Goal: Transaction & Acquisition: Book appointment/travel/reservation

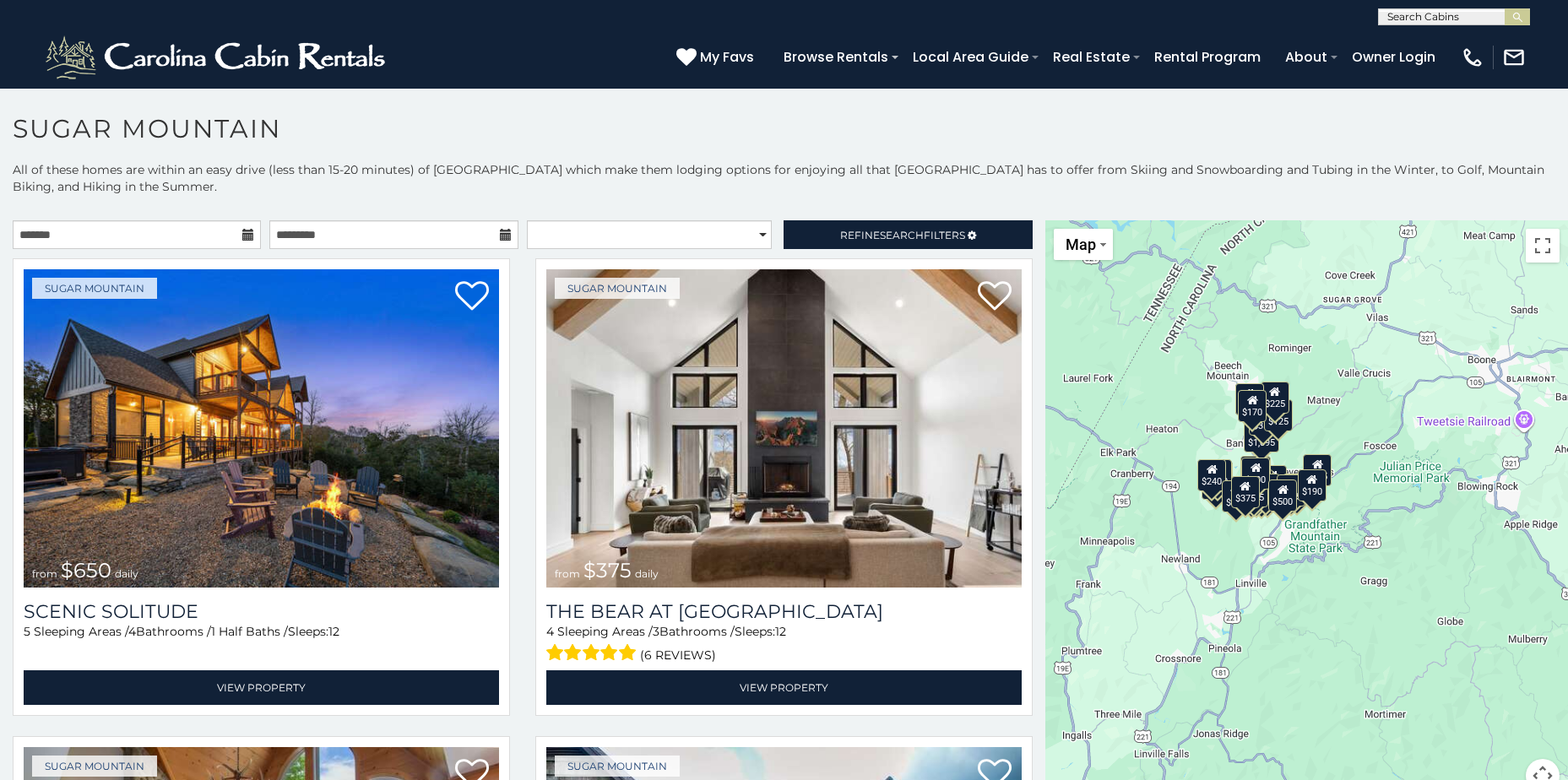
drag, startPoint x: 1170, startPoint y: 482, endPoint x: 1051, endPoint y: 413, distance: 137.6
click at [1051, 413] on div "$650 $375 $350 $350 $200 $375 $195 $265 $190 $175 $155 $290 $175 $345 $1,095 $1…" at bounding box center [1307, 517] width 522 height 593
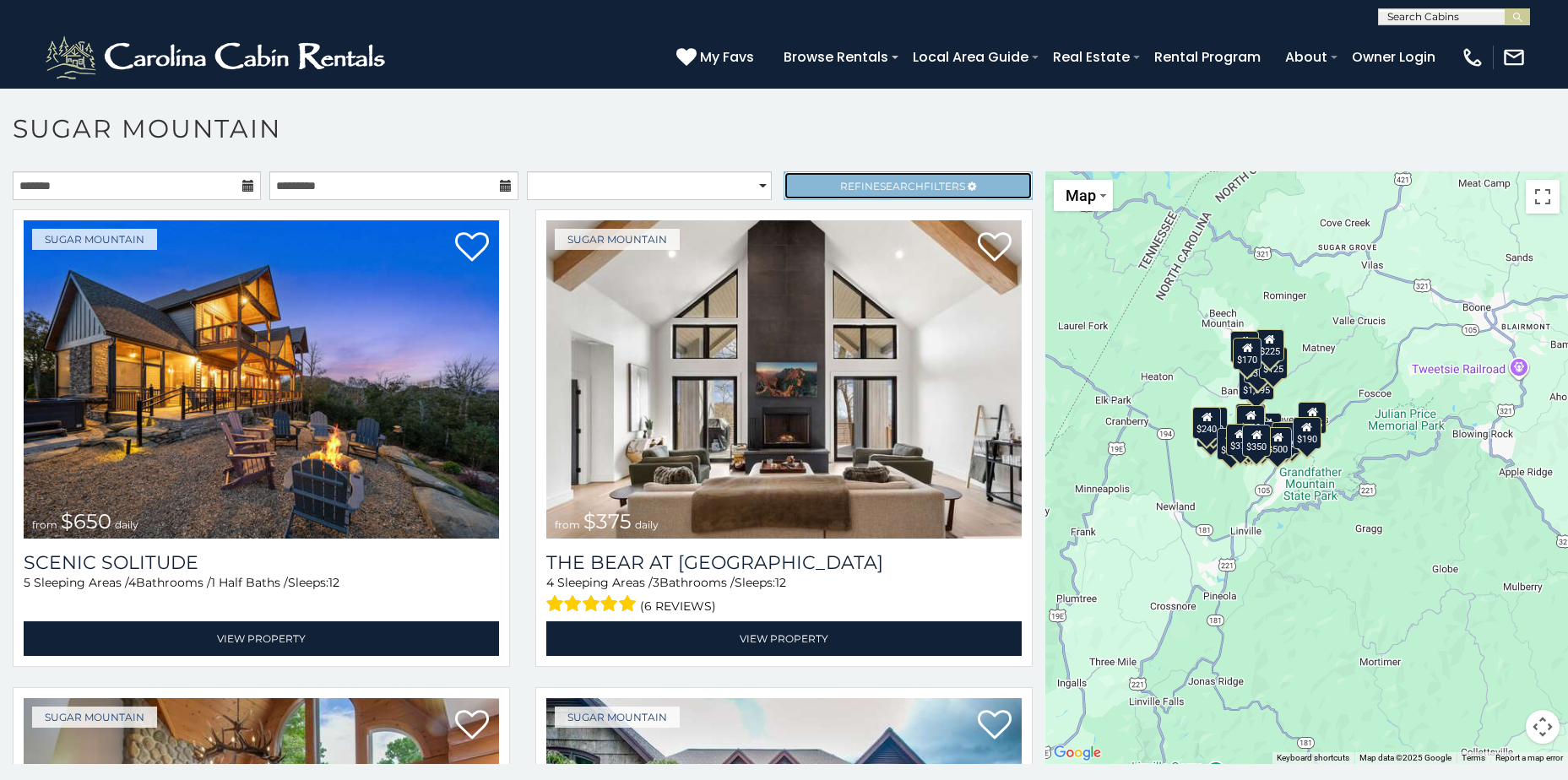
click at [880, 188] on span "Search" at bounding box center [902, 186] width 44 height 12
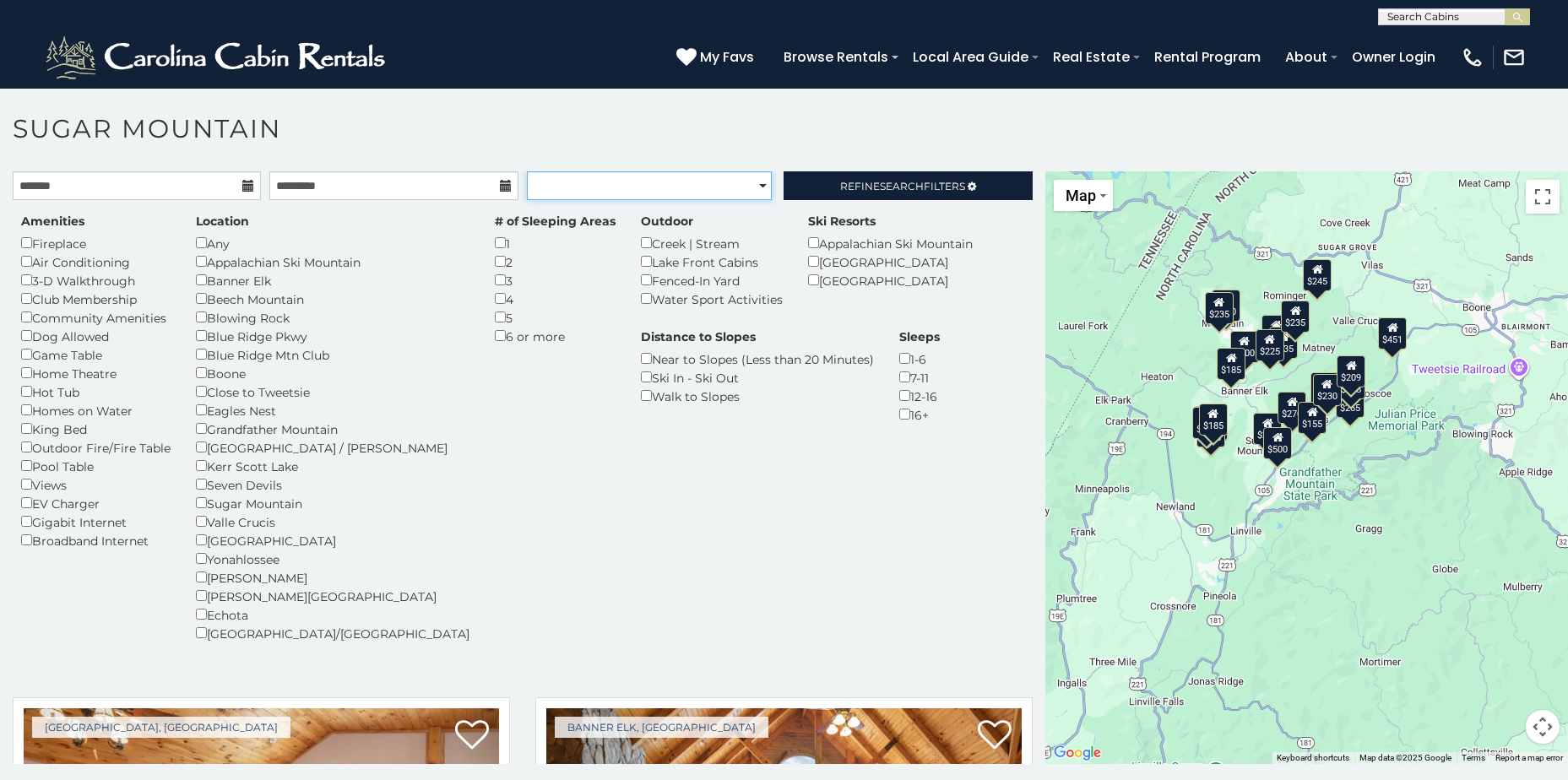
click at [647, 192] on select "**********" at bounding box center [649, 186] width 245 height 29
click at [242, 190] on icon at bounding box center [248, 186] width 11 height 11
click at [851, 193] on link "Refine Search Filters" at bounding box center [907, 186] width 248 height 29
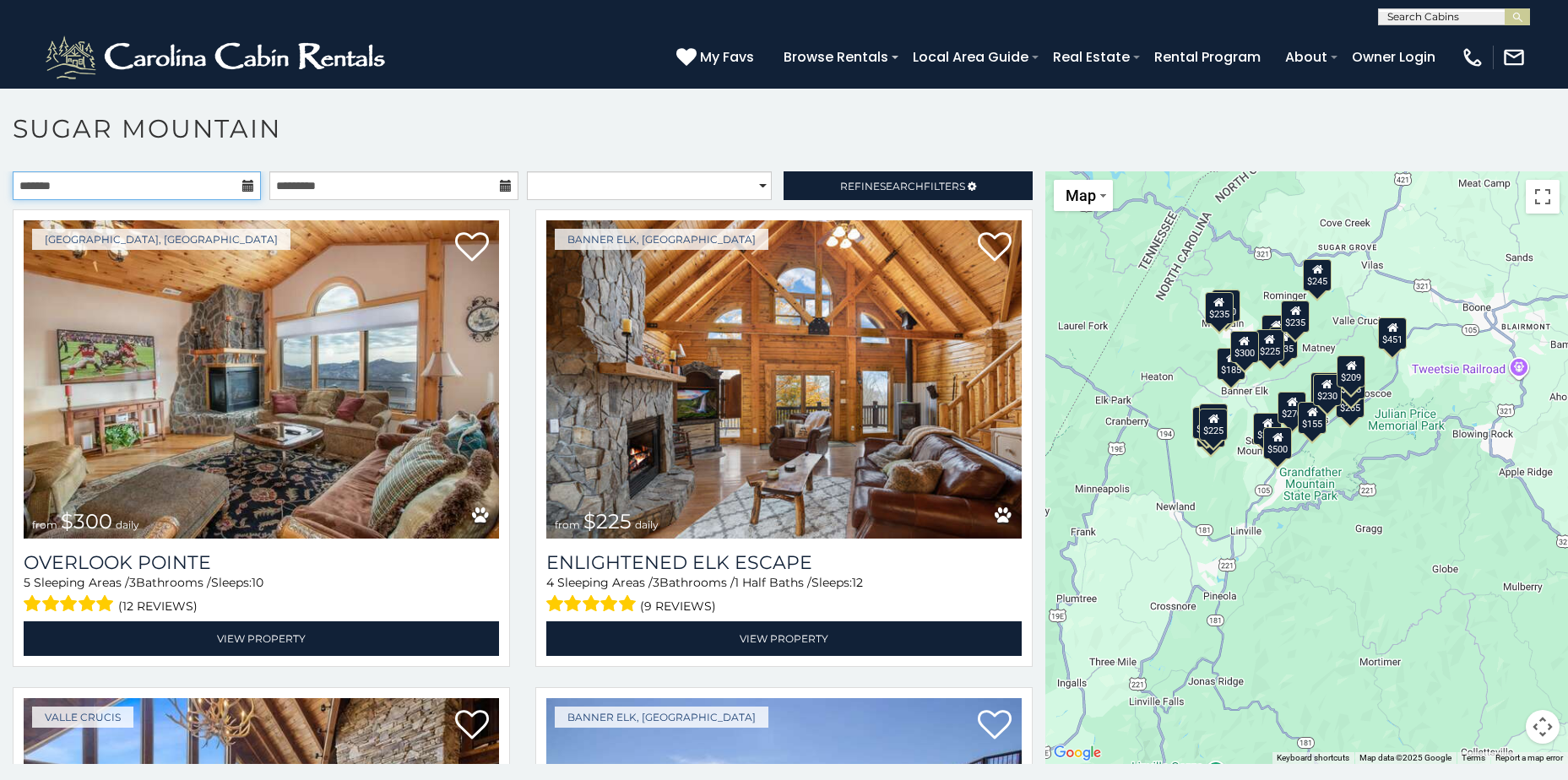
click at [252, 190] on input "text" at bounding box center [136, 186] width 248 height 29
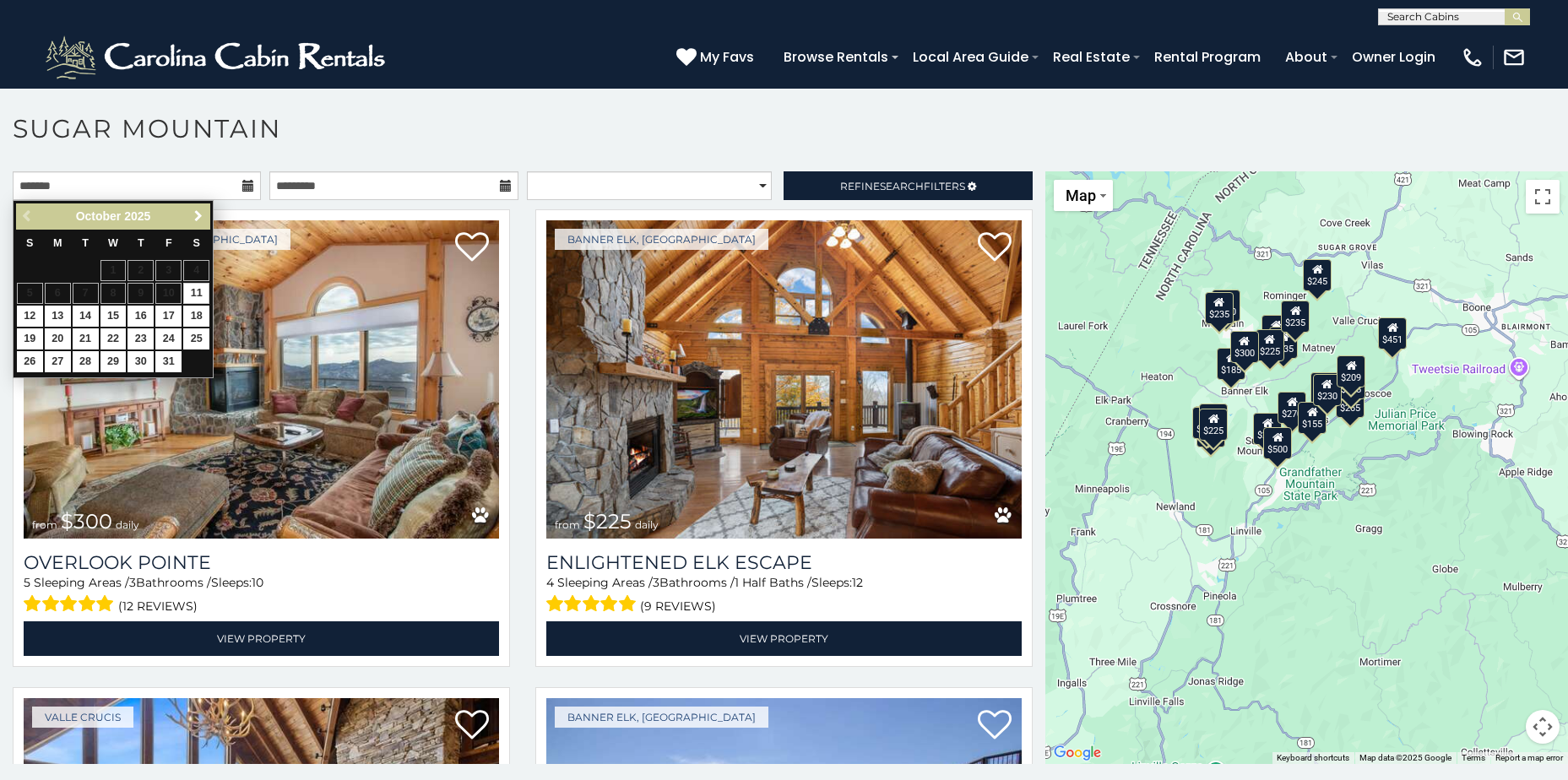
click at [203, 219] on span "Next" at bounding box center [198, 216] width 13 height 13
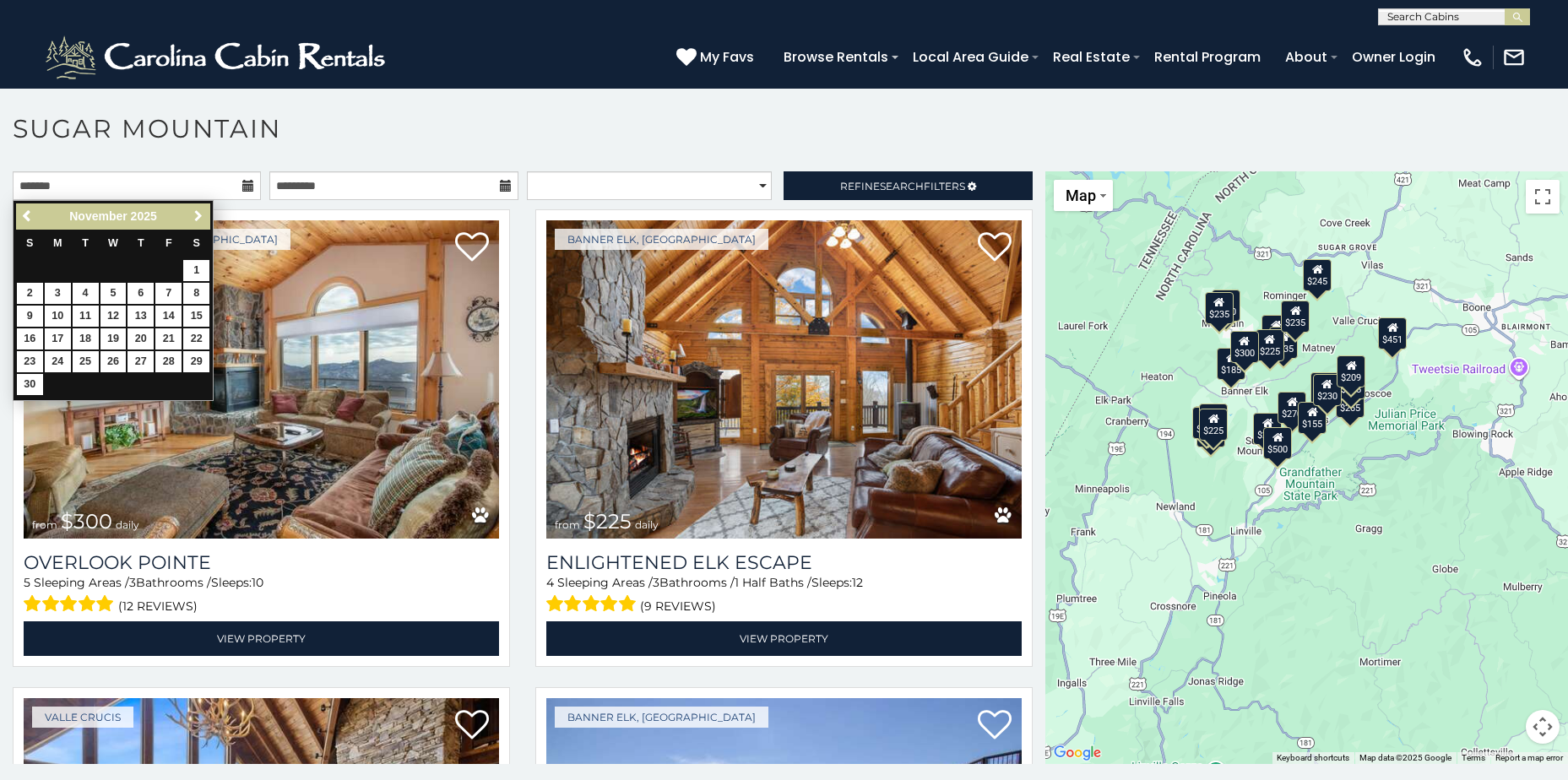
click at [203, 219] on span "Next" at bounding box center [198, 216] width 13 height 13
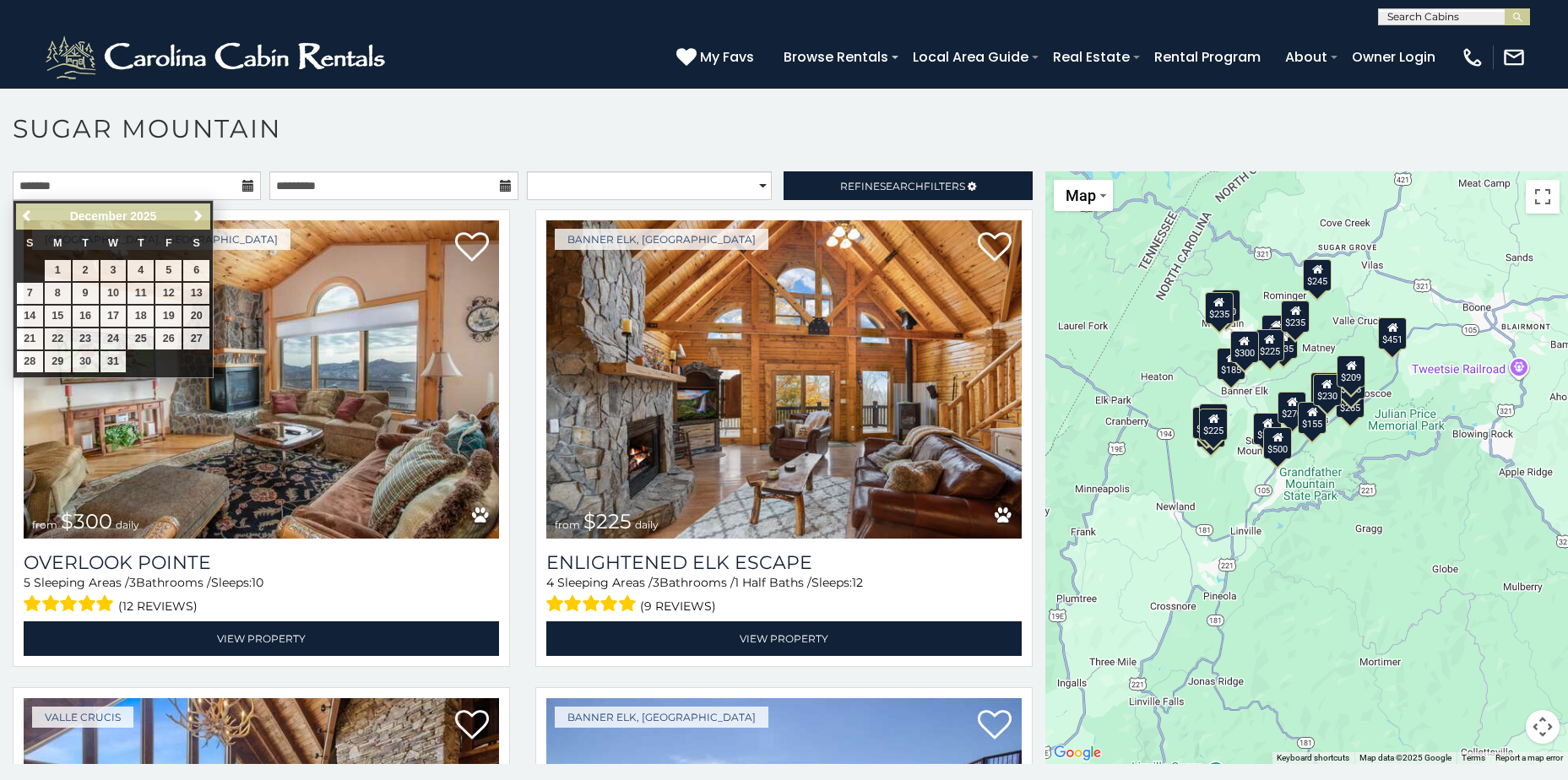
click at [358, 126] on h1 "Sugar Mountain" at bounding box center [784, 137] width 1568 height 48
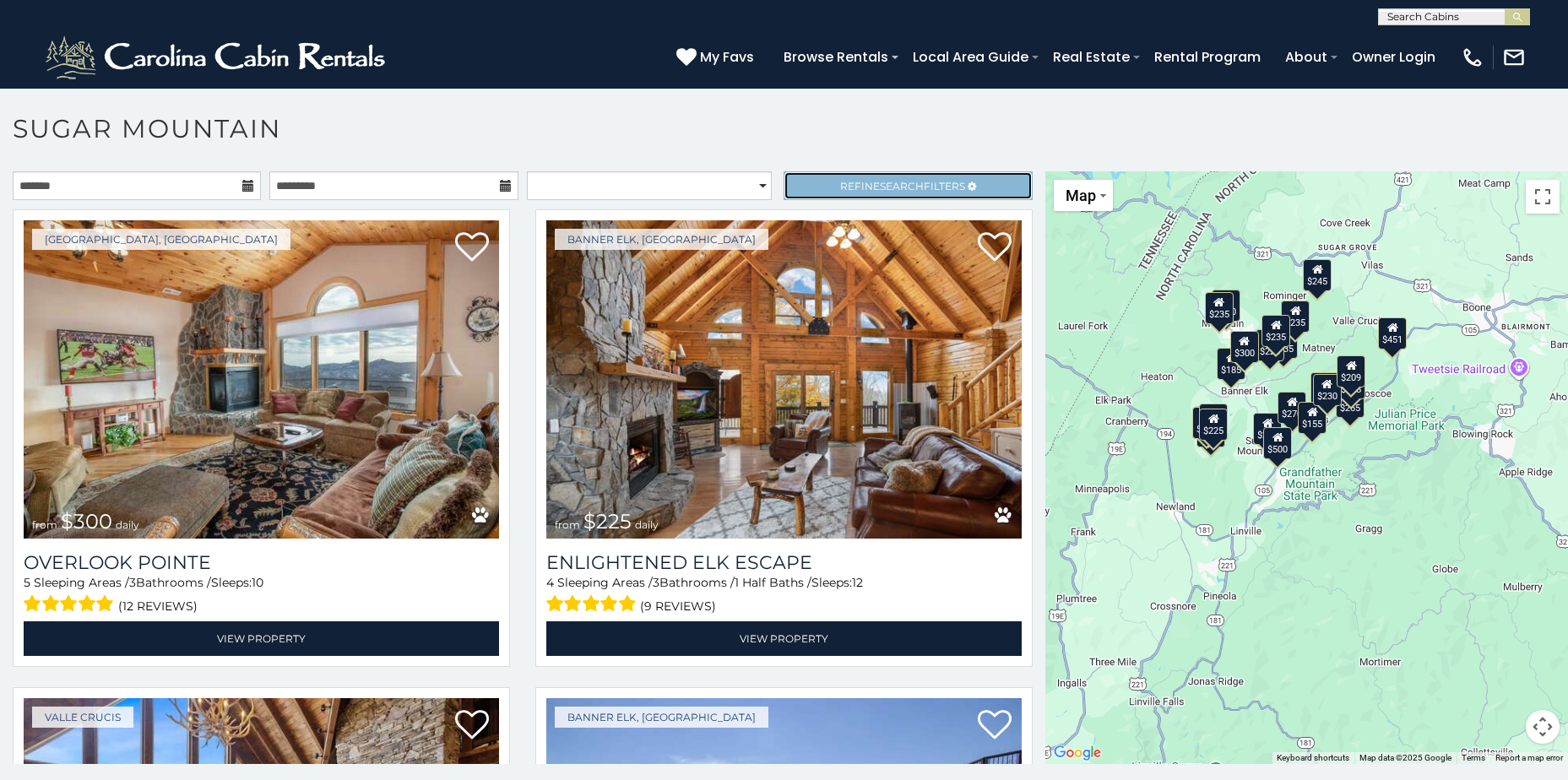
click at [936, 174] on link "Refine Search Filters" at bounding box center [907, 186] width 248 height 29
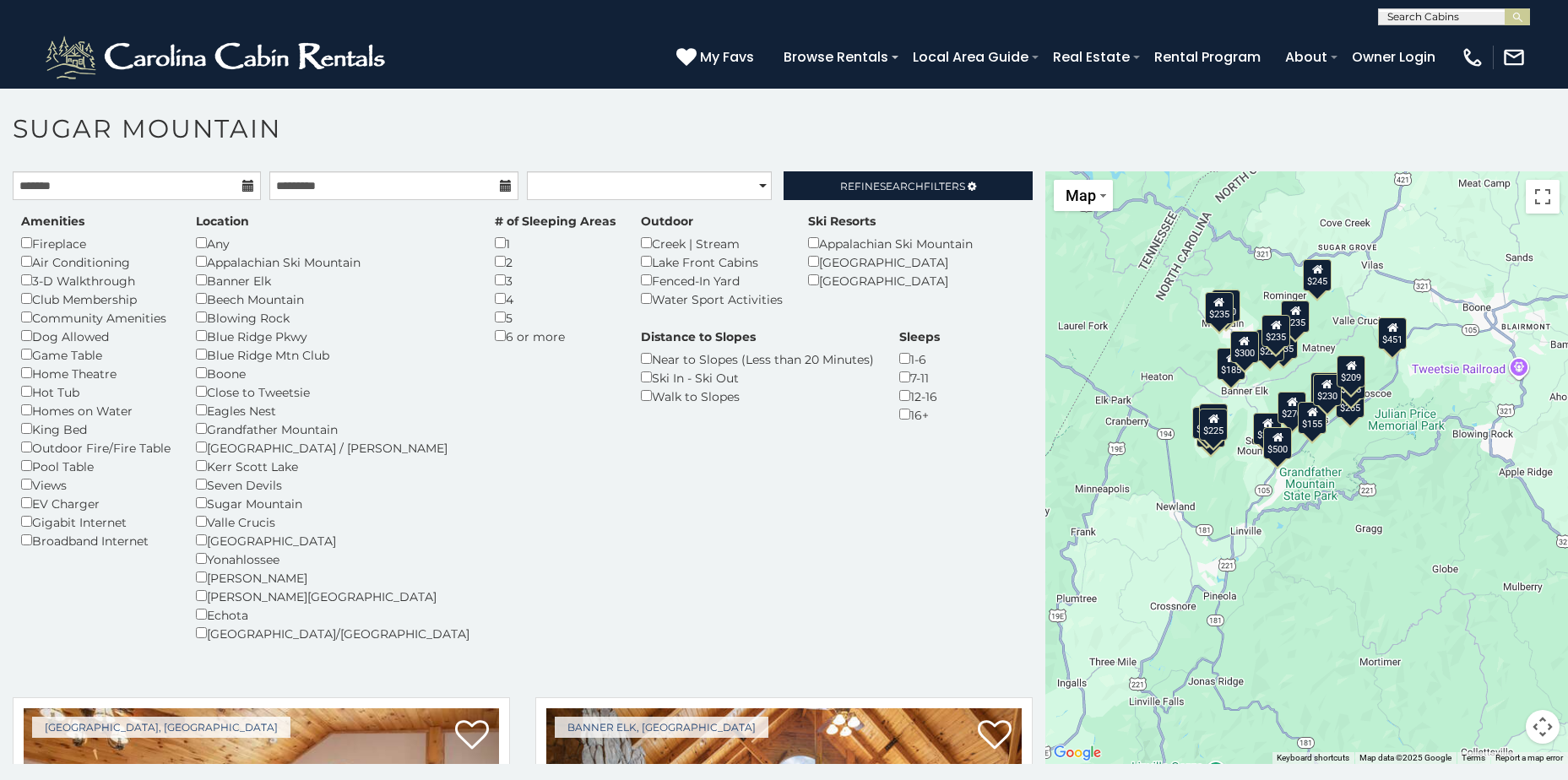
click at [728, 148] on h1 "Sugar Mountain" at bounding box center [784, 137] width 1568 height 48
click at [942, 181] on span "Refine Search Filters" at bounding box center [902, 186] width 125 height 12
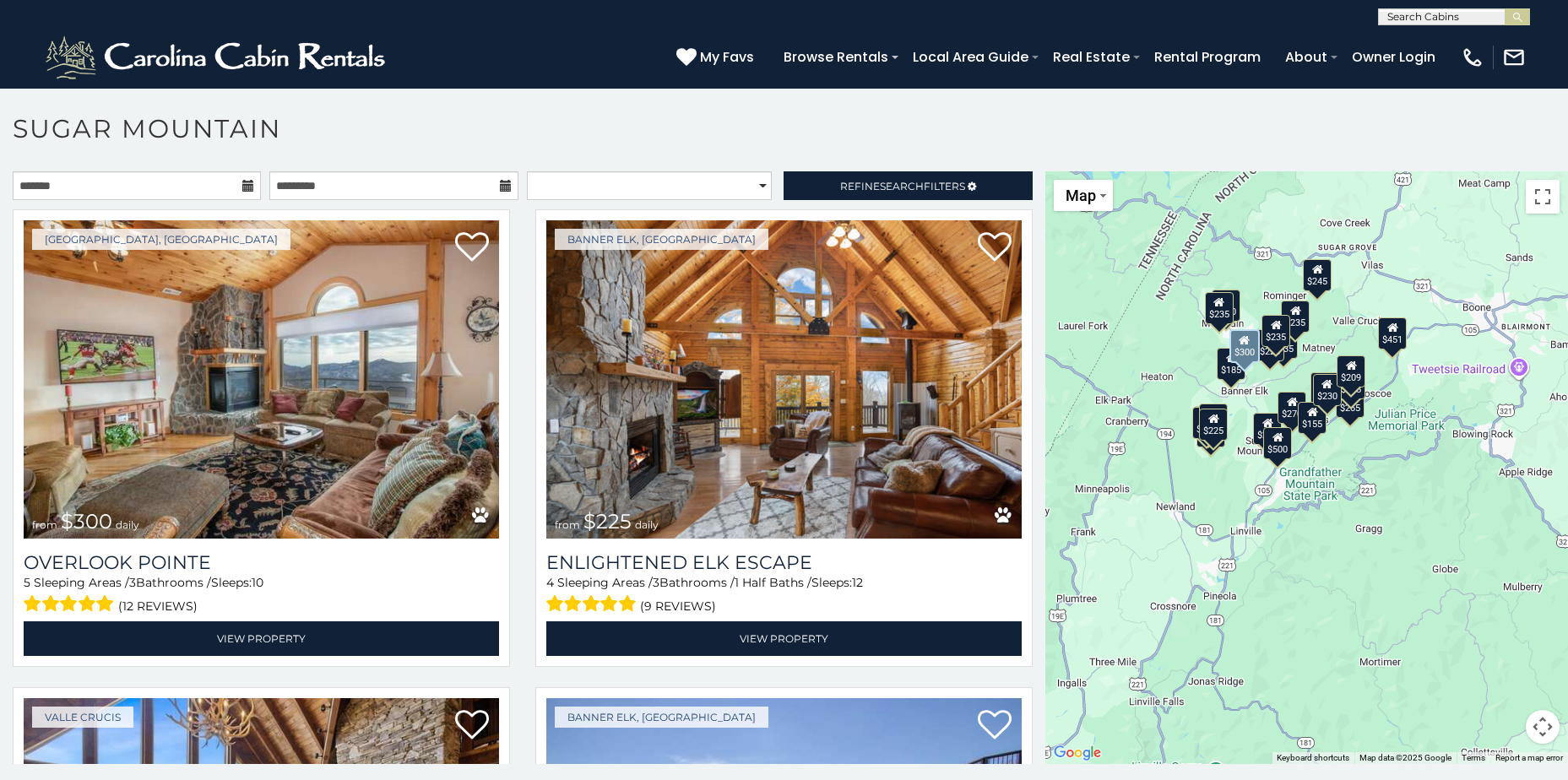
drag, startPoint x: 260, startPoint y: 416, endPoint x: 563, endPoint y: 143, distance: 407.8
click at [563, 143] on h1 "Sugar Mountain" at bounding box center [784, 137] width 1568 height 48
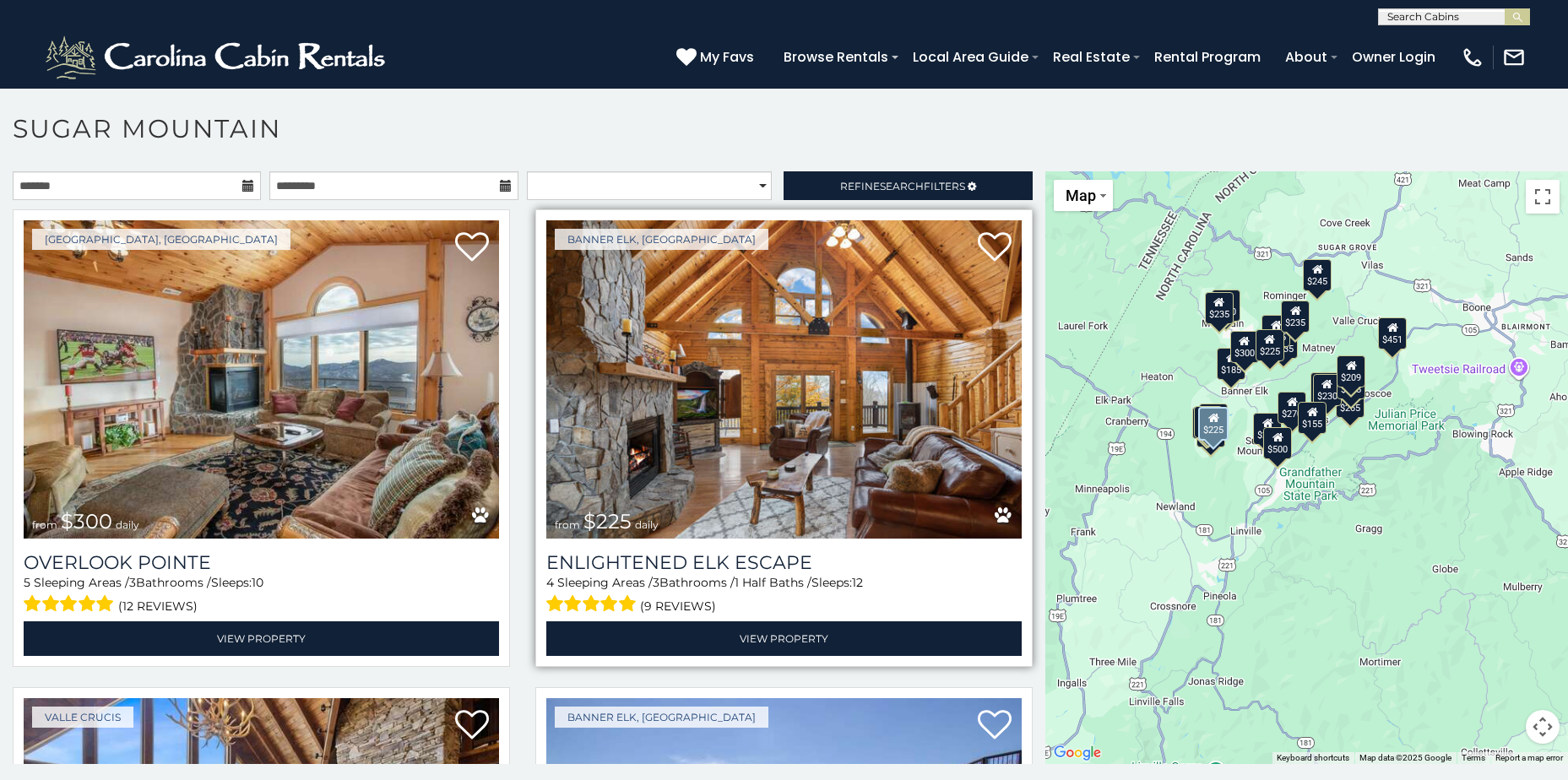
click at [728, 480] on img at bounding box center [784, 380] width 476 height 318
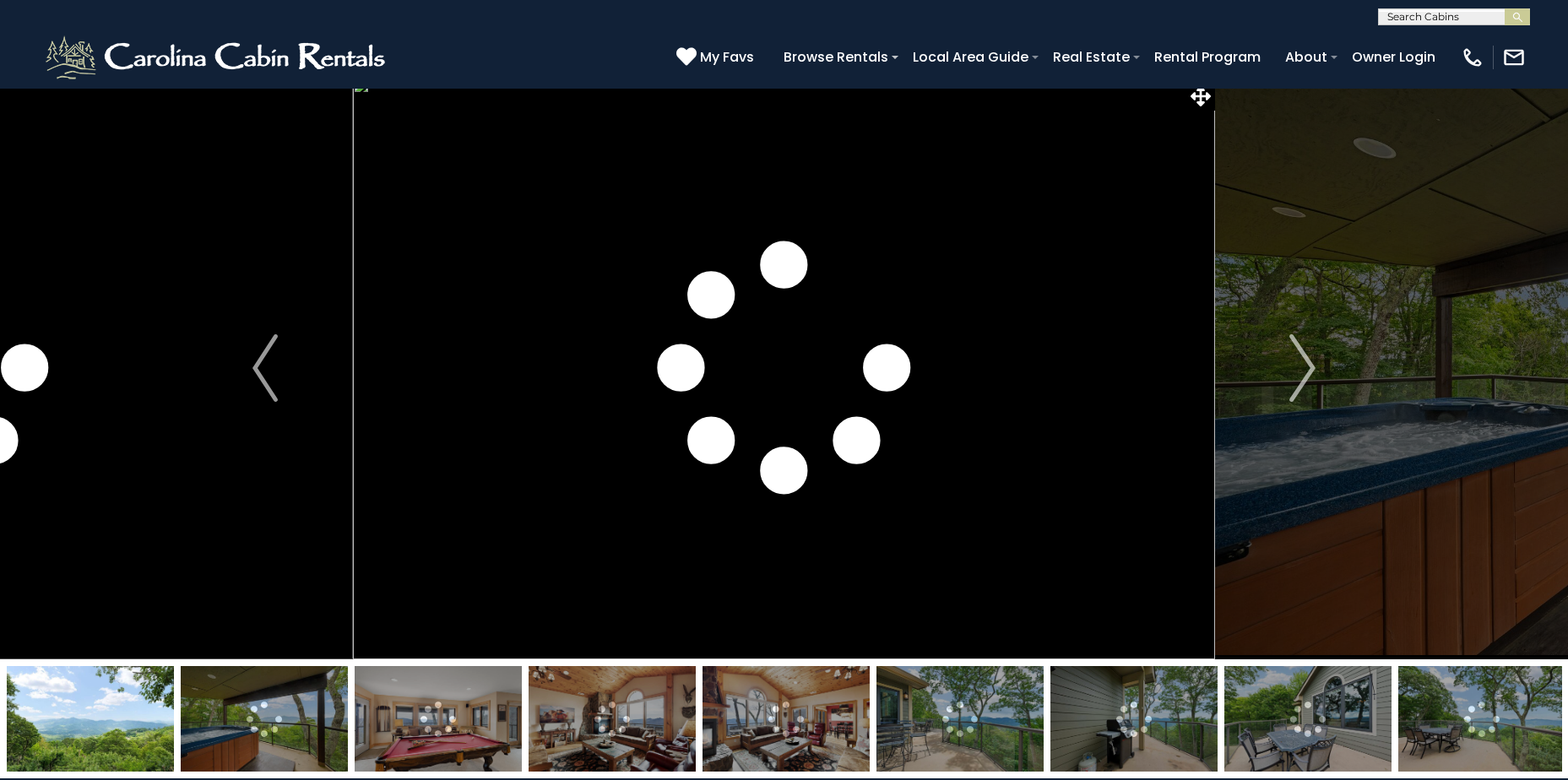
scroll to position [169, 0]
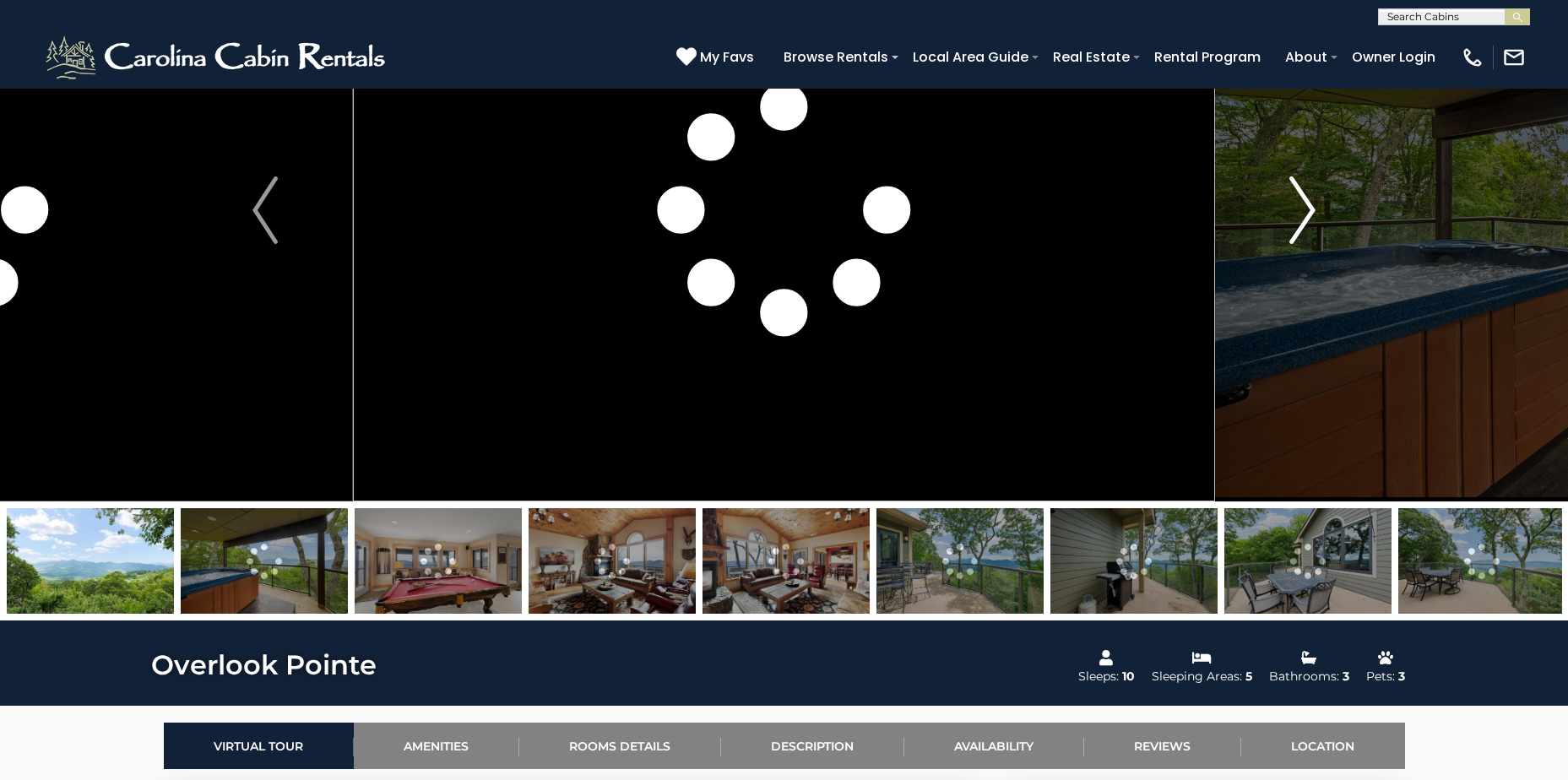
click at [1308, 211] on img "Next" at bounding box center [1303, 210] width 26 height 68
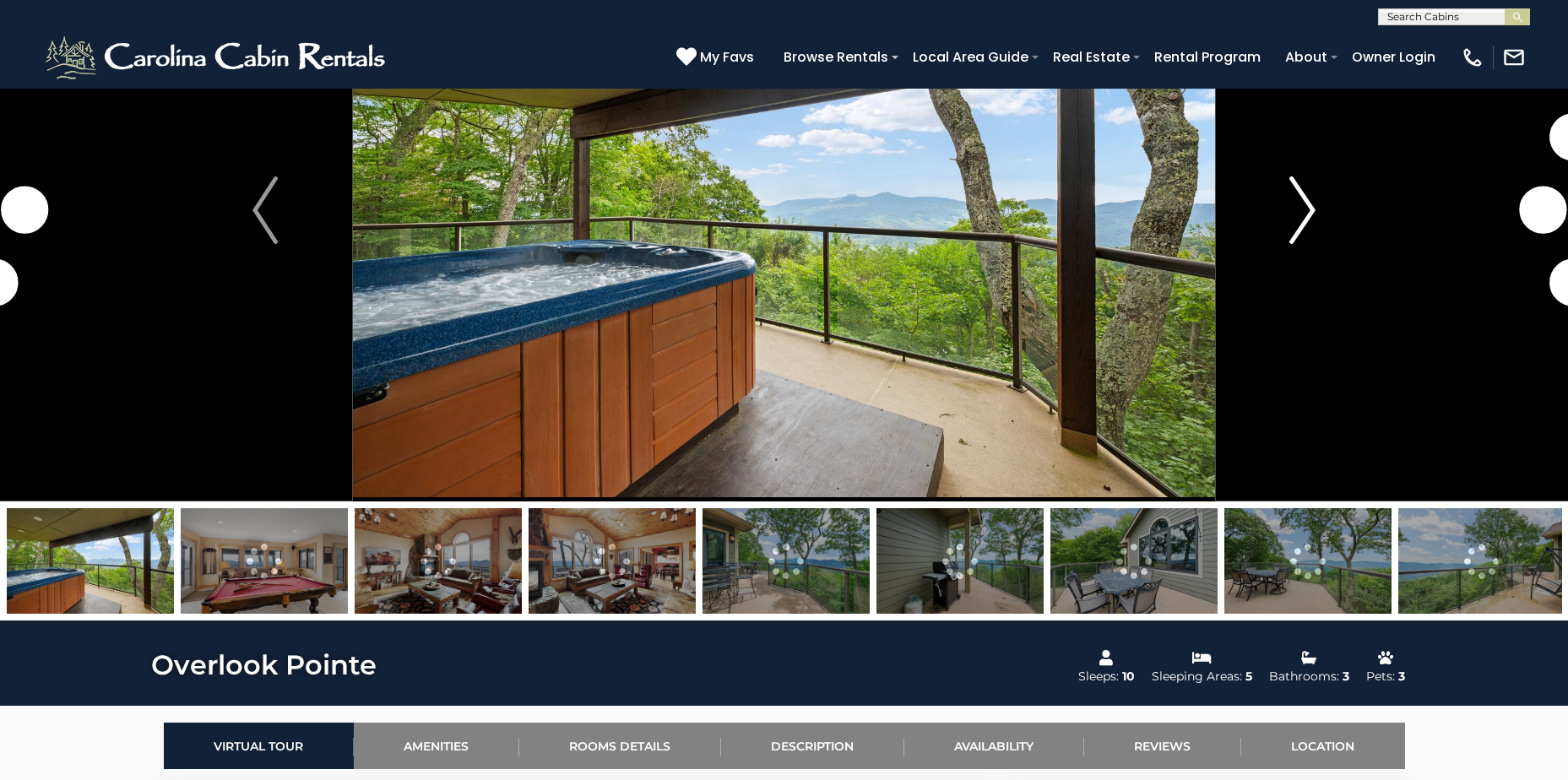
click at [1308, 211] on img "Next" at bounding box center [1303, 210] width 26 height 68
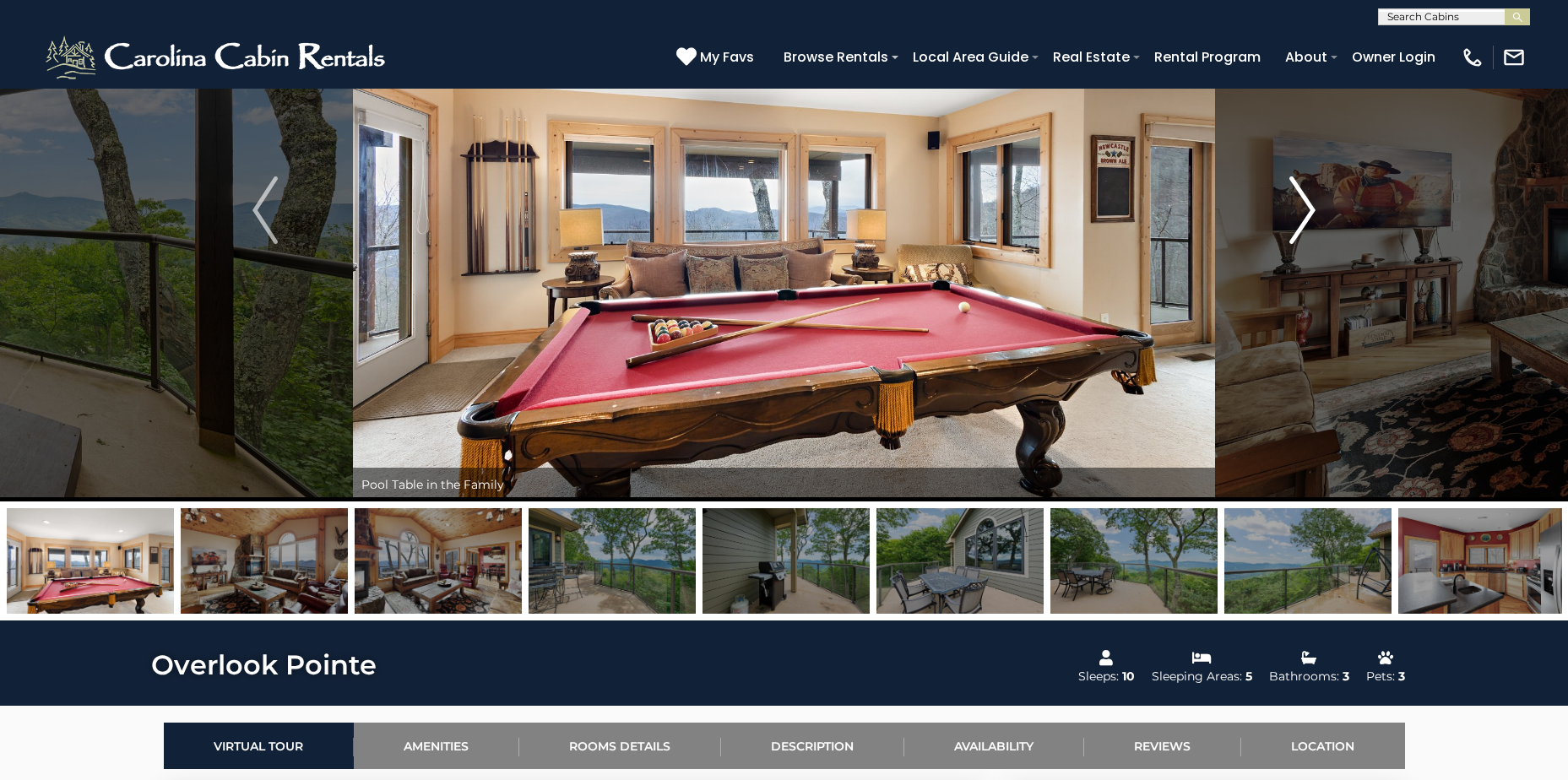
click at [1308, 211] on img "Next" at bounding box center [1303, 210] width 26 height 68
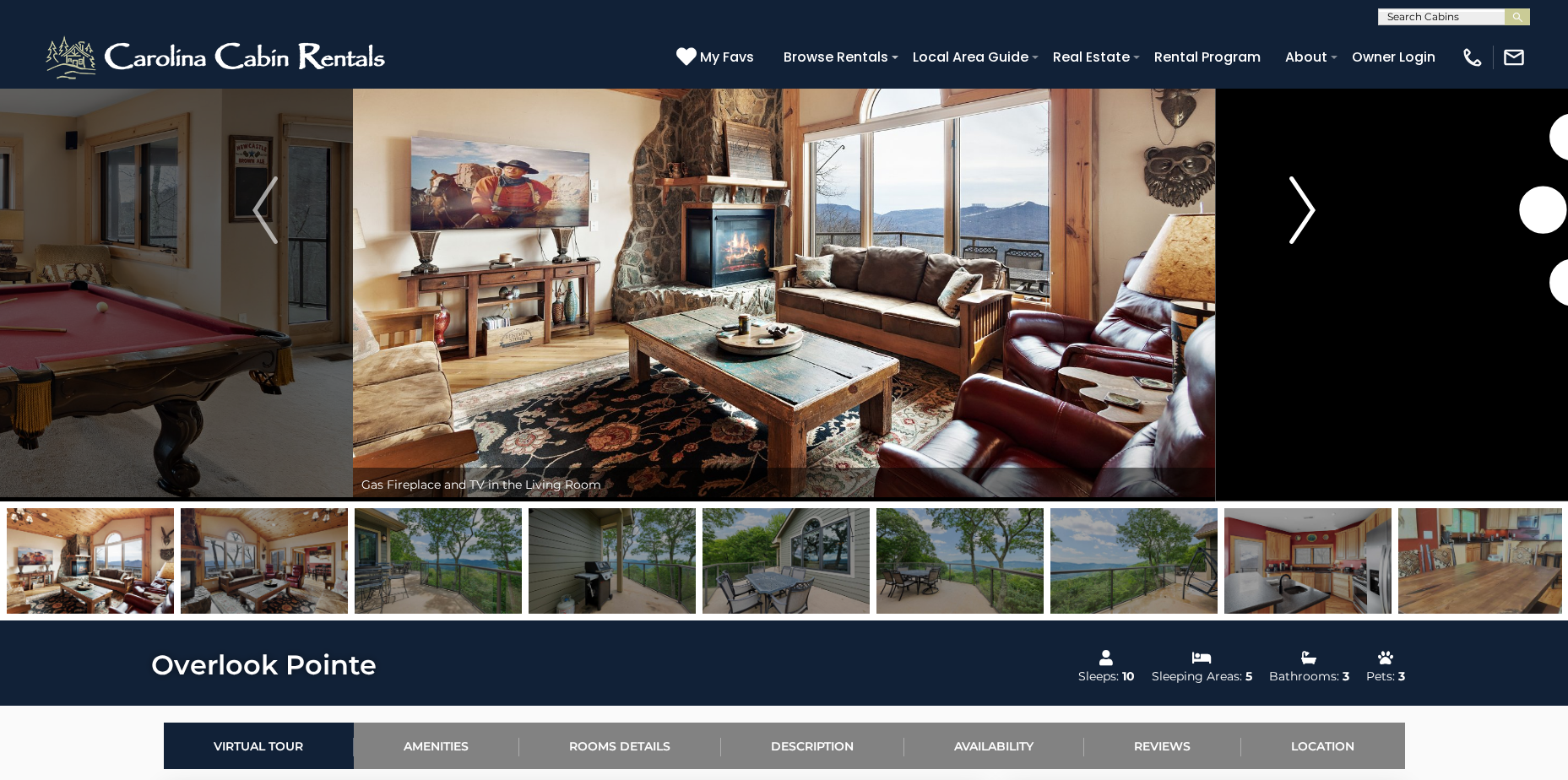
click at [1308, 211] on img "Next" at bounding box center [1303, 210] width 26 height 68
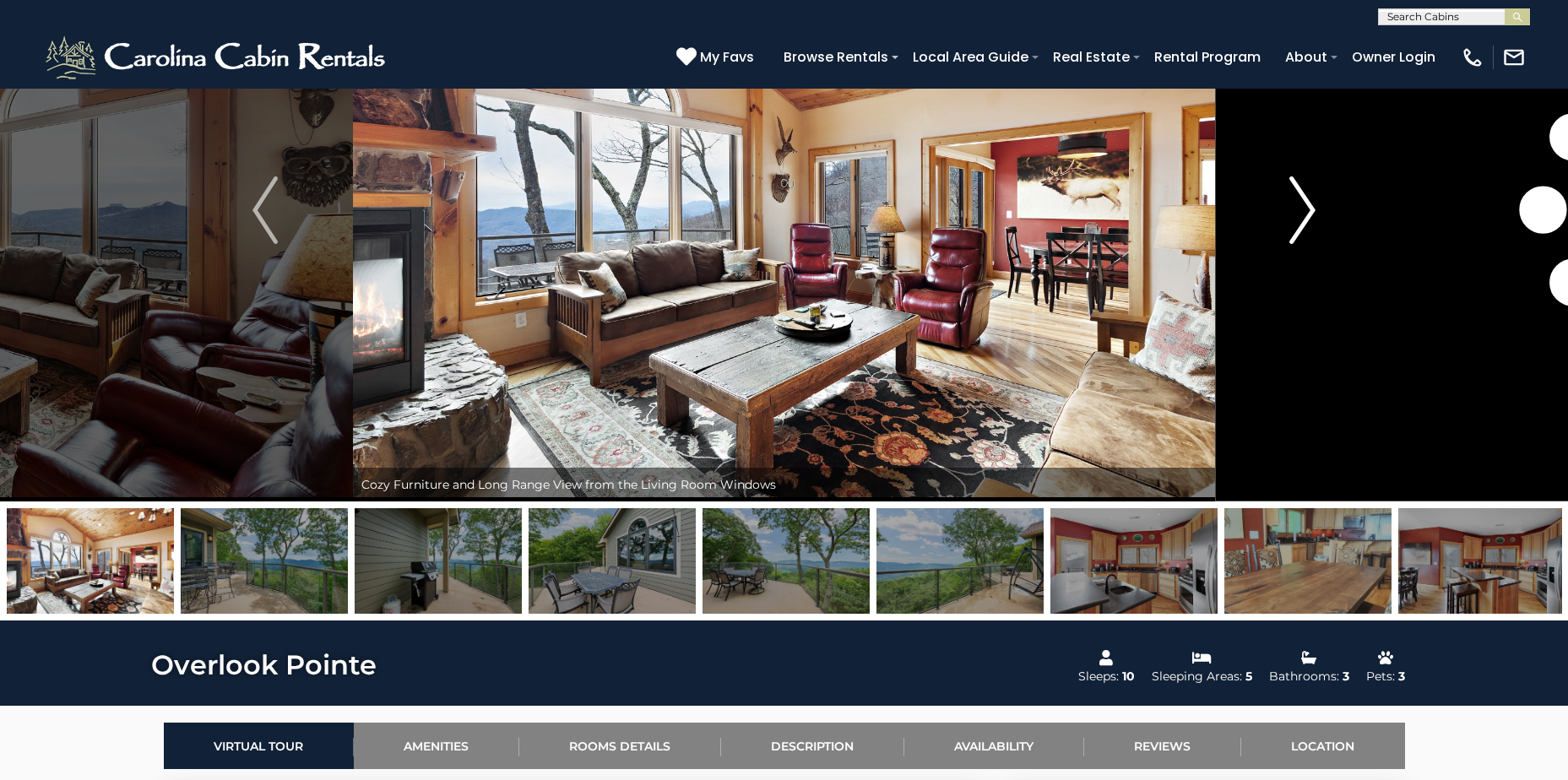
click at [1308, 211] on img "Next" at bounding box center [1303, 210] width 26 height 68
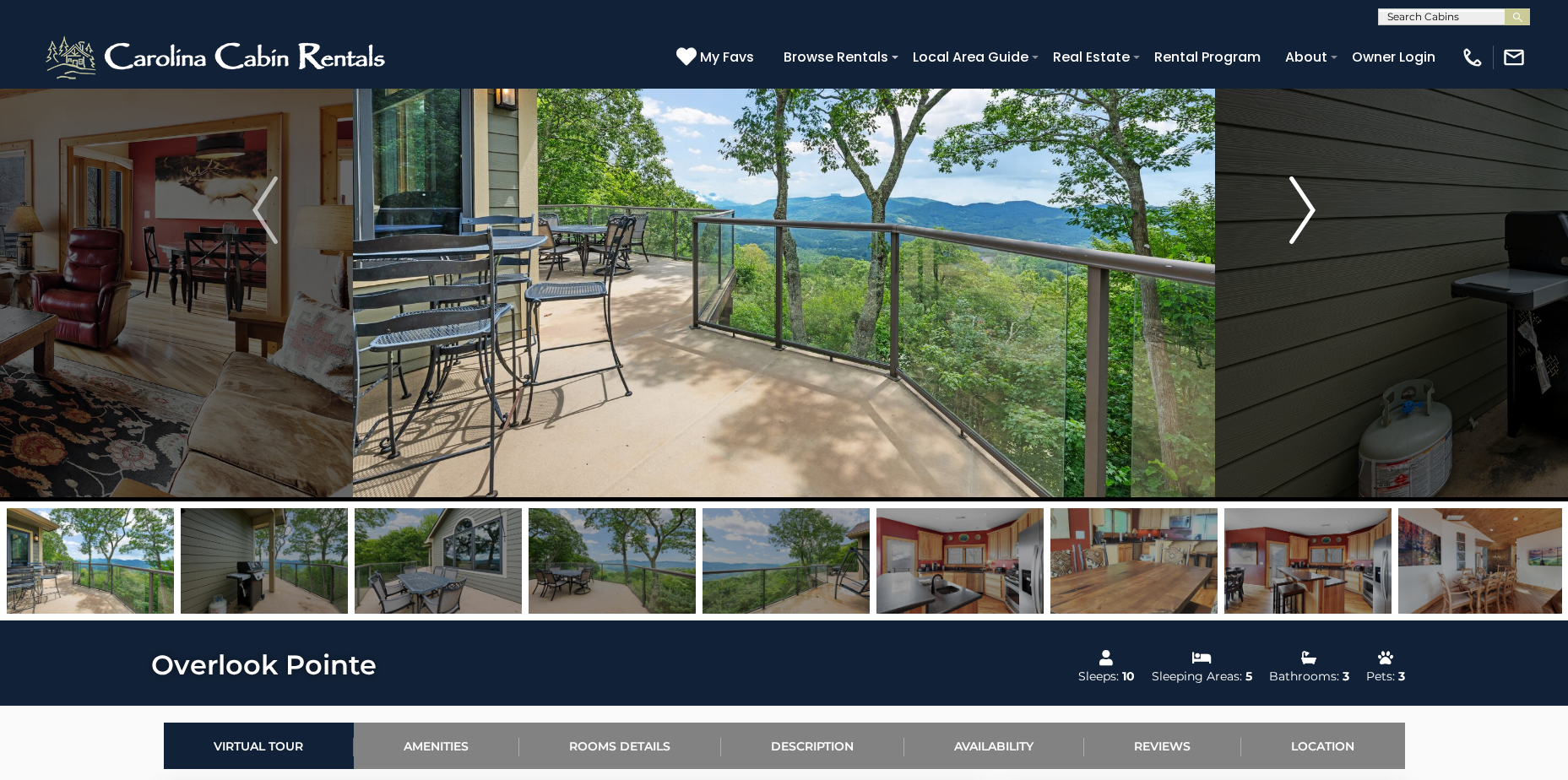
click at [1308, 211] on img "Next" at bounding box center [1303, 210] width 26 height 68
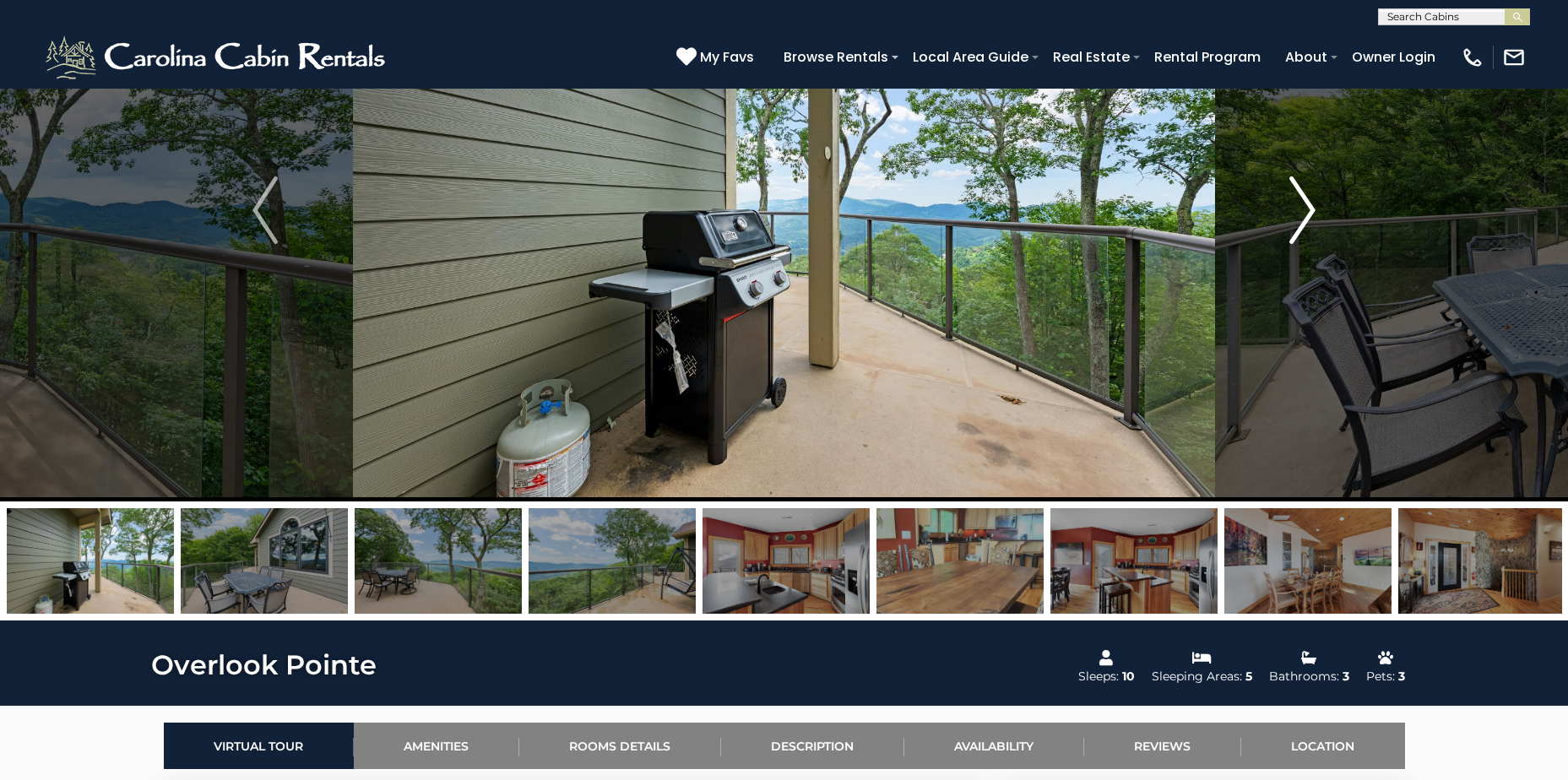
click at [1308, 211] on img "Next" at bounding box center [1303, 210] width 26 height 68
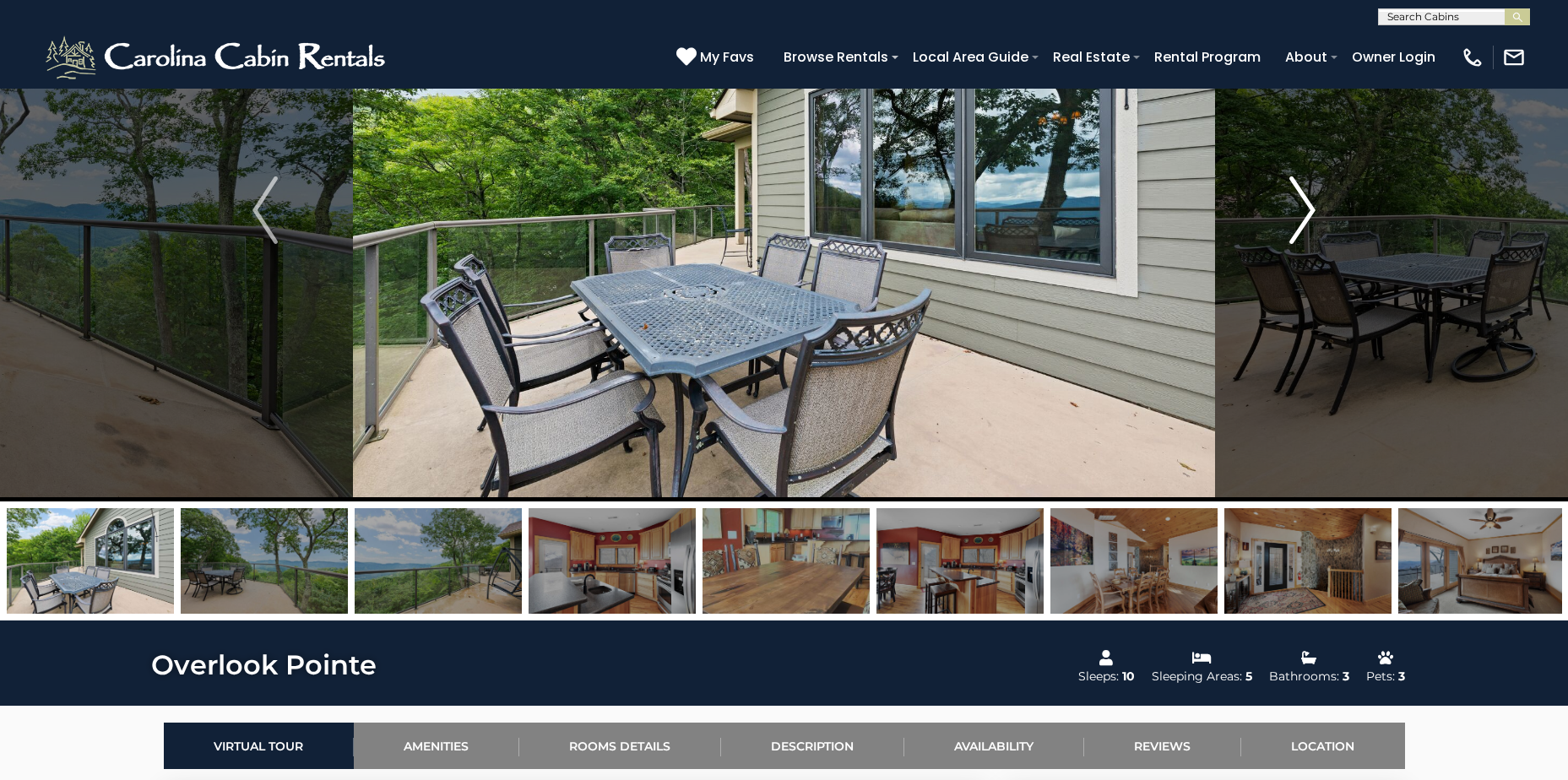
click at [1308, 211] on img "Next" at bounding box center [1303, 210] width 26 height 68
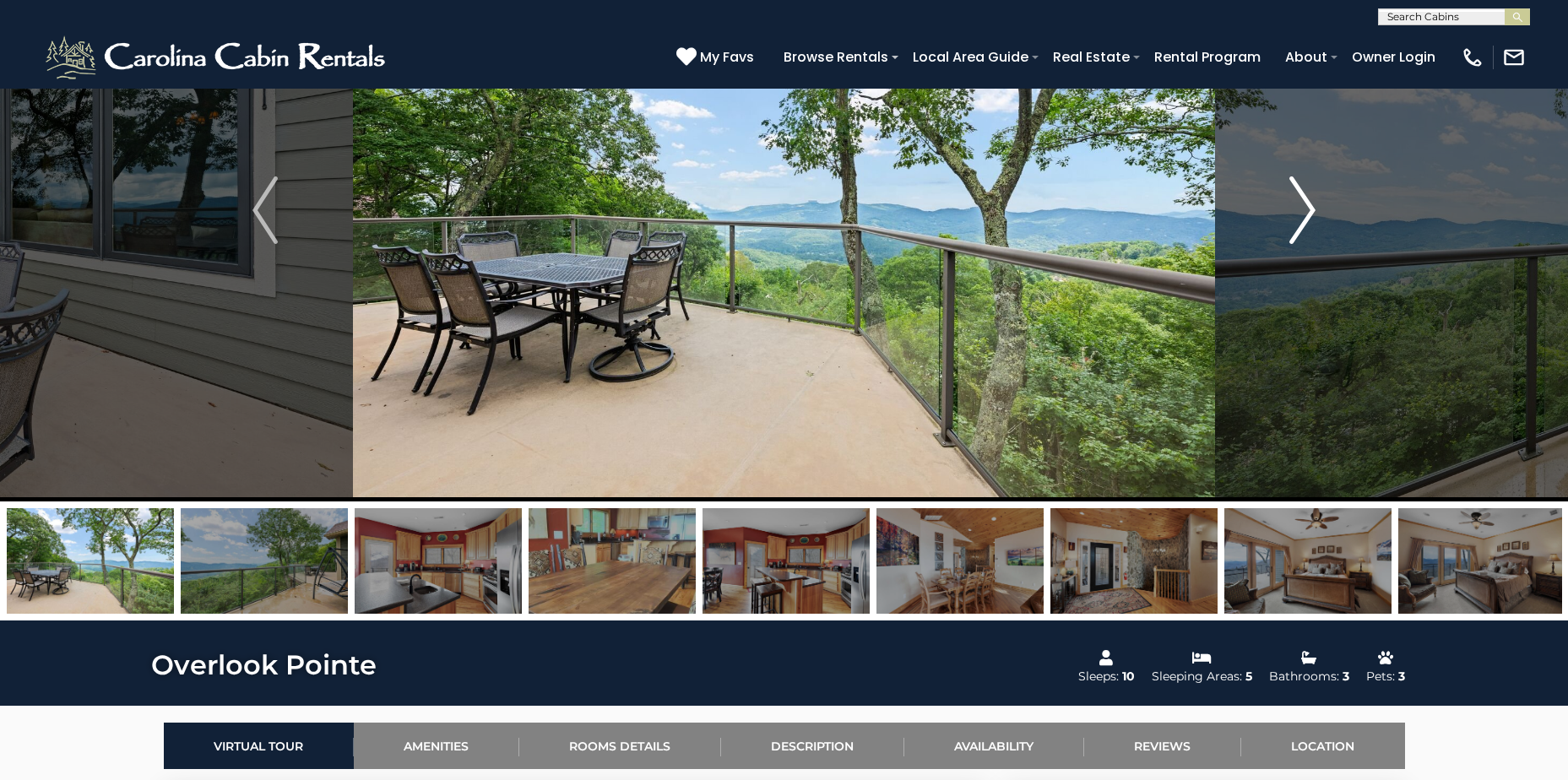
click at [1308, 211] on img "Next" at bounding box center [1303, 210] width 26 height 68
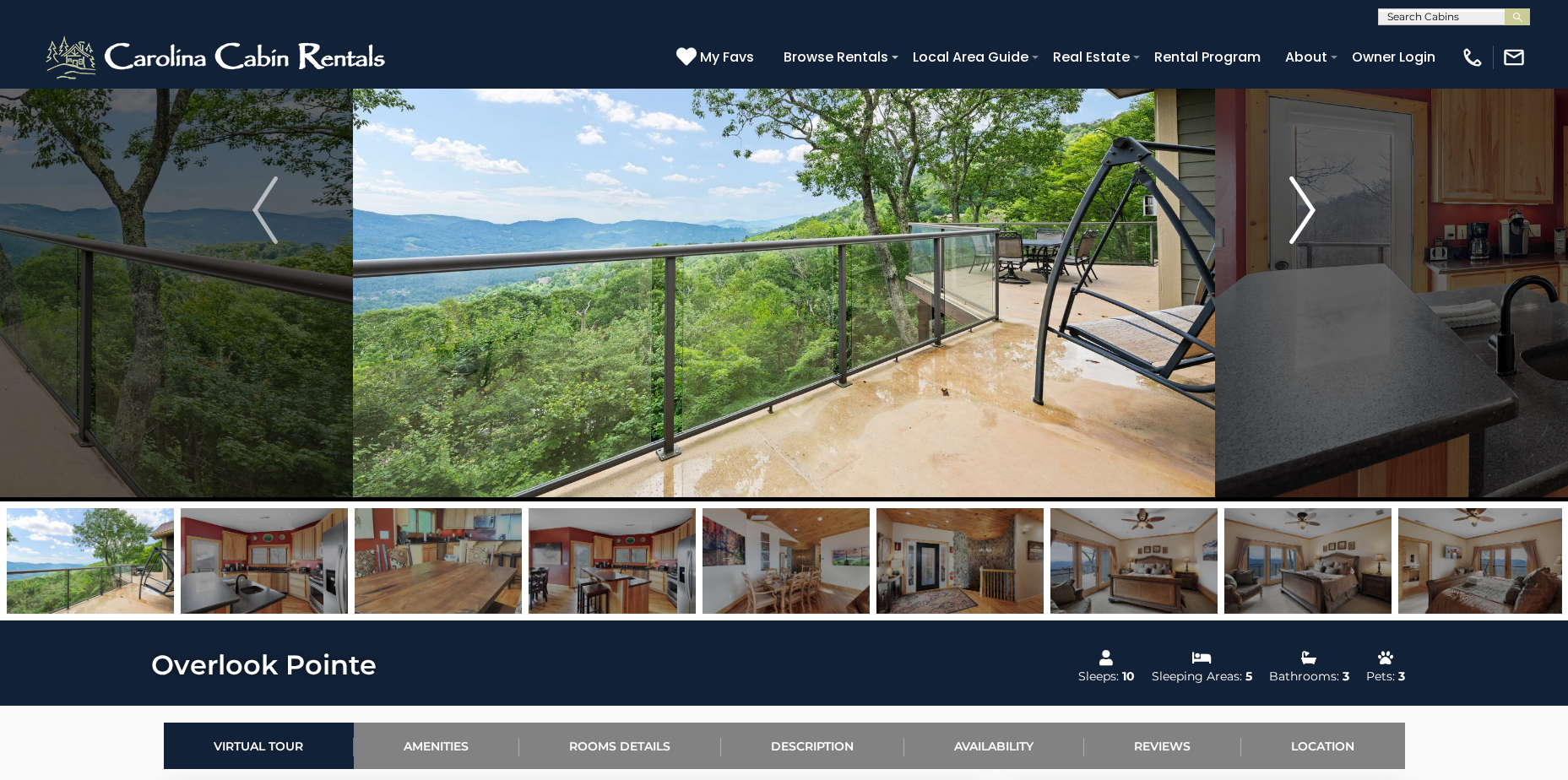
click at [1308, 211] on img "Next" at bounding box center [1303, 210] width 26 height 68
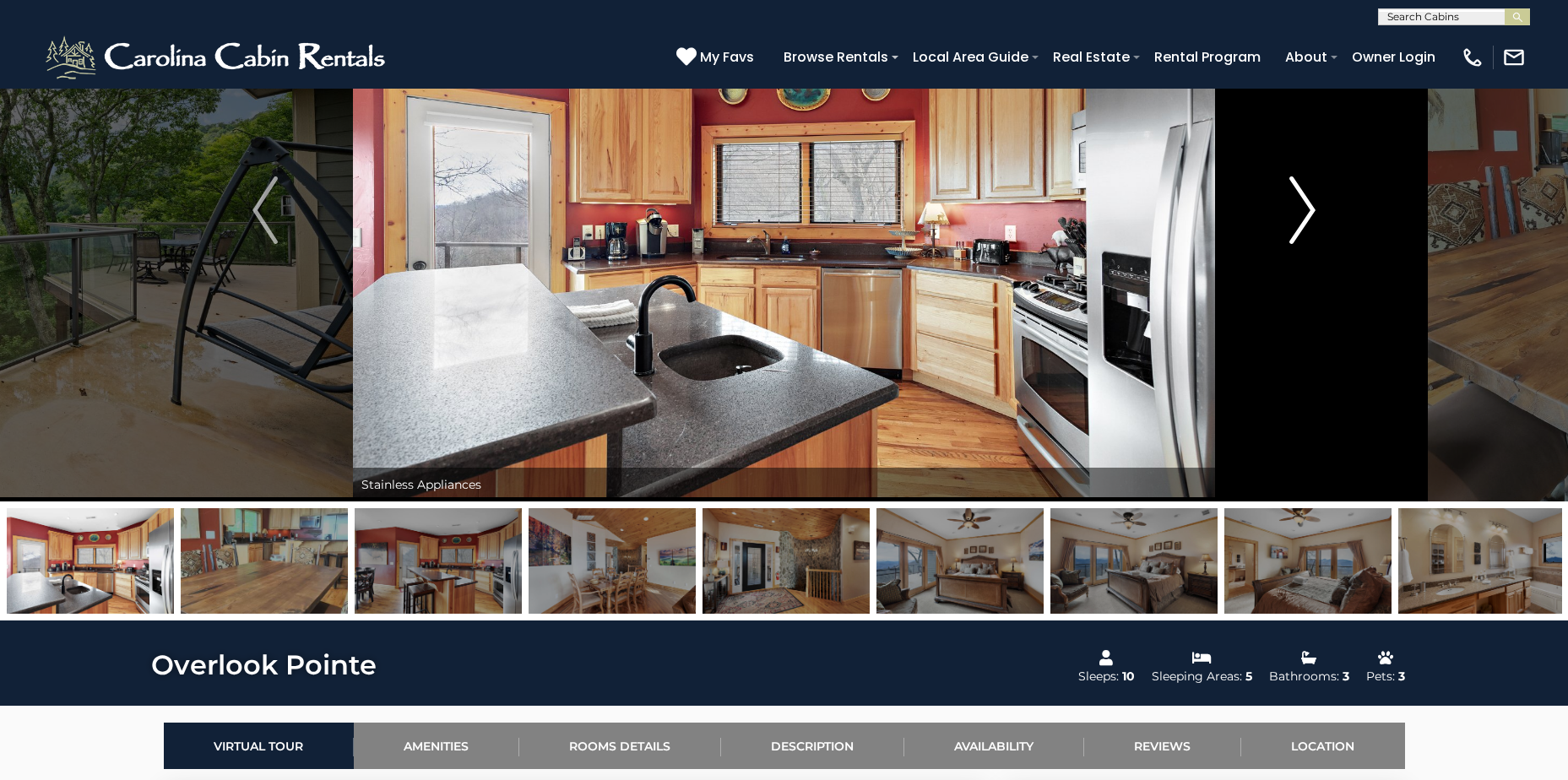
click at [1308, 211] on img "Next" at bounding box center [1303, 210] width 26 height 68
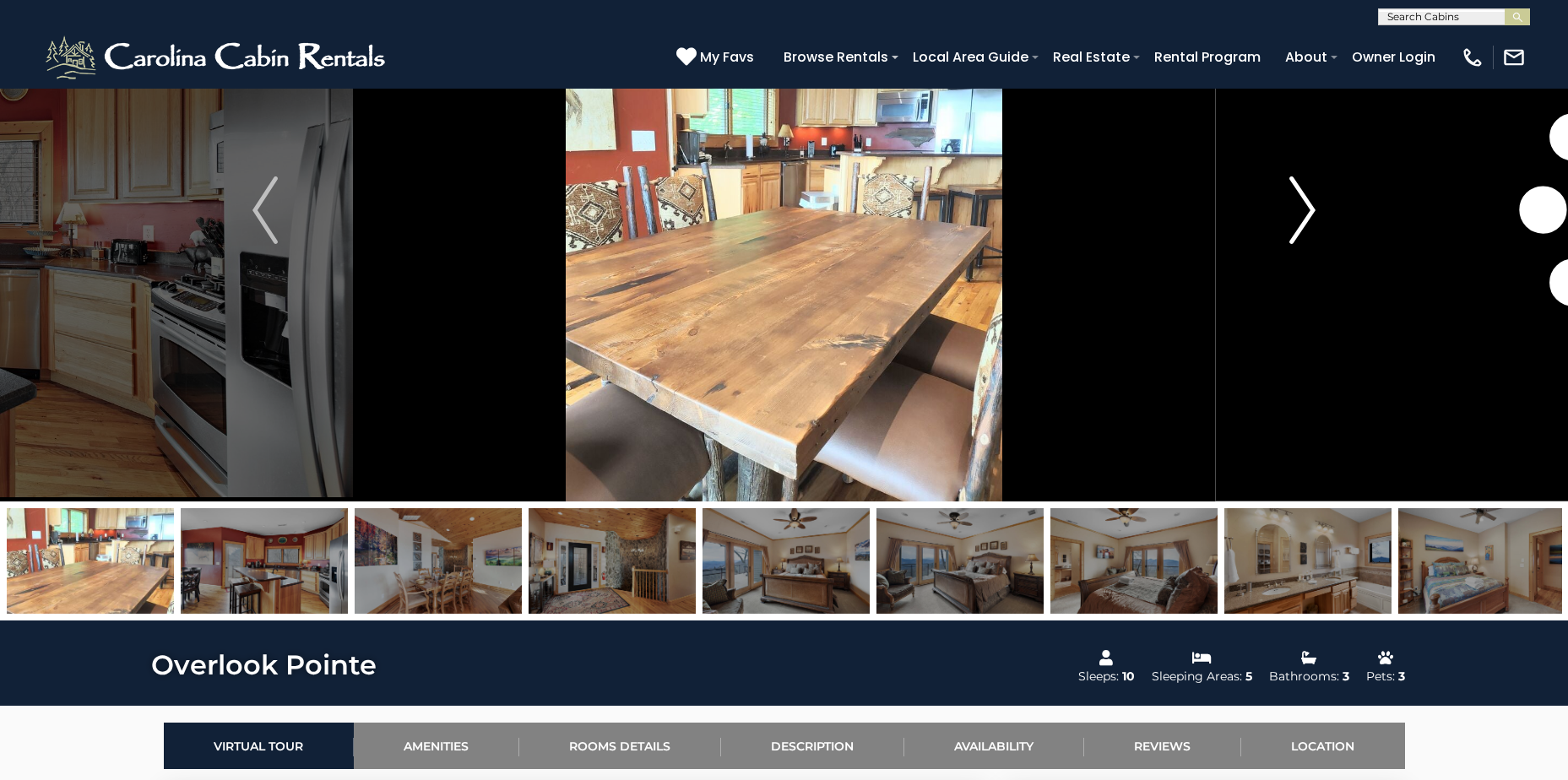
click at [1308, 211] on img "Next" at bounding box center [1303, 210] width 26 height 68
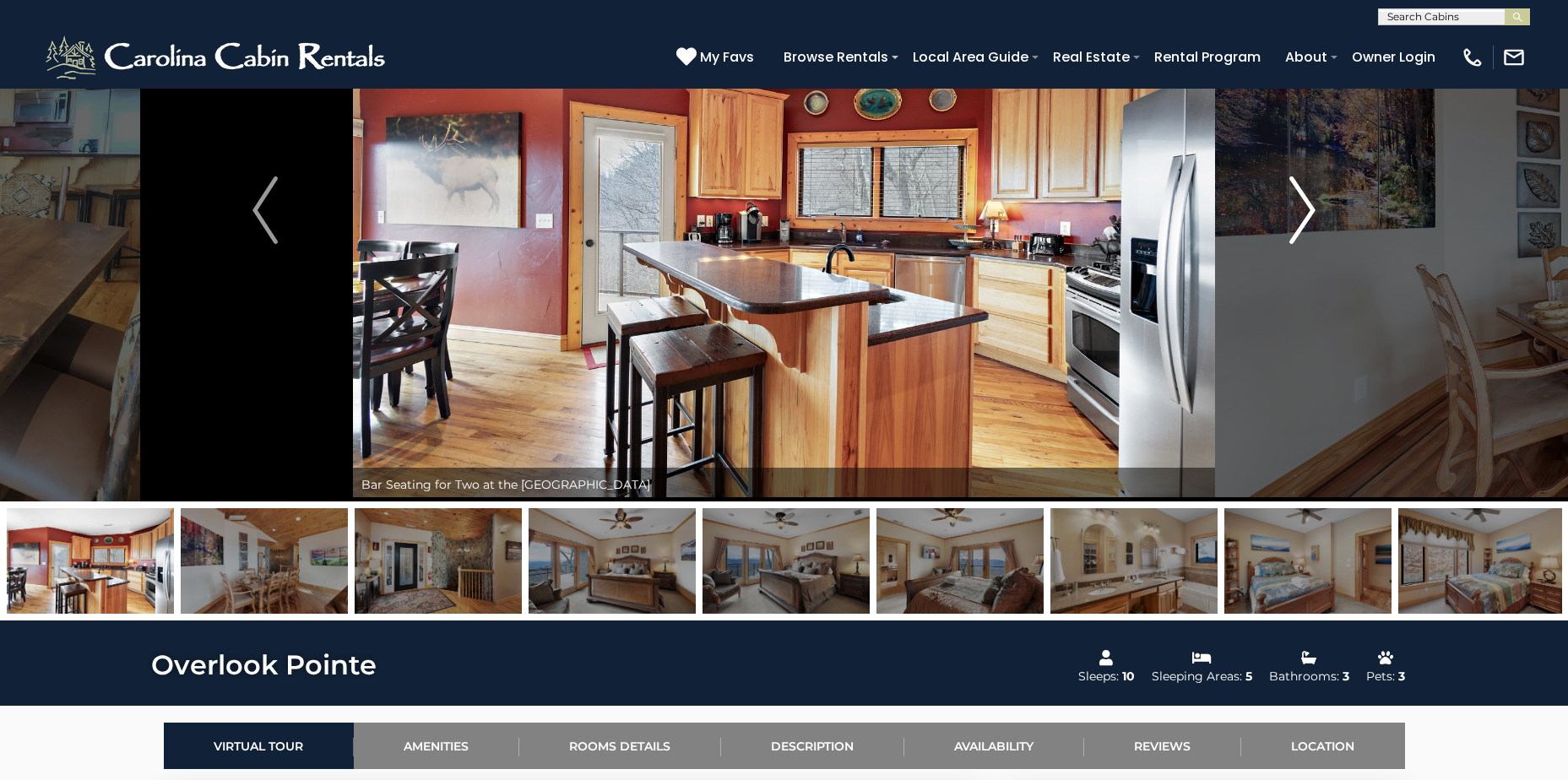
click at [1308, 211] on img "Next" at bounding box center [1303, 210] width 26 height 68
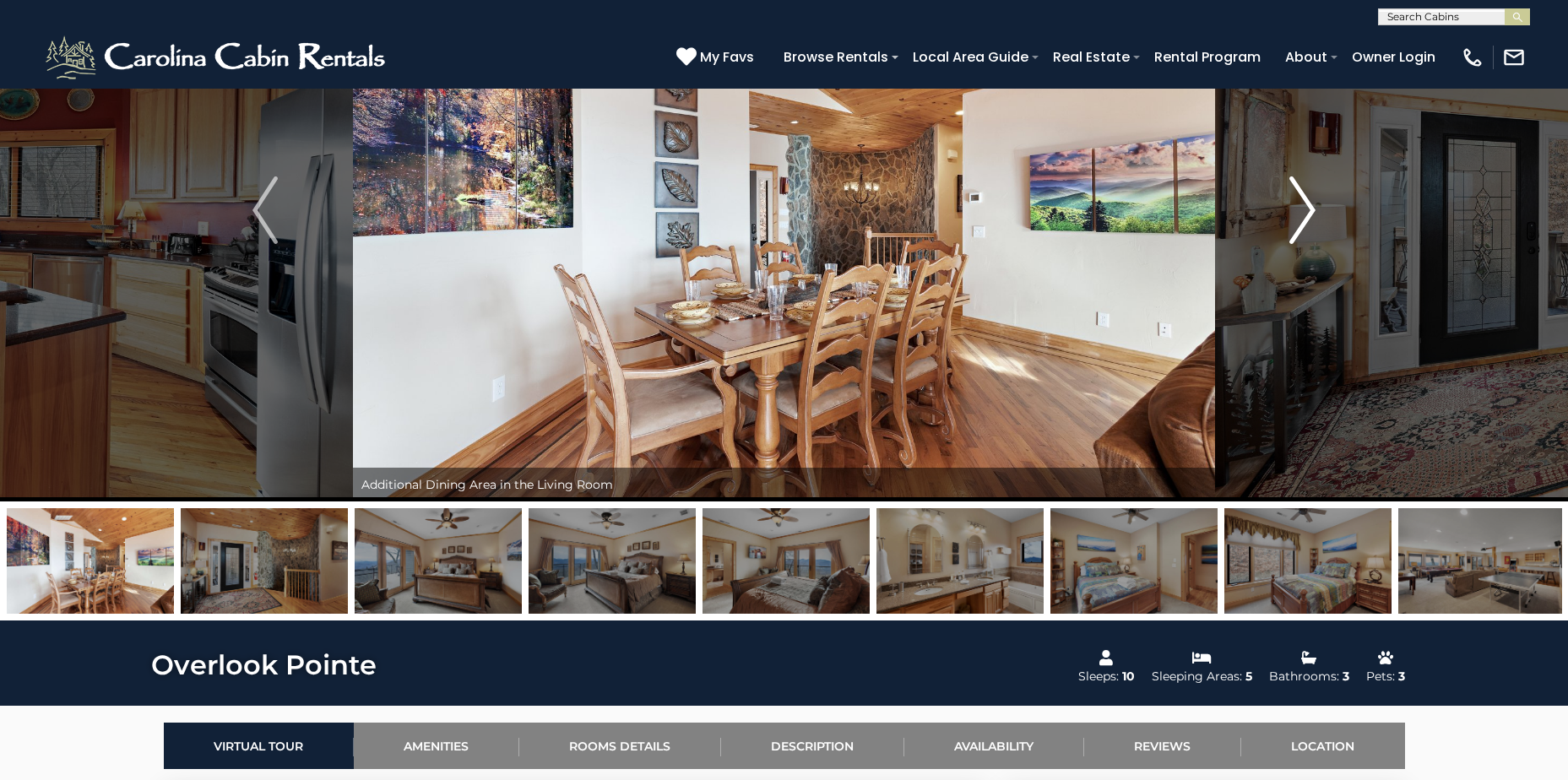
click at [1308, 211] on img "Next" at bounding box center [1303, 210] width 26 height 68
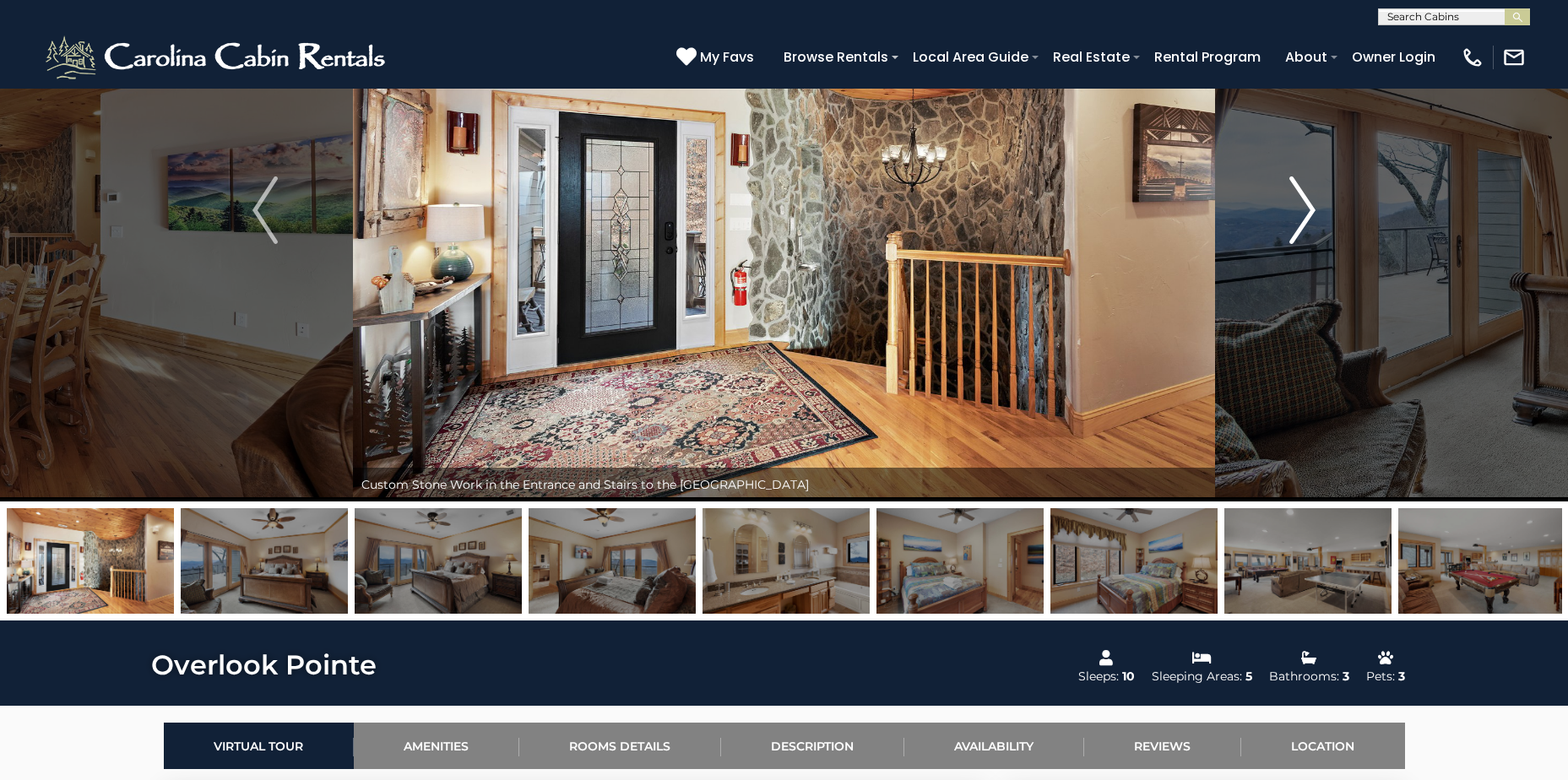
click at [1308, 211] on img "Next" at bounding box center [1303, 210] width 26 height 68
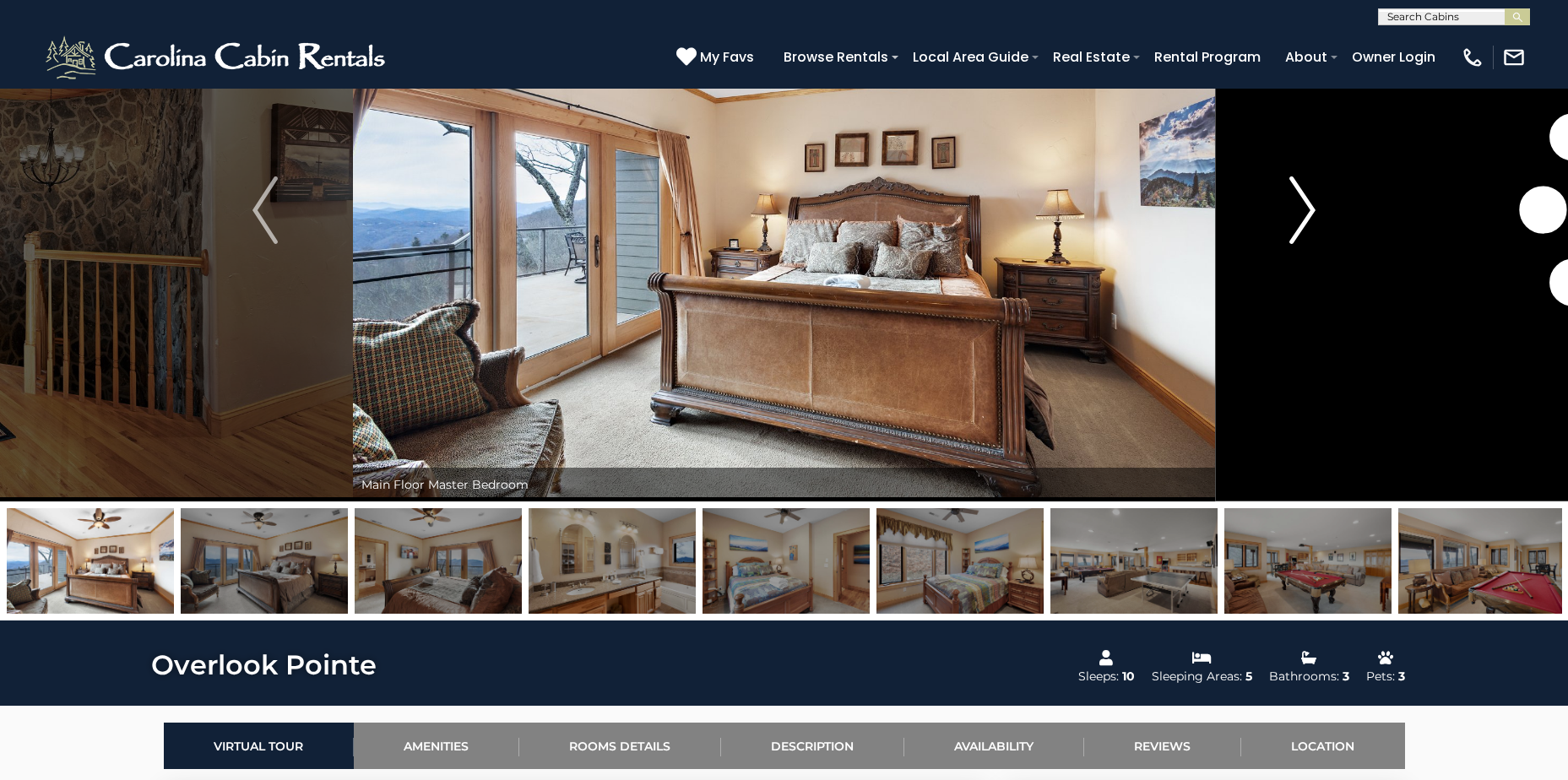
click at [1308, 211] on img "Next" at bounding box center [1303, 210] width 26 height 68
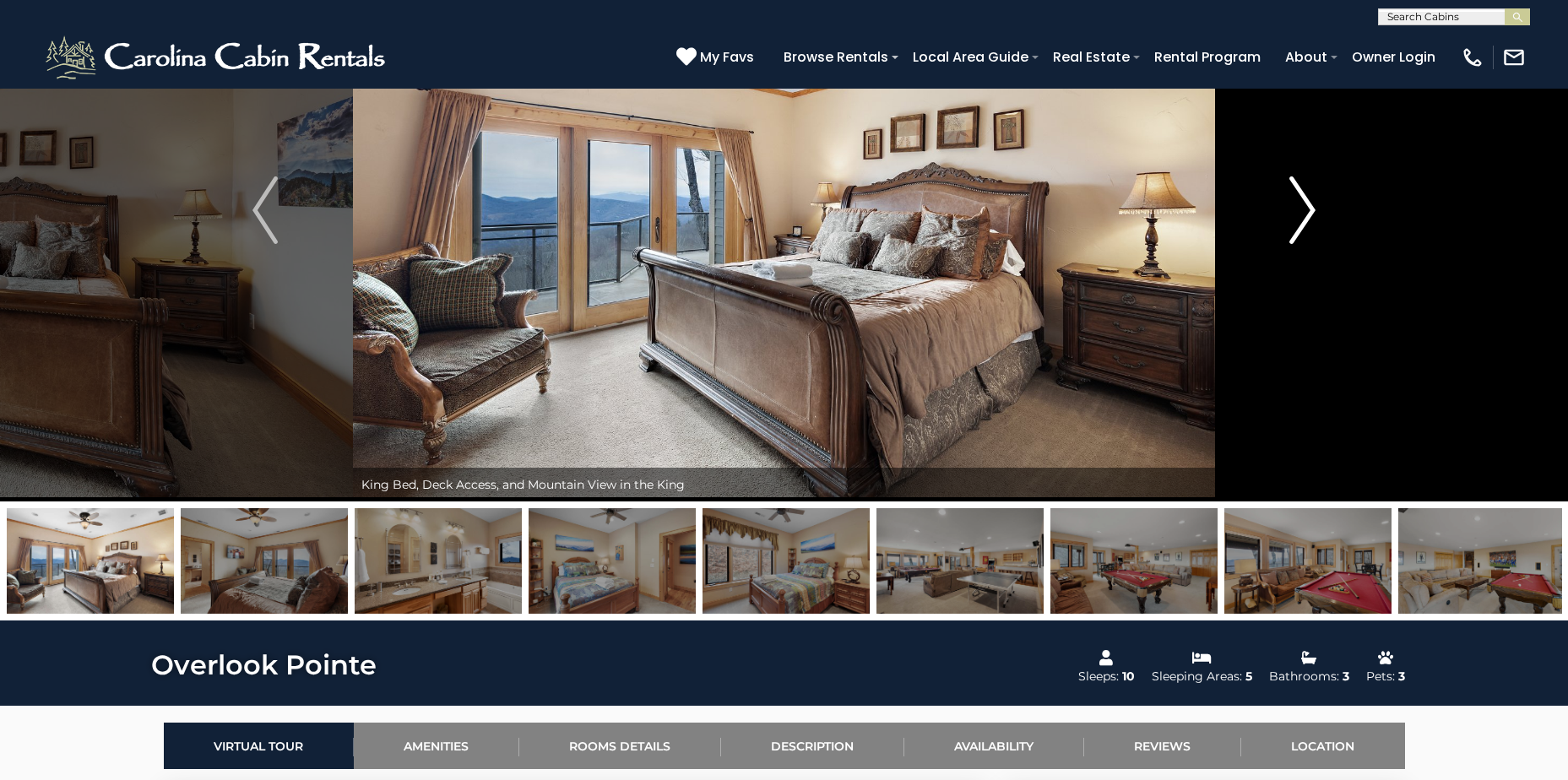
click at [1308, 211] on img "Next" at bounding box center [1303, 210] width 26 height 68
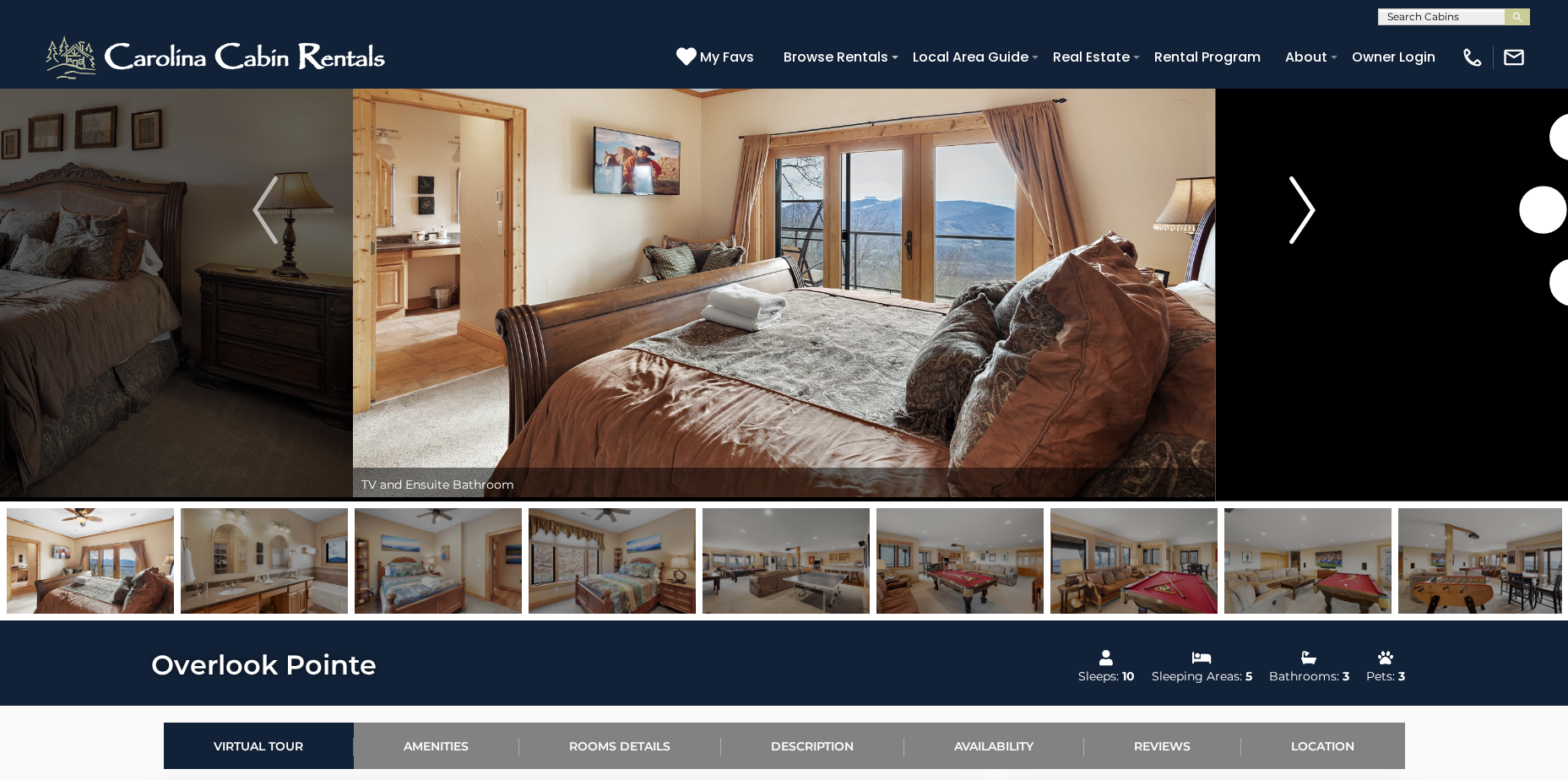
click at [1308, 211] on img "Next" at bounding box center [1303, 210] width 26 height 68
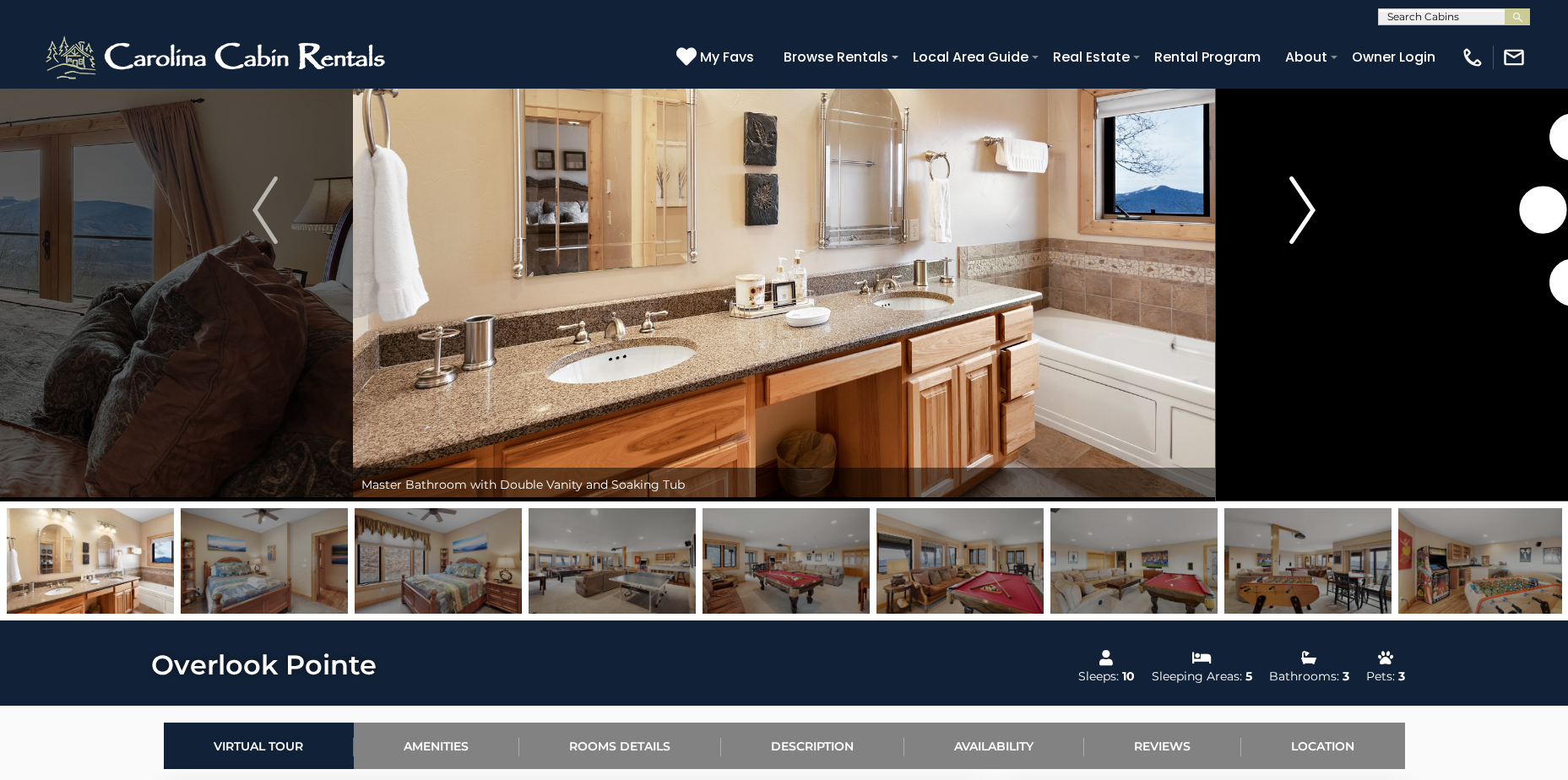
click at [1308, 211] on img "Next" at bounding box center [1303, 210] width 26 height 68
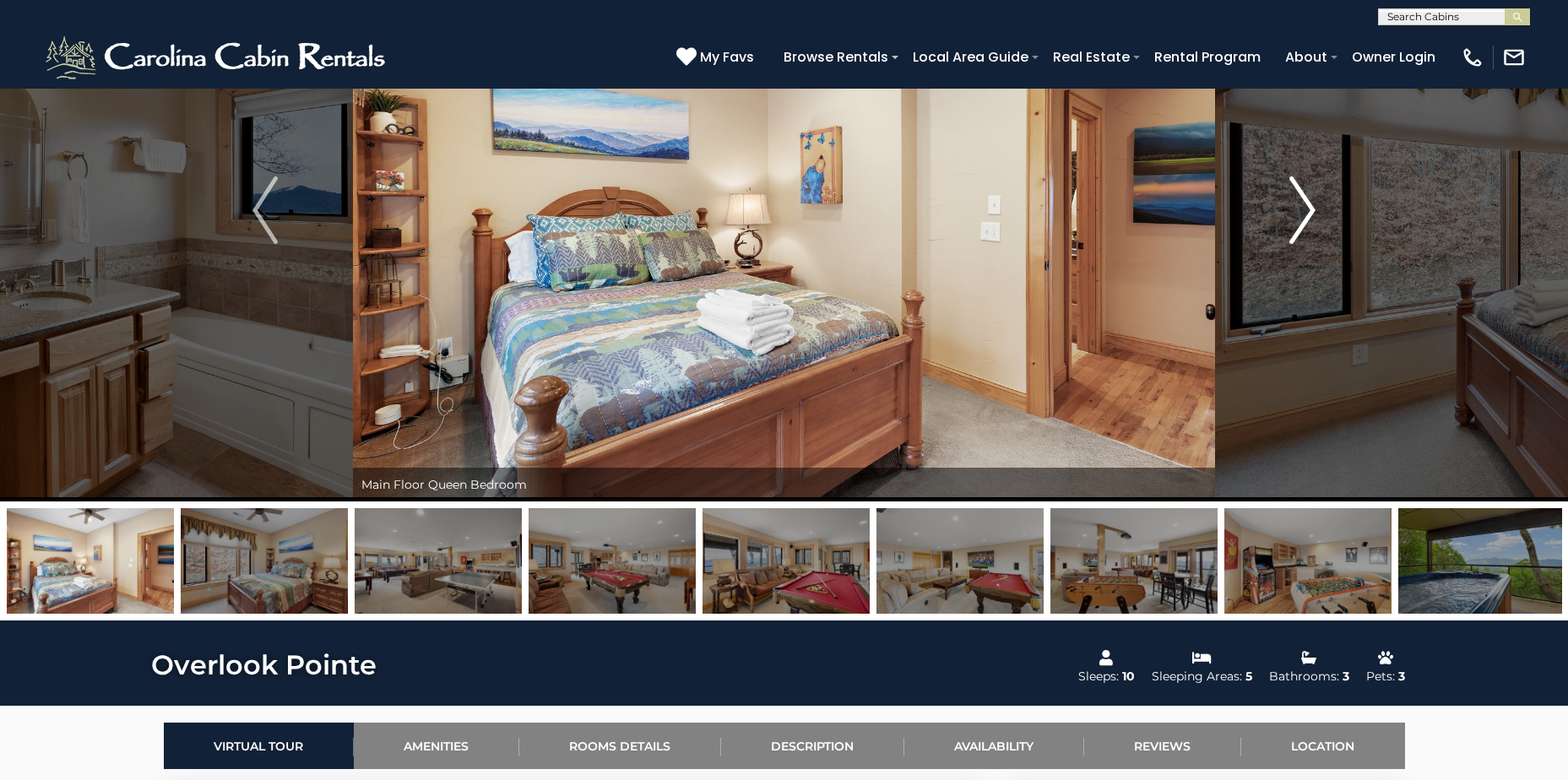
click at [1308, 211] on img "Next" at bounding box center [1303, 210] width 26 height 68
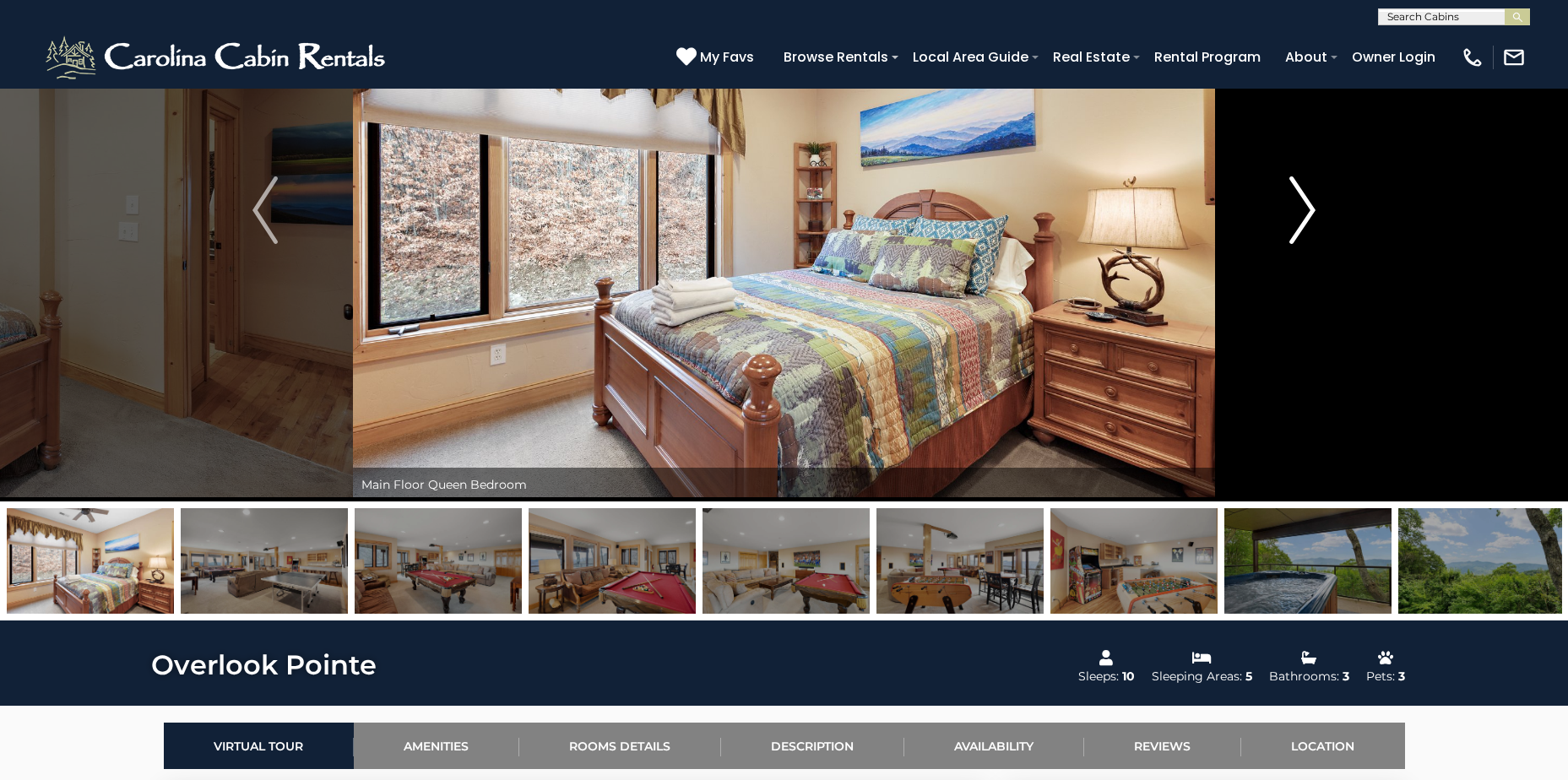
click at [1308, 211] on img "Next" at bounding box center [1303, 210] width 26 height 68
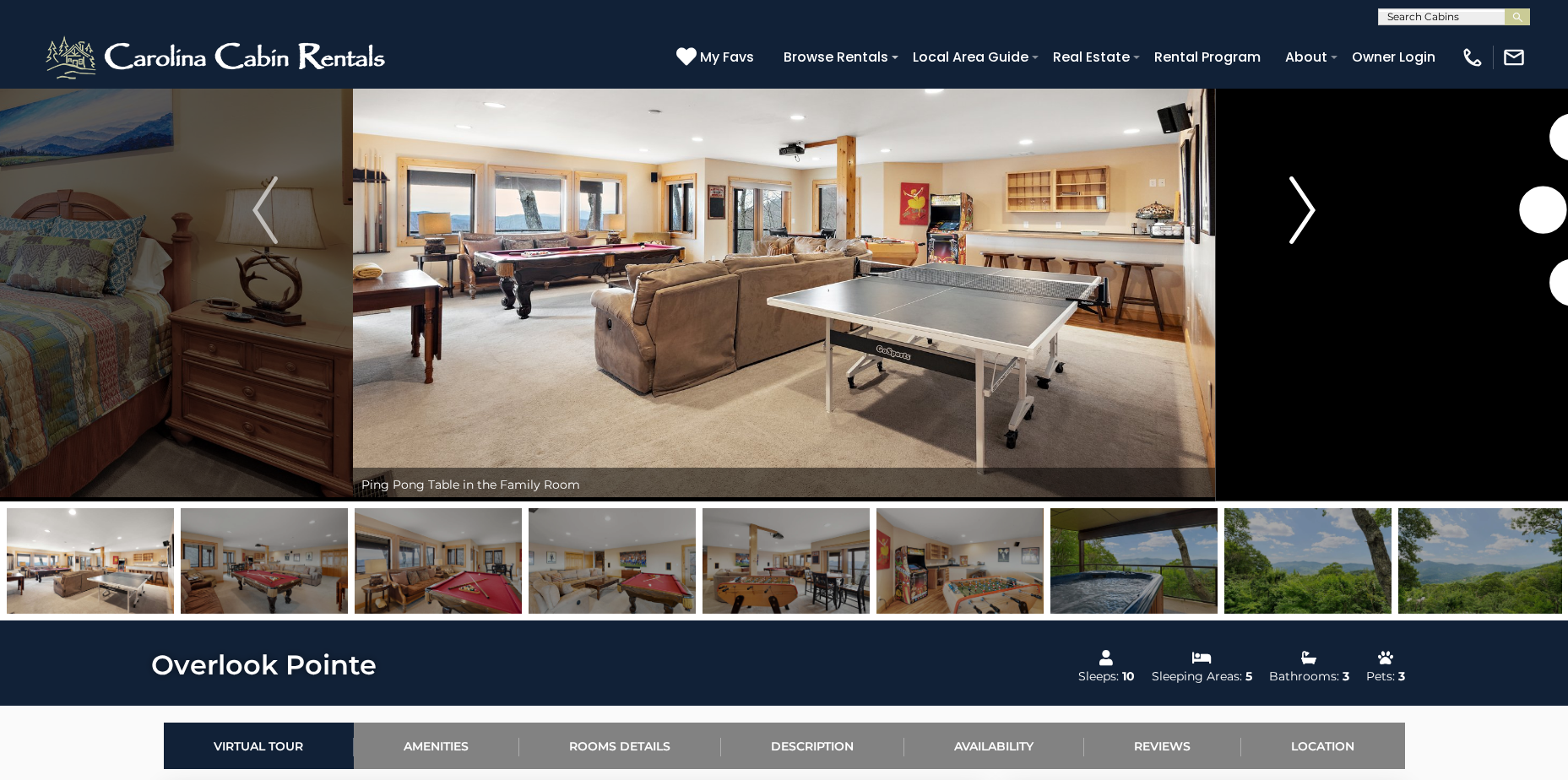
click at [1308, 211] on img "Next" at bounding box center [1303, 210] width 26 height 68
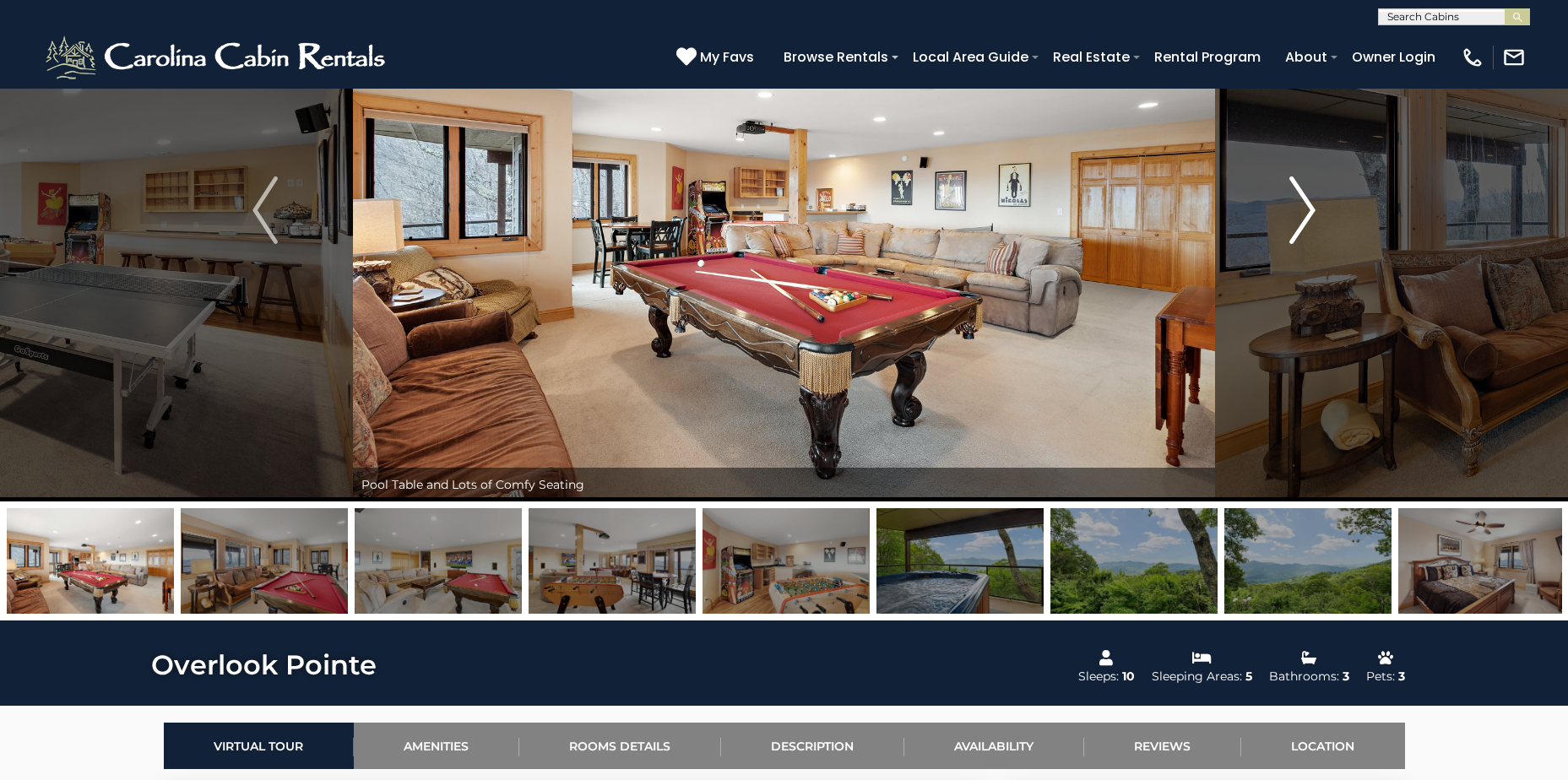
click at [1308, 211] on img "Next" at bounding box center [1303, 210] width 26 height 68
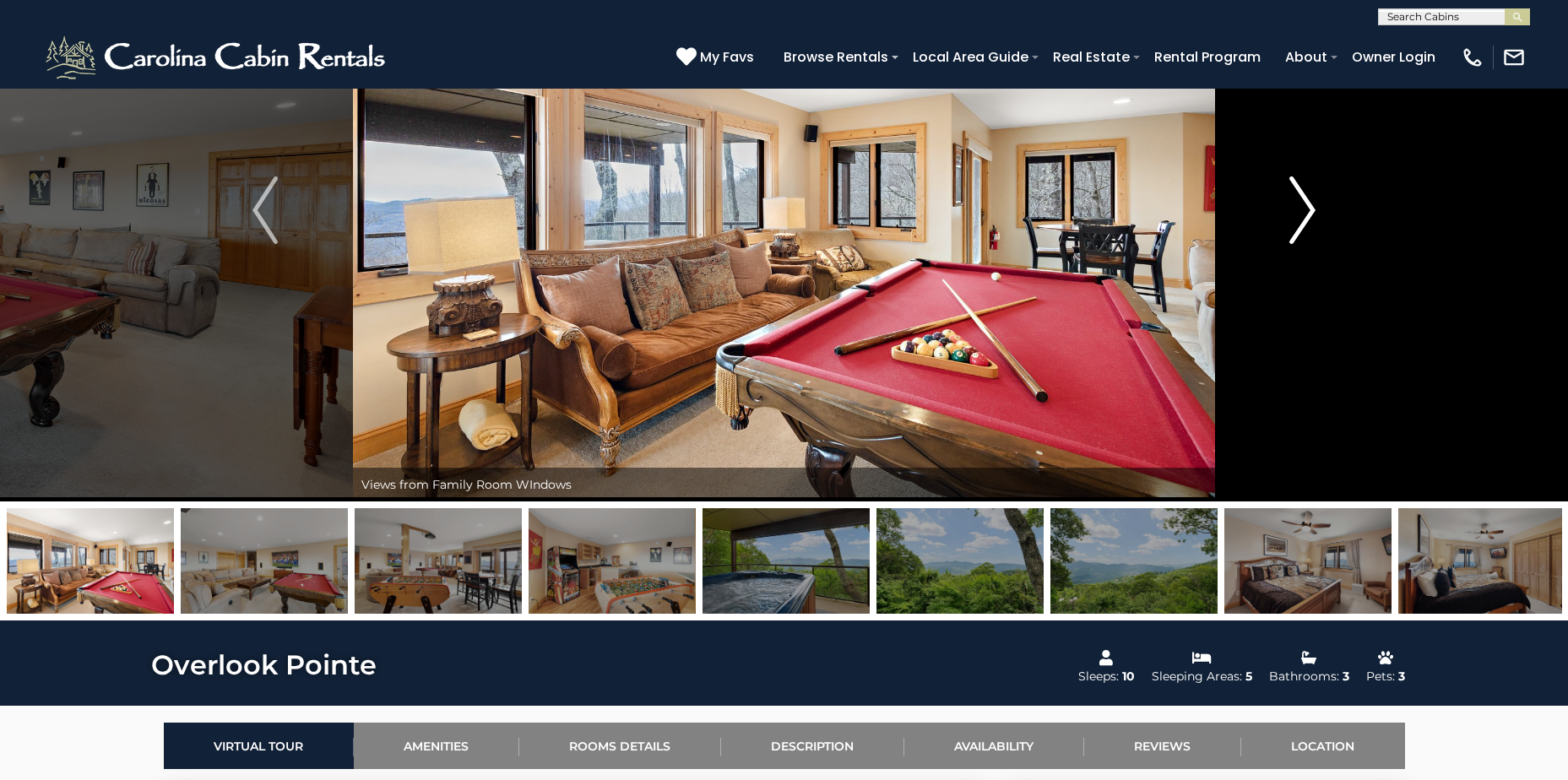
click at [1308, 211] on img "Next" at bounding box center [1303, 210] width 26 height 68
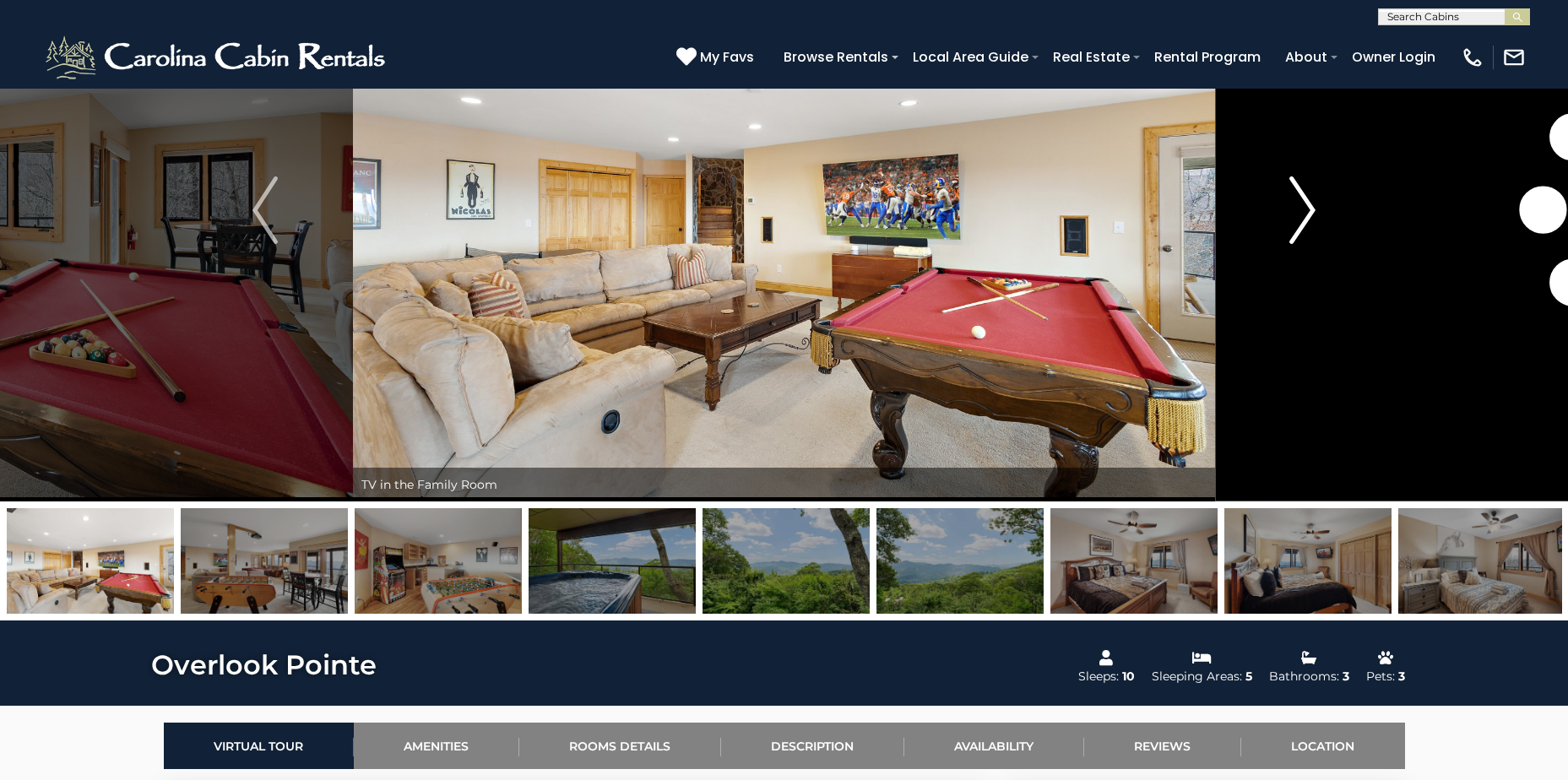
click at [1308, 211] on img "Next" at bounding box center [1303, 210] width 26 height 68
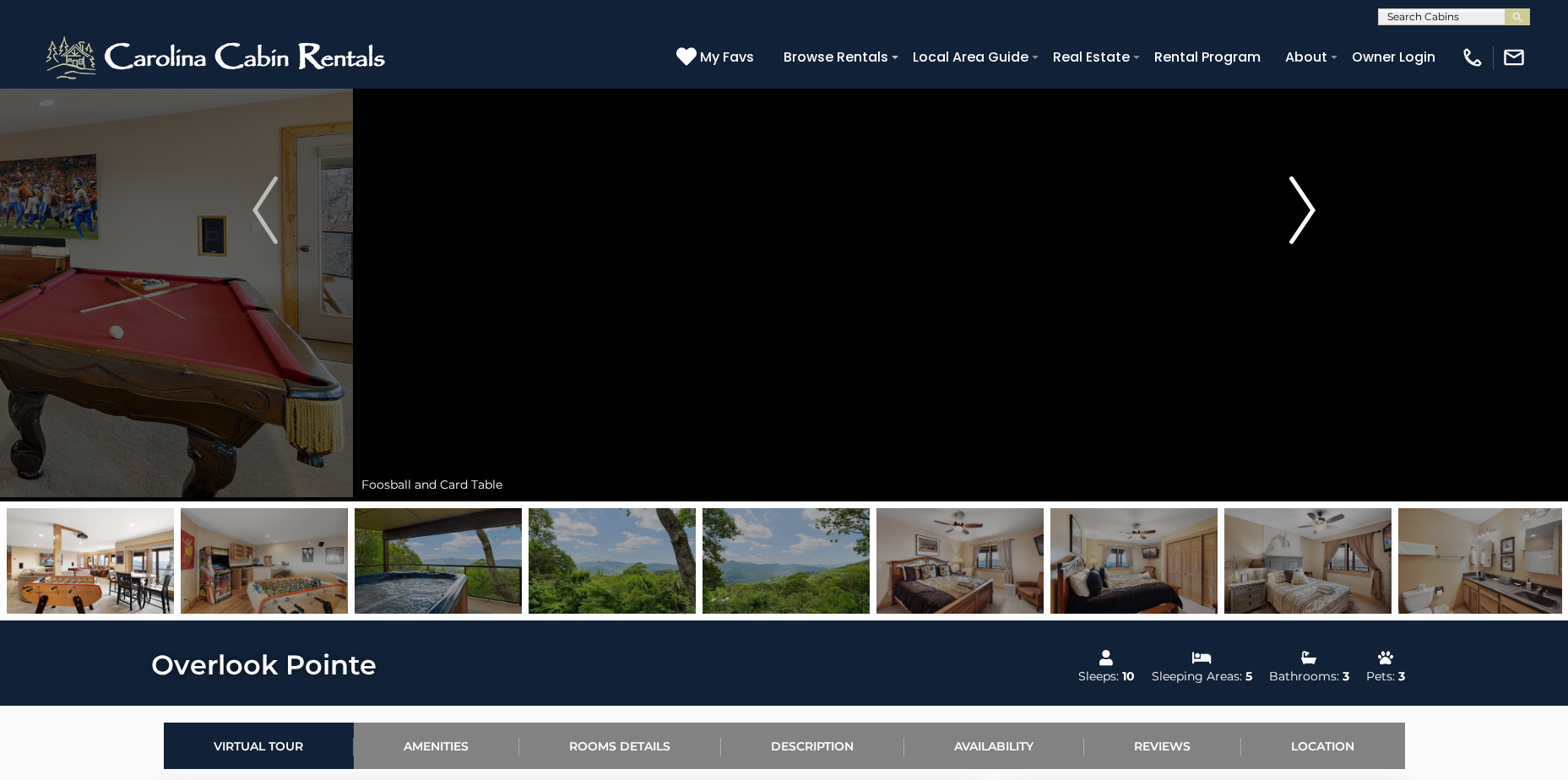
click at [1308, 211] on img "Next" at bounding box center [1303, 210] width 26 height 68
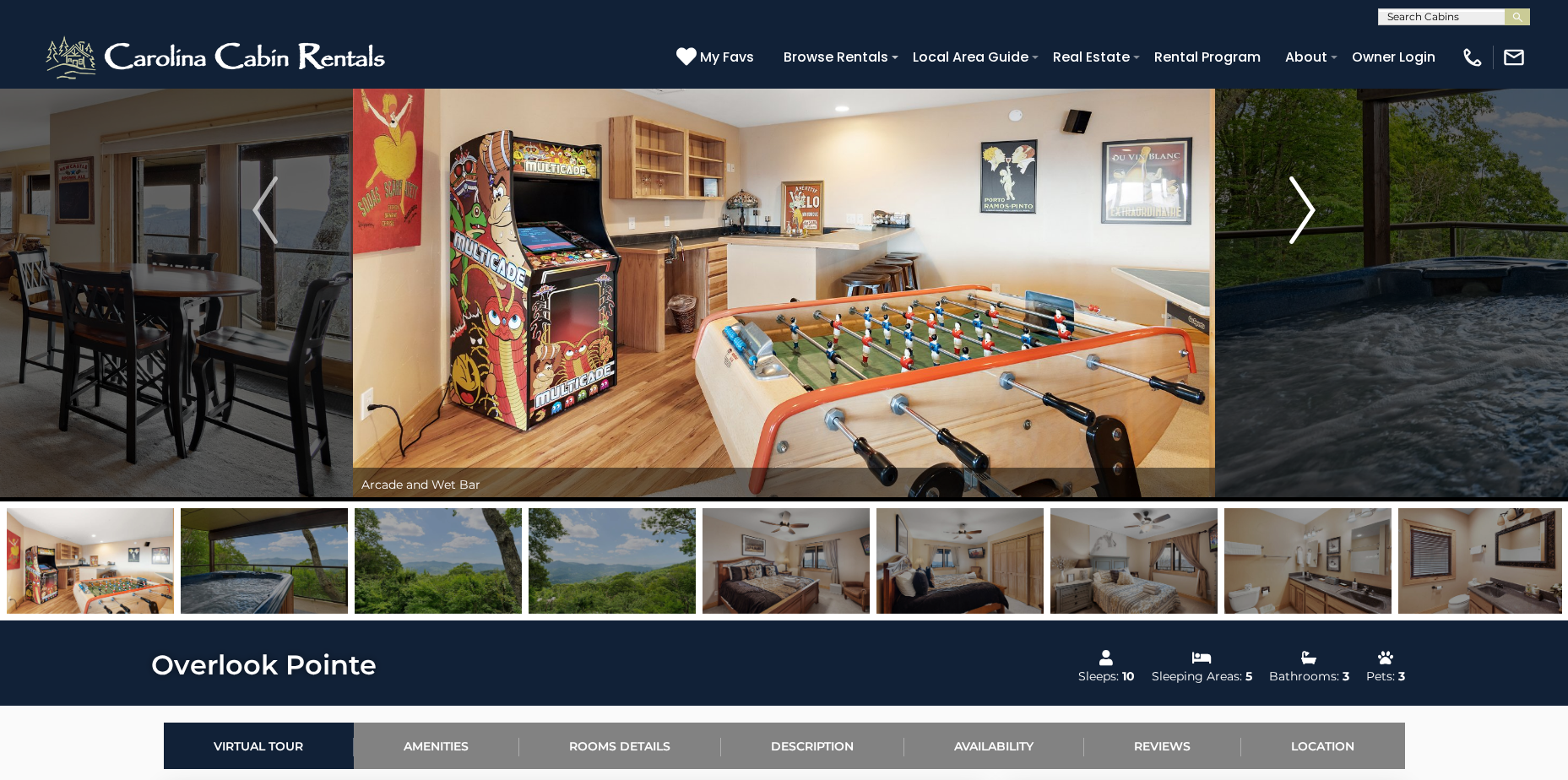
click at [1308, 211] on img "Next" at bounding box center [1303, 210] width 26 height 68
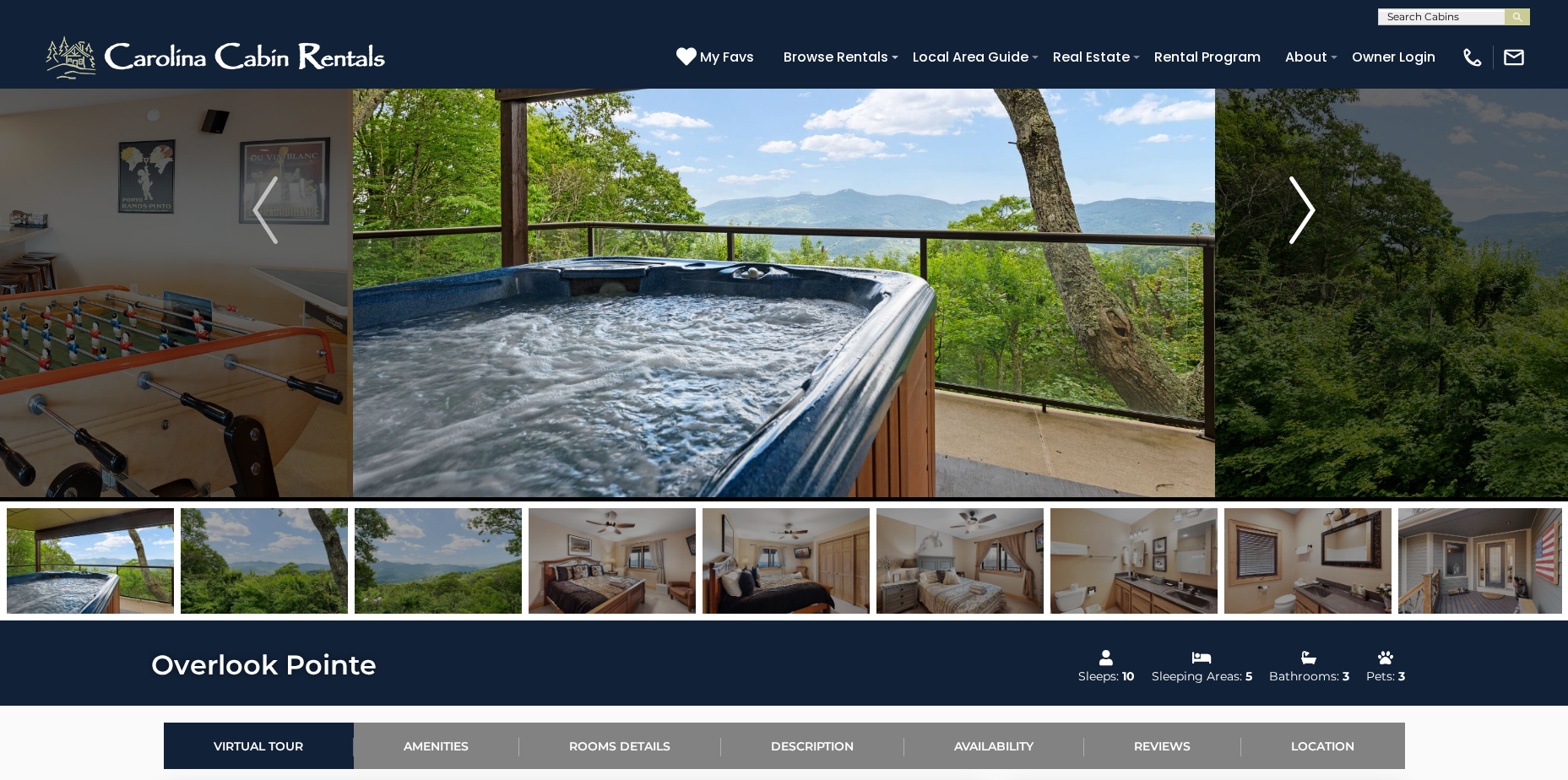
click at [1308, 211] on img "Next" at bounding box center [1303, 210] width 26 height 68
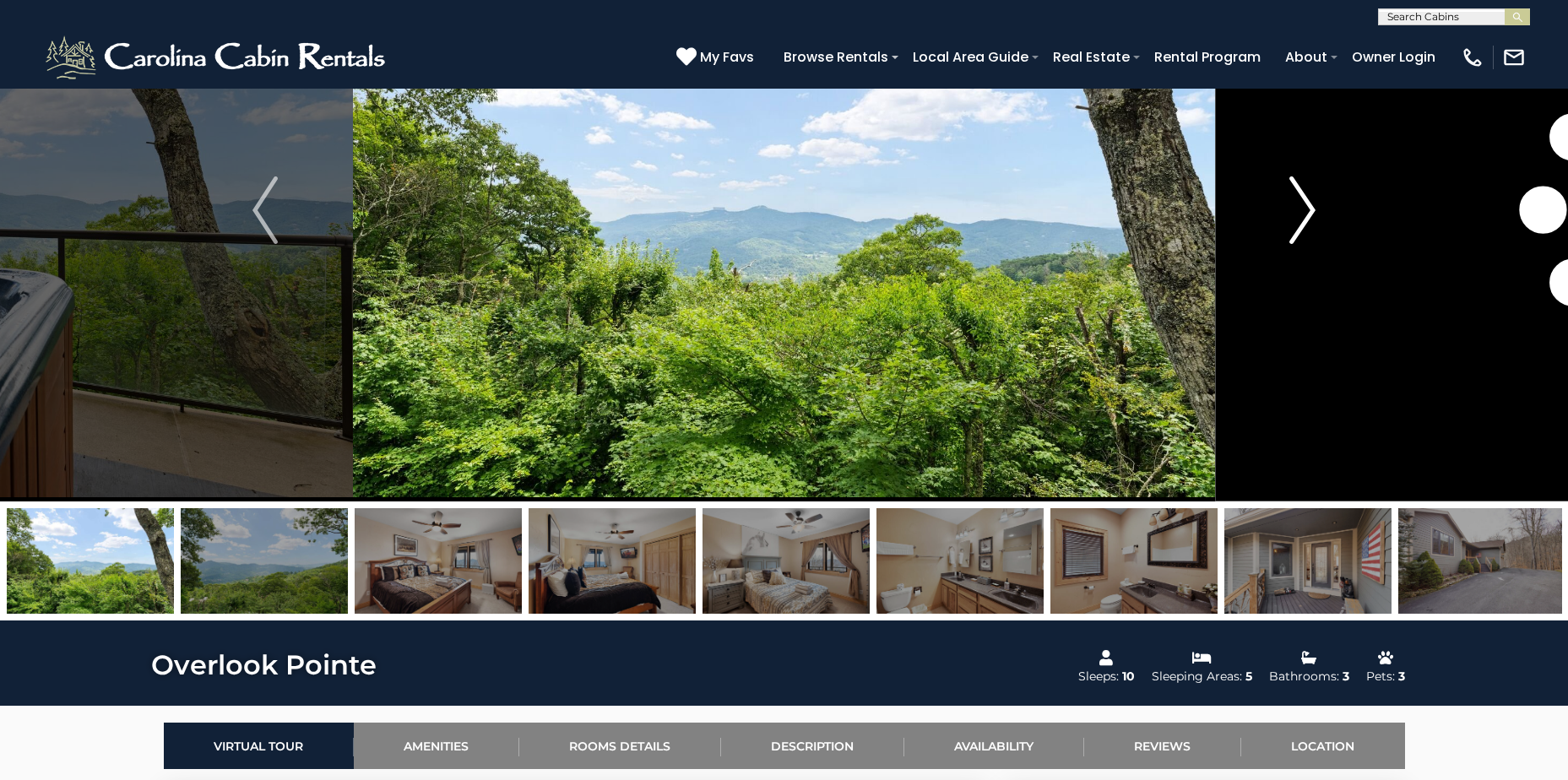
click at [1308, 211] on img "Next" at bounding box center [1303, 210] width 26 height 68
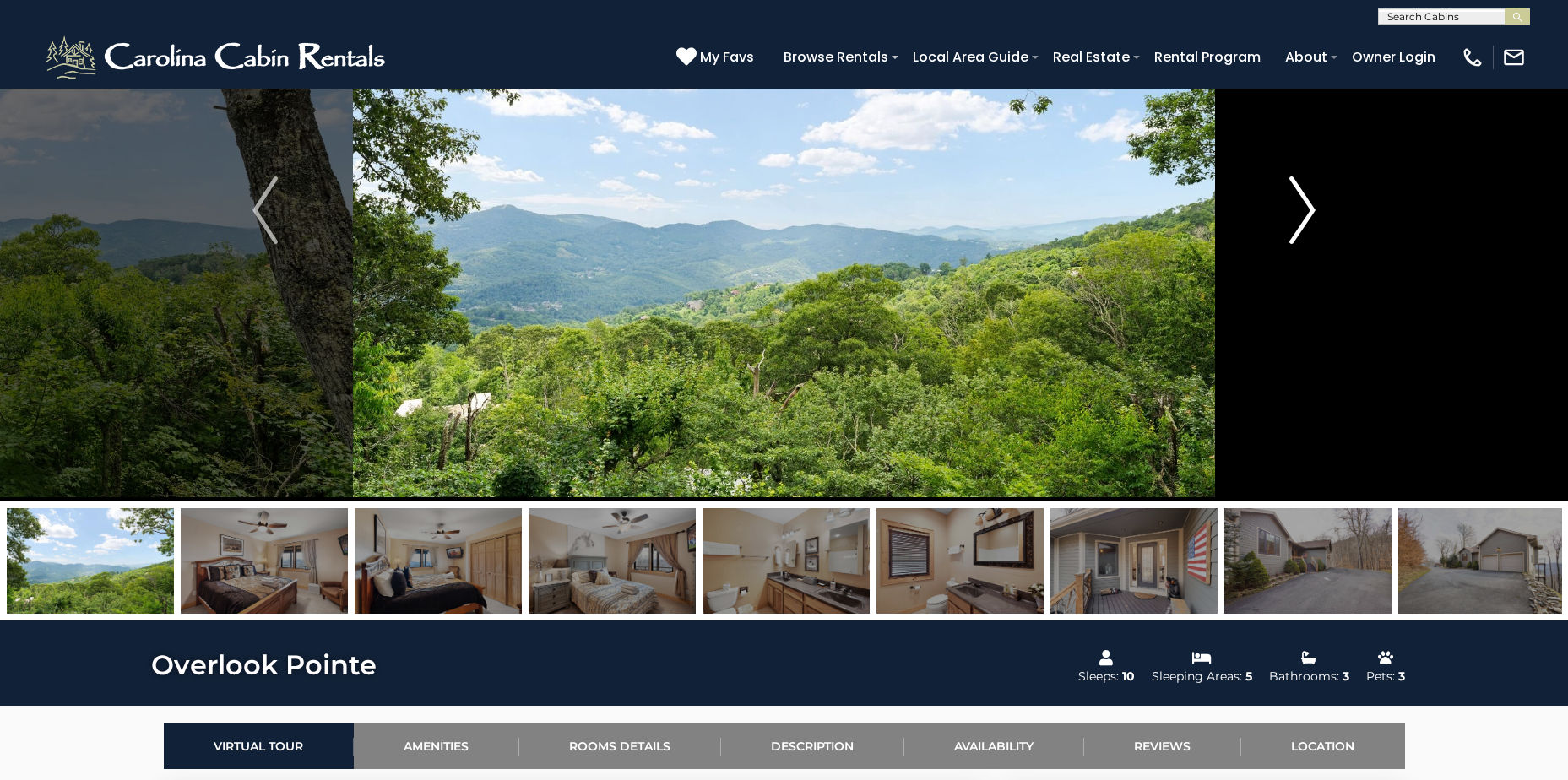
click at [1308, 211] on img "Next" at bounding box center [1303, 210] width 26 height 68
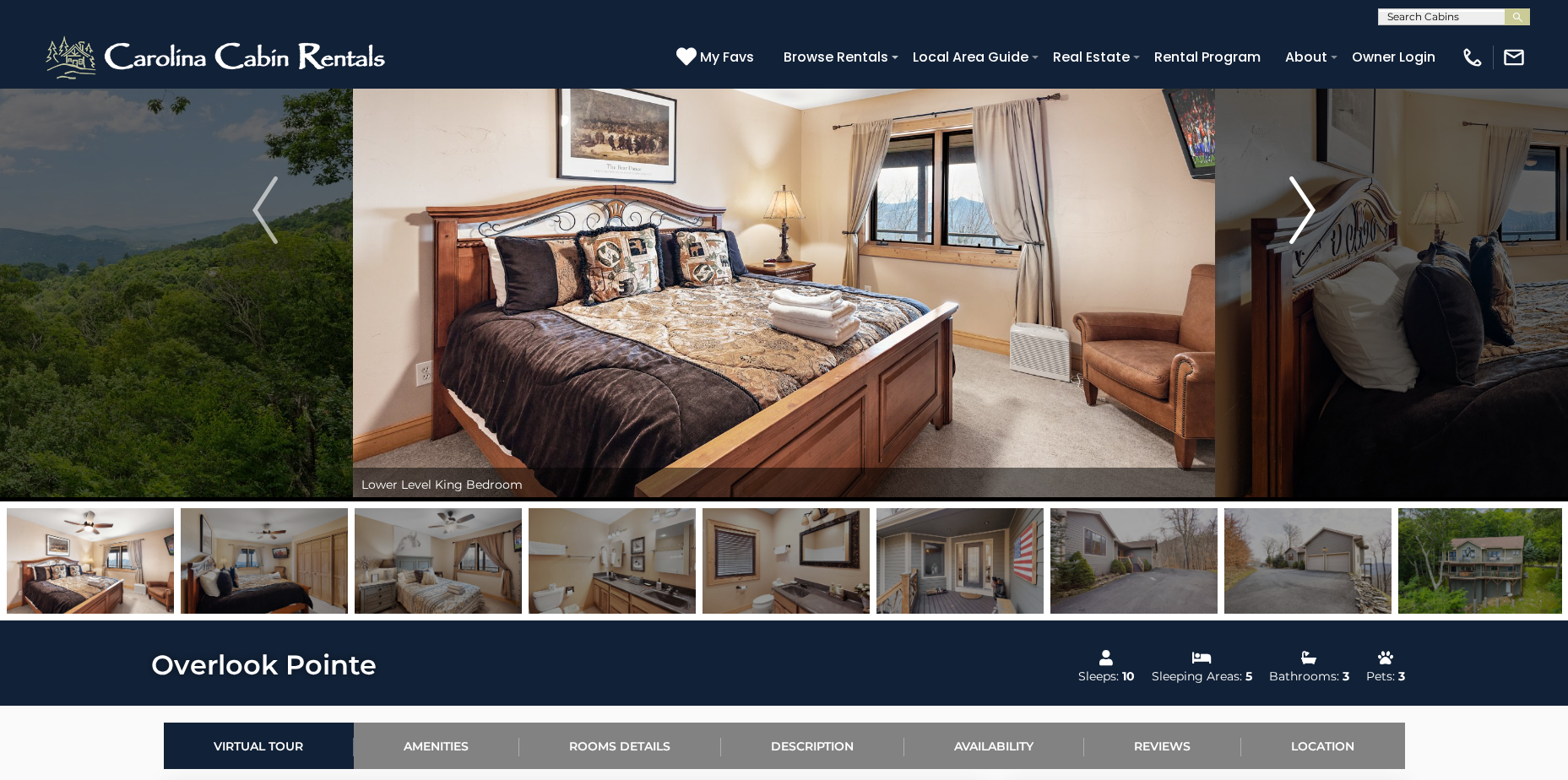
click at [1308, 211] on img "Next" at bounding box center [1303, 210] width 26 height 68
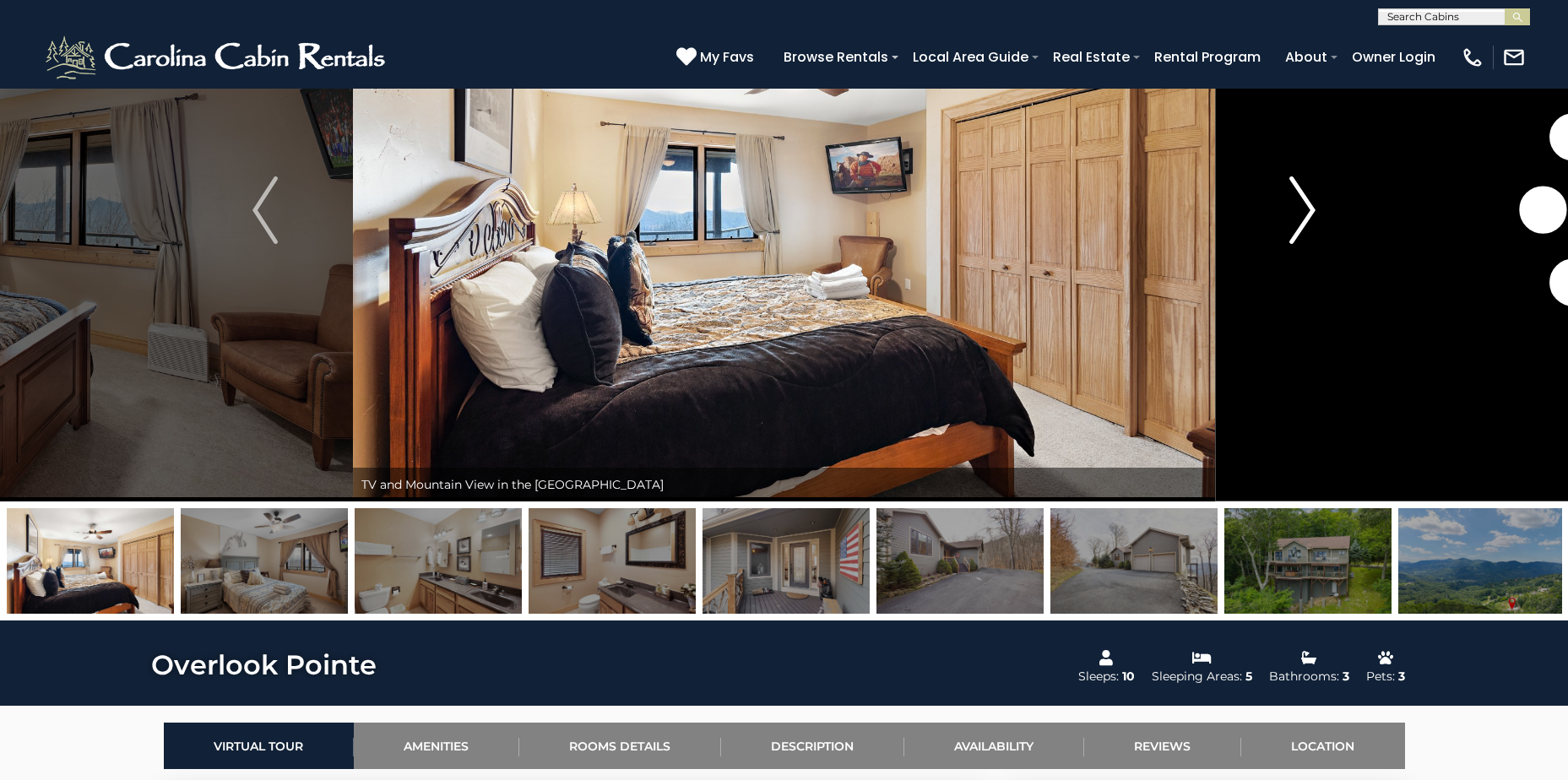
click at [1308, 211] on img "Next" at bounding box center [1303, 210] width 26 height 68
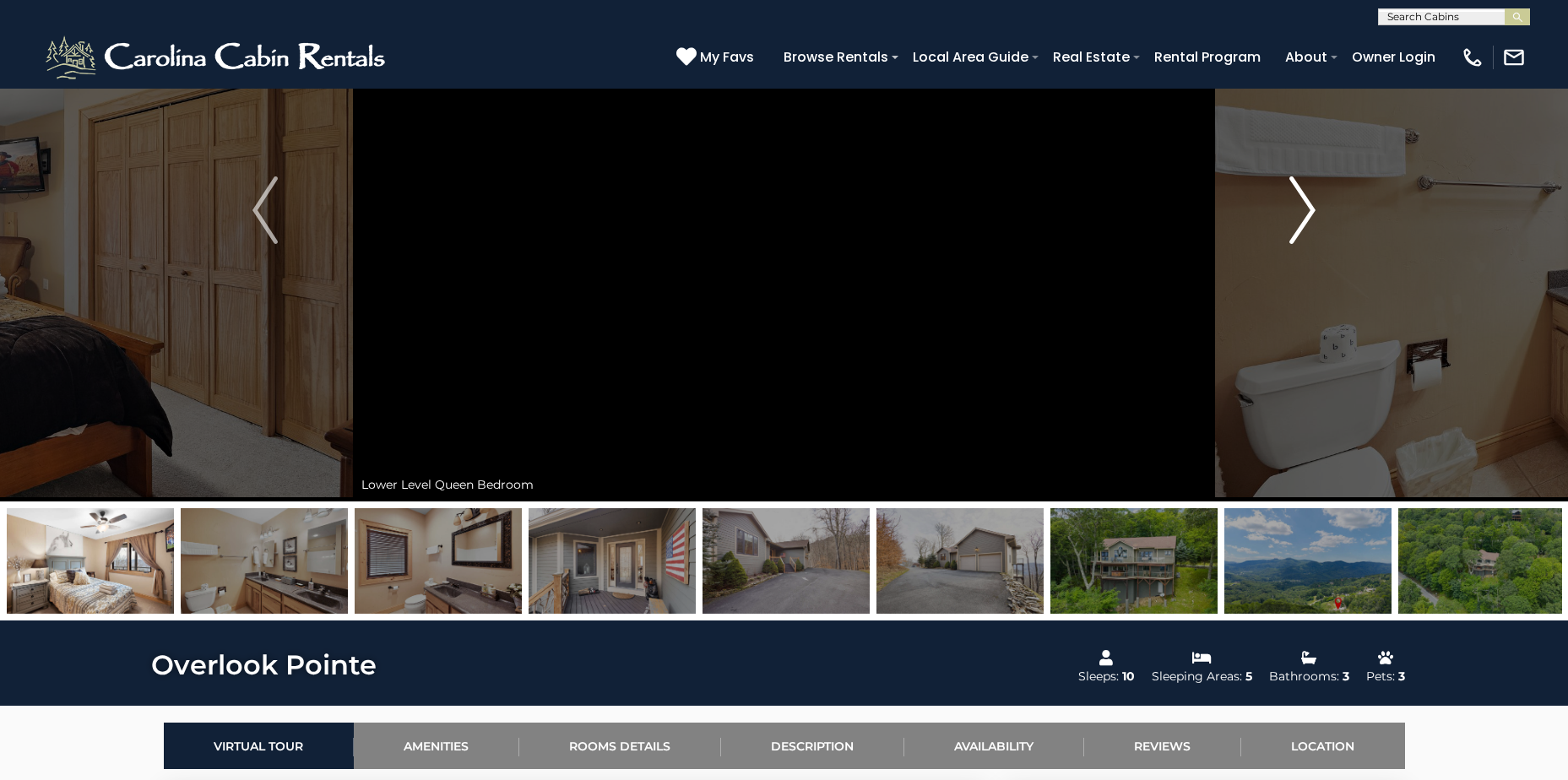
click at [1308, 211] on img "Next" at bounding box center [1303, 210] width 26 height 68
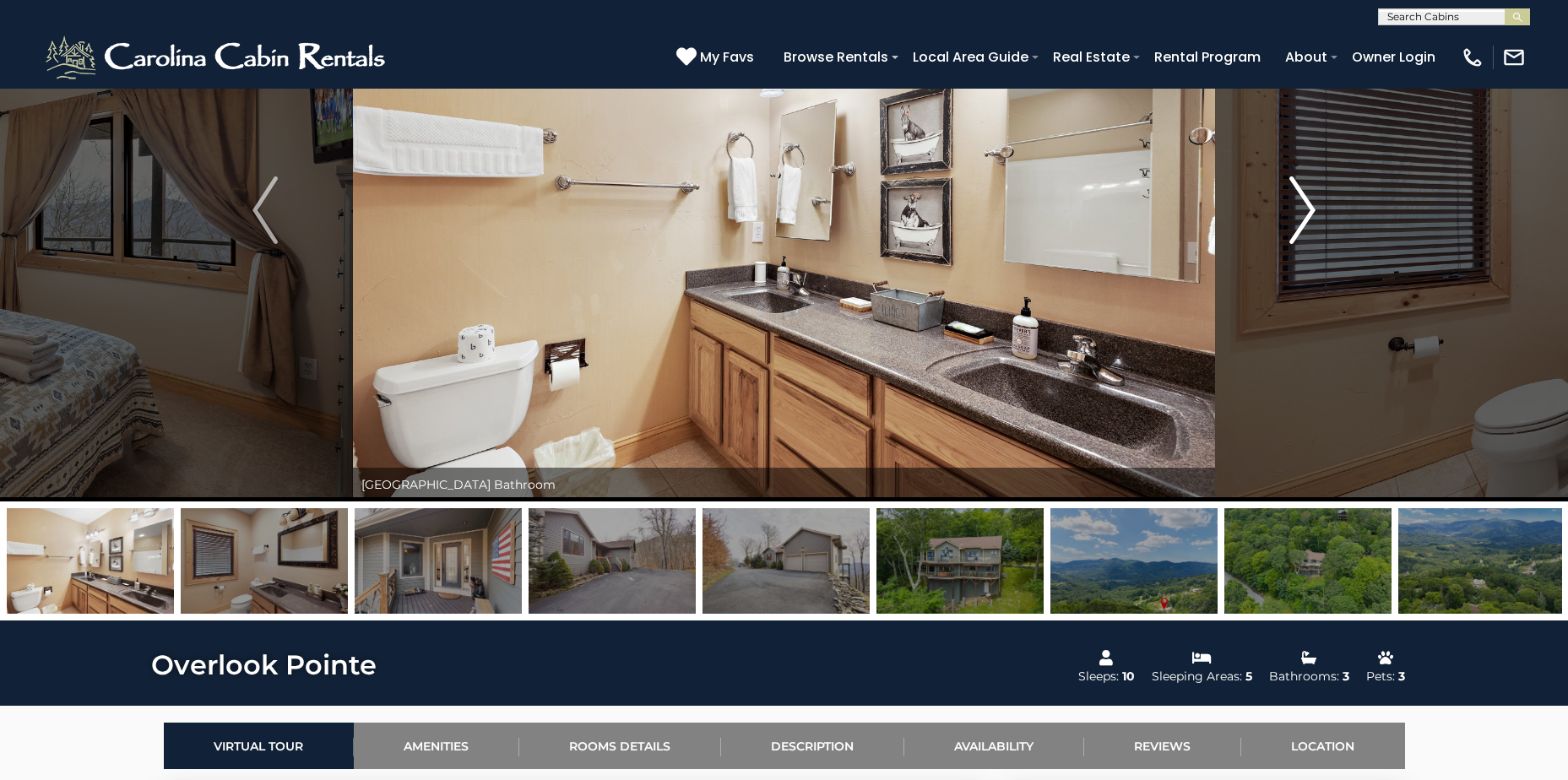
click at [1308, 211] on img "Next" at bounding box center [1303, 210] width 26 height 68
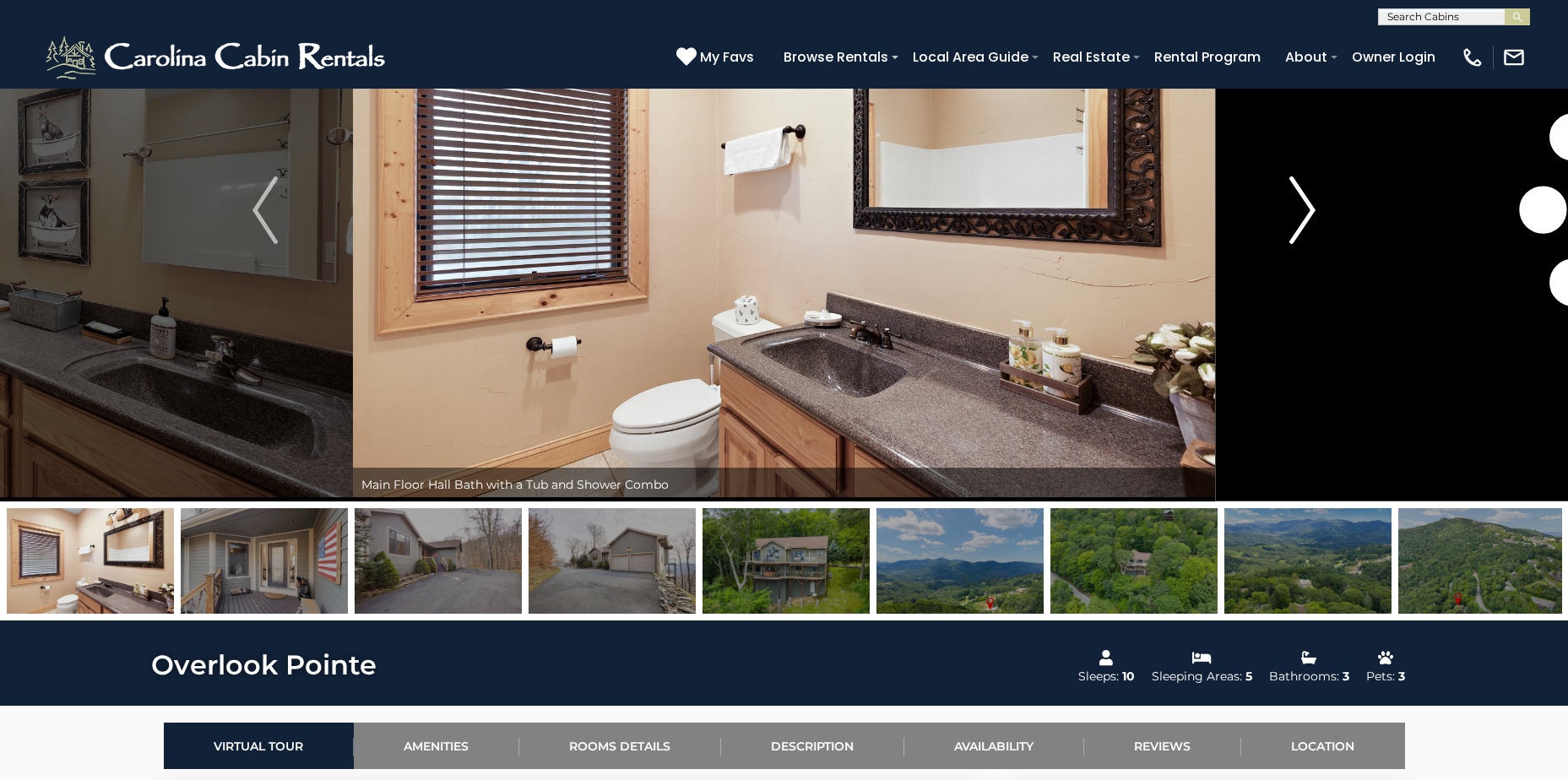
click at [1308, 211] on img "Next" at bounding box center [1303, 210] width 26 height 68
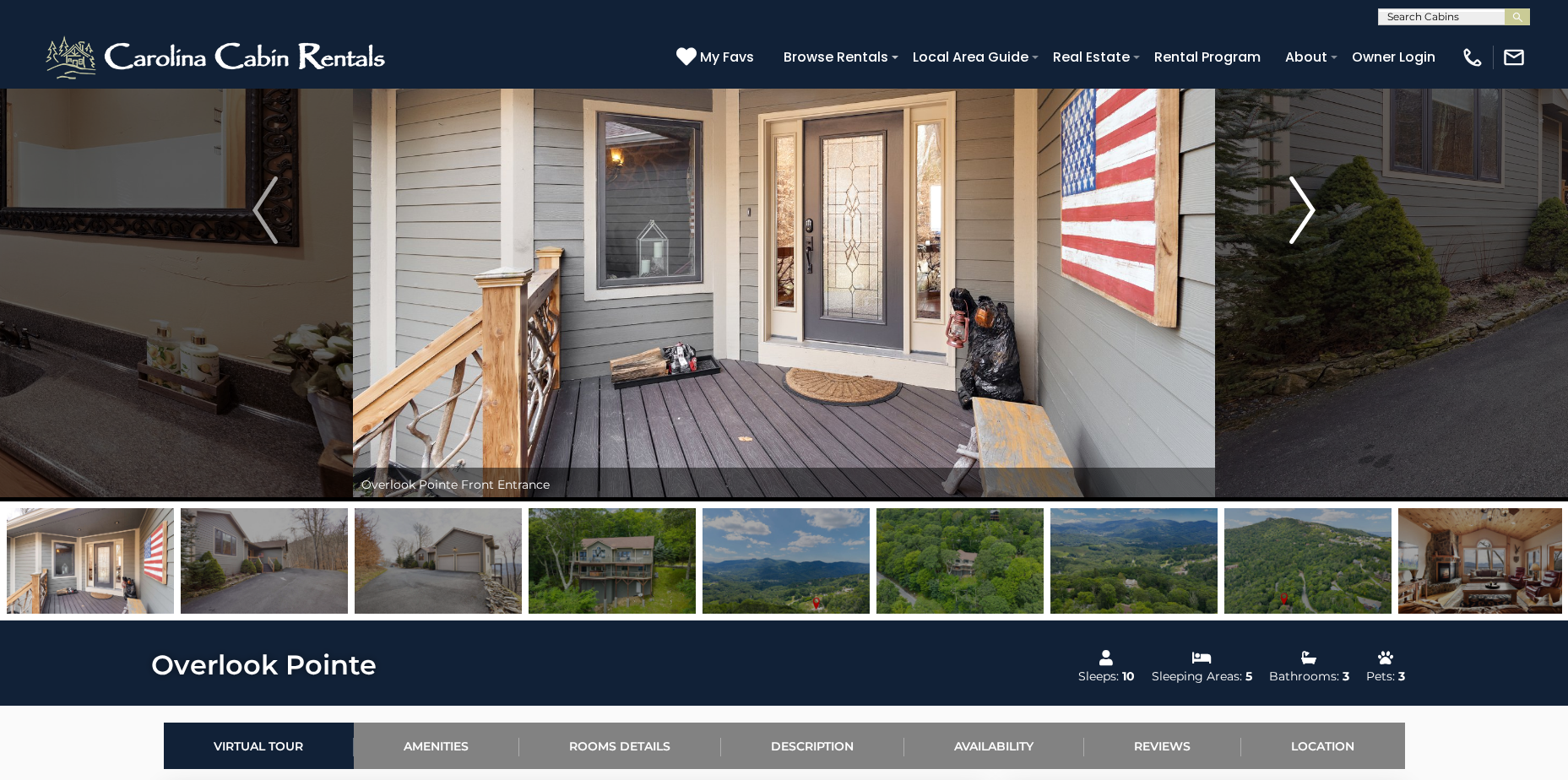
click at [1308, 211] on img "Next" at bounding box center [1303, 210] width 26 height 68
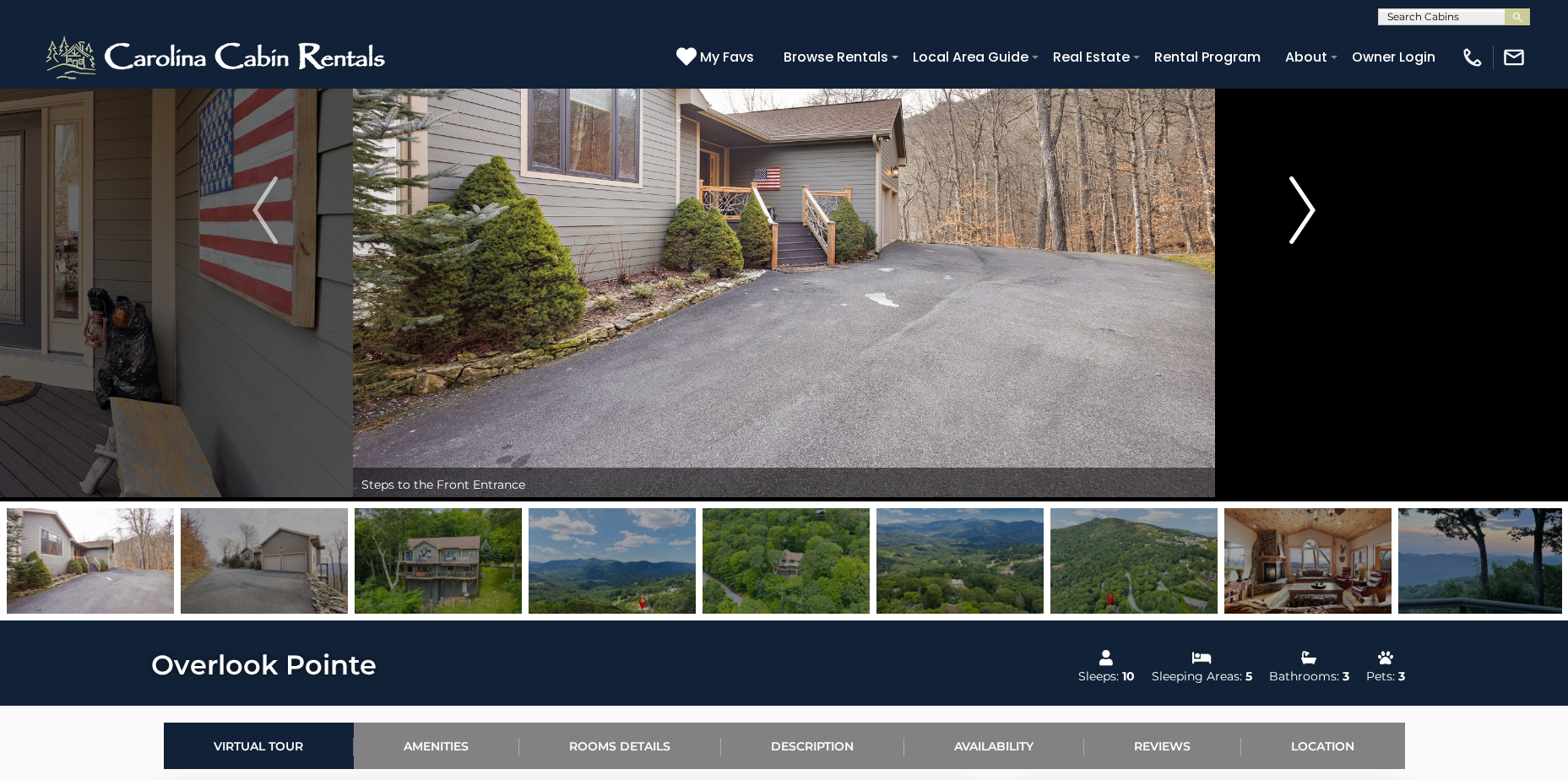
click at [1308, 211] on img "Next" at bounding box center [1303, 210] width 26 height 68
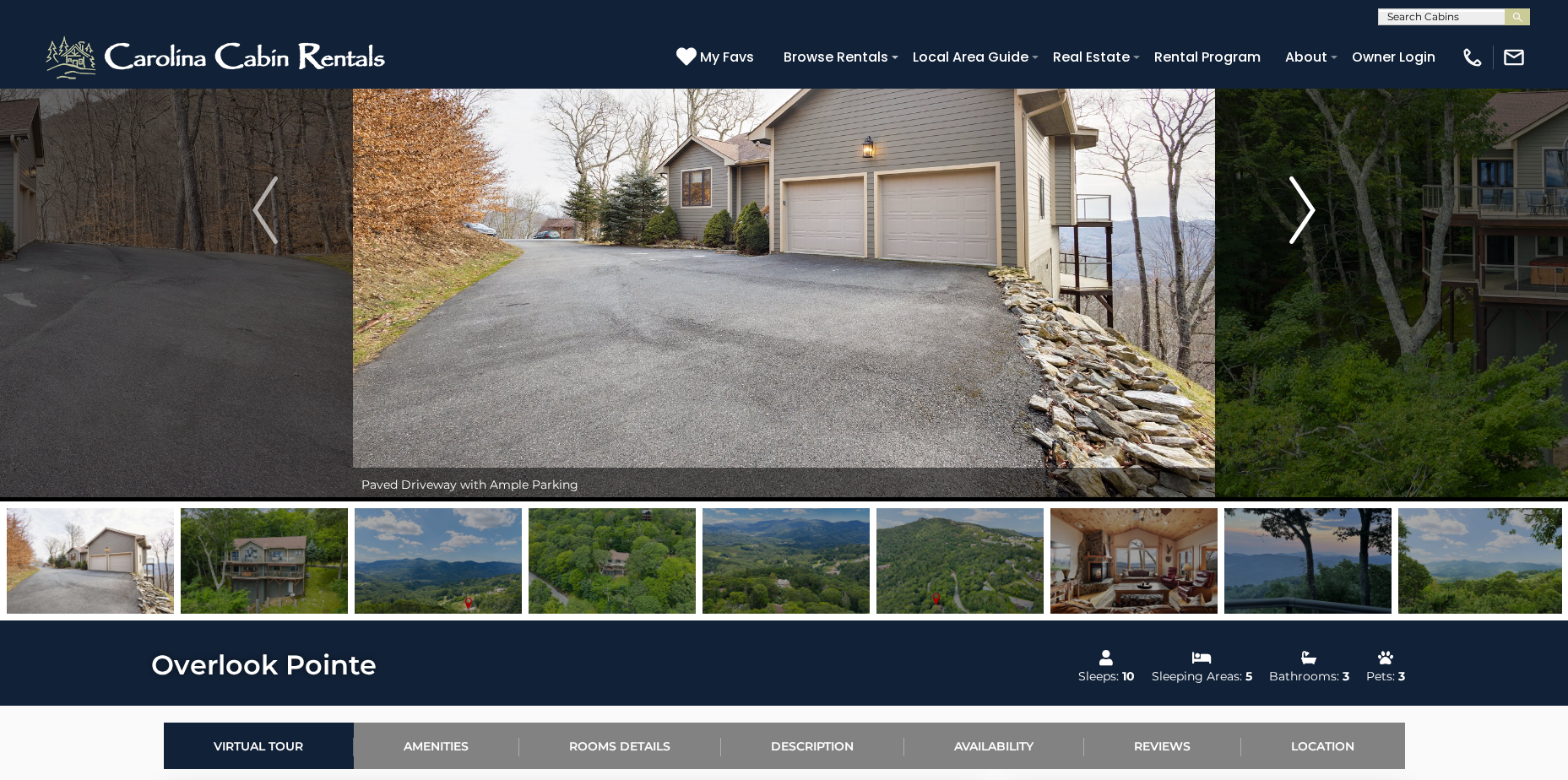
click at [1308, 211] on img "Next" at bounding box center [1303, 210] width 26 height 68
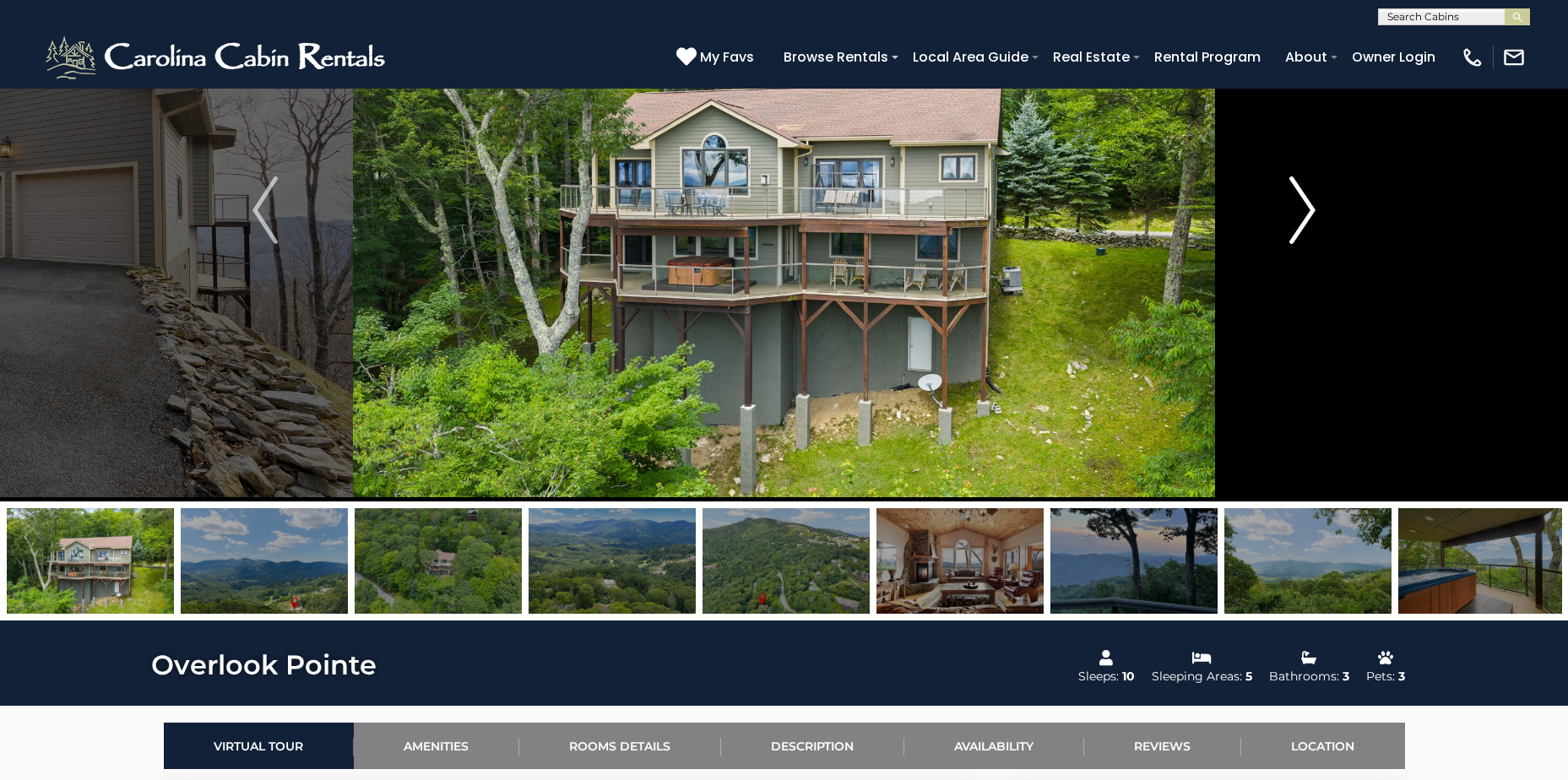
click at [1308, 211] on img "Next" at bounding box center [1303, 210] width 26 height 68
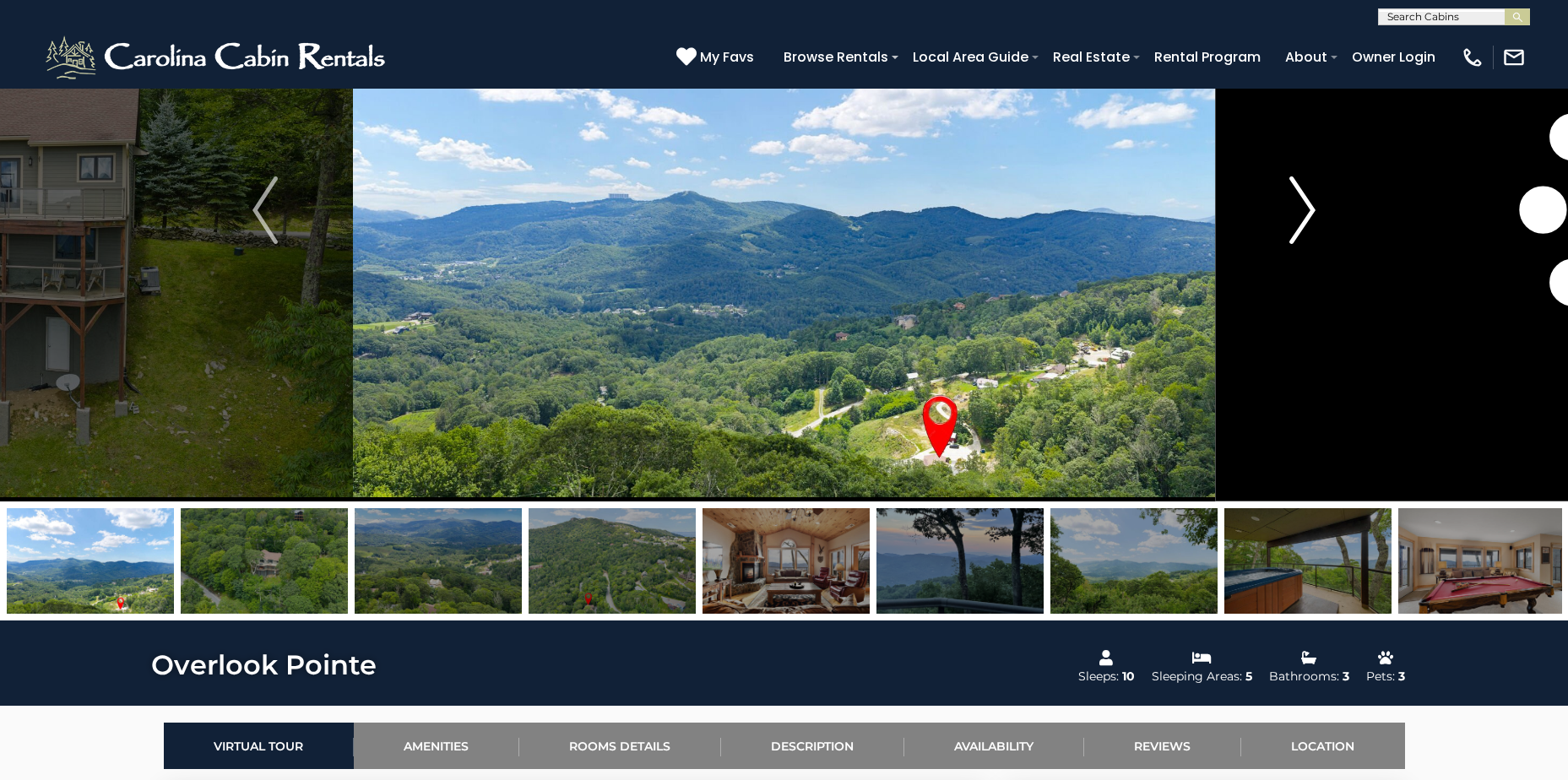
click at [1308, 211] on img "Next" at bounding box center [1303, 210] width 26 height 68
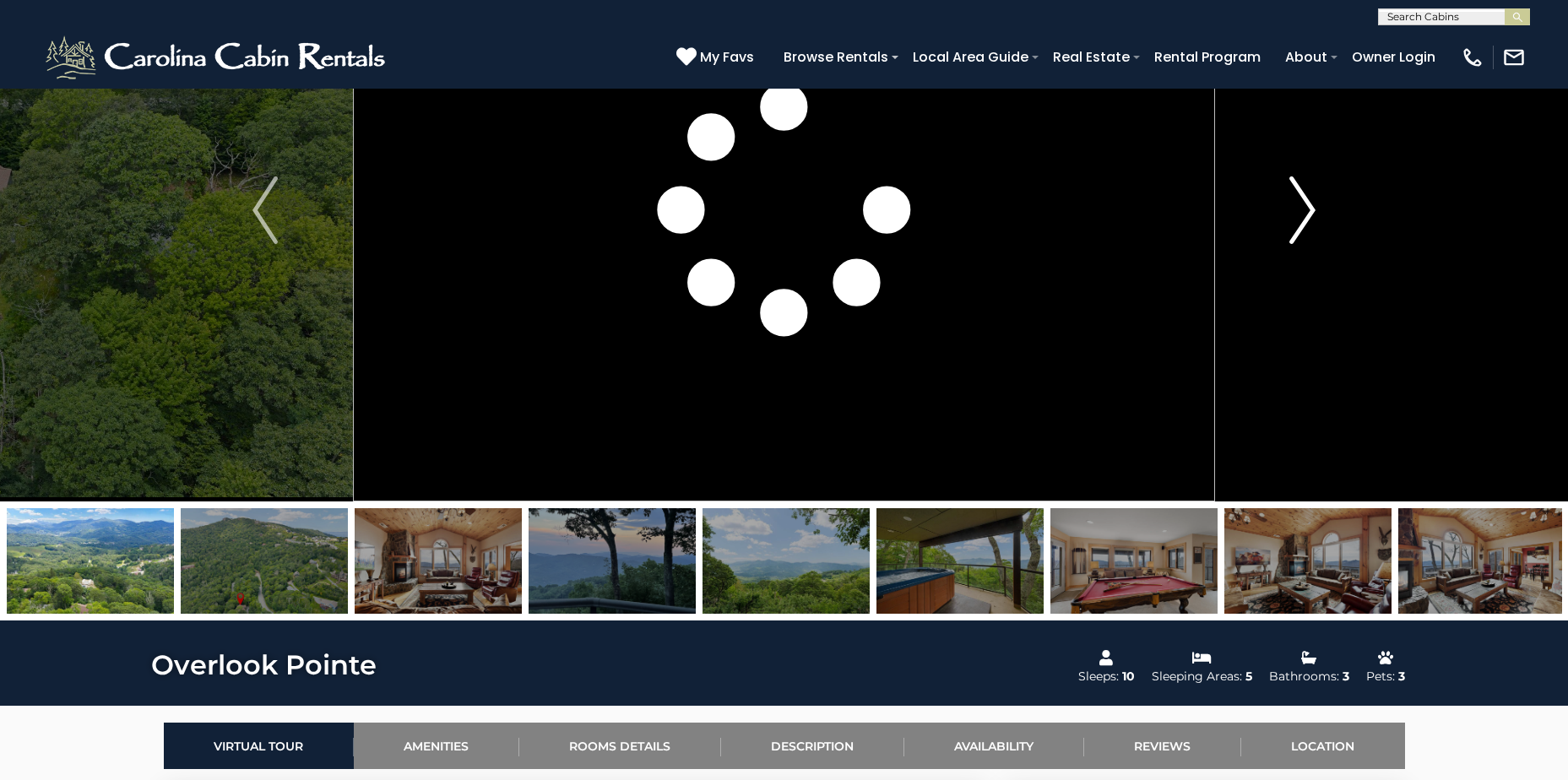
click at [1308, 211] on img "Next" at bounding box center [1303, 210] width 26 height 68
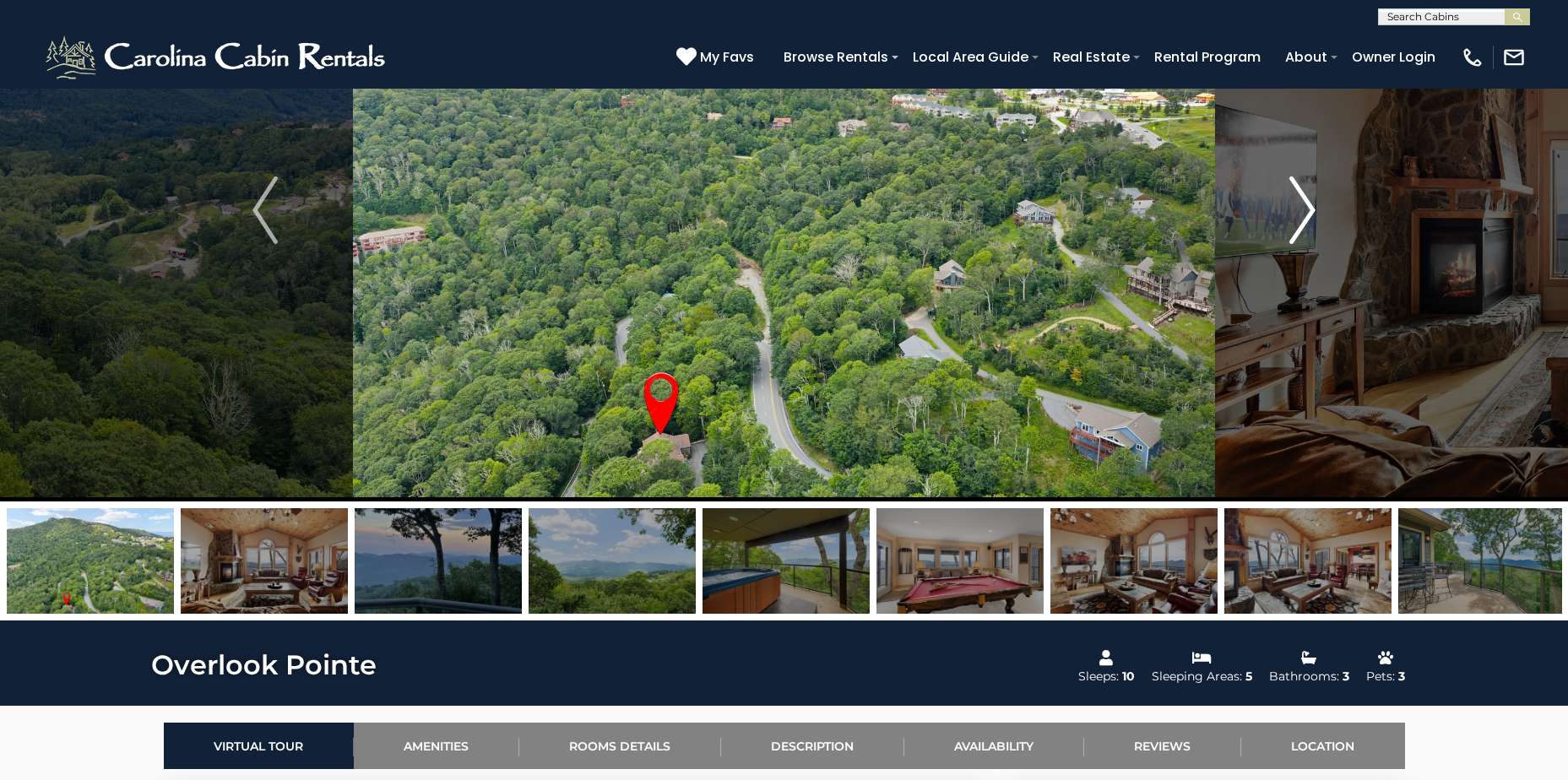
click at [1308, 211] on img "Next" at bounding box center [1303, 210] width 26 height 68
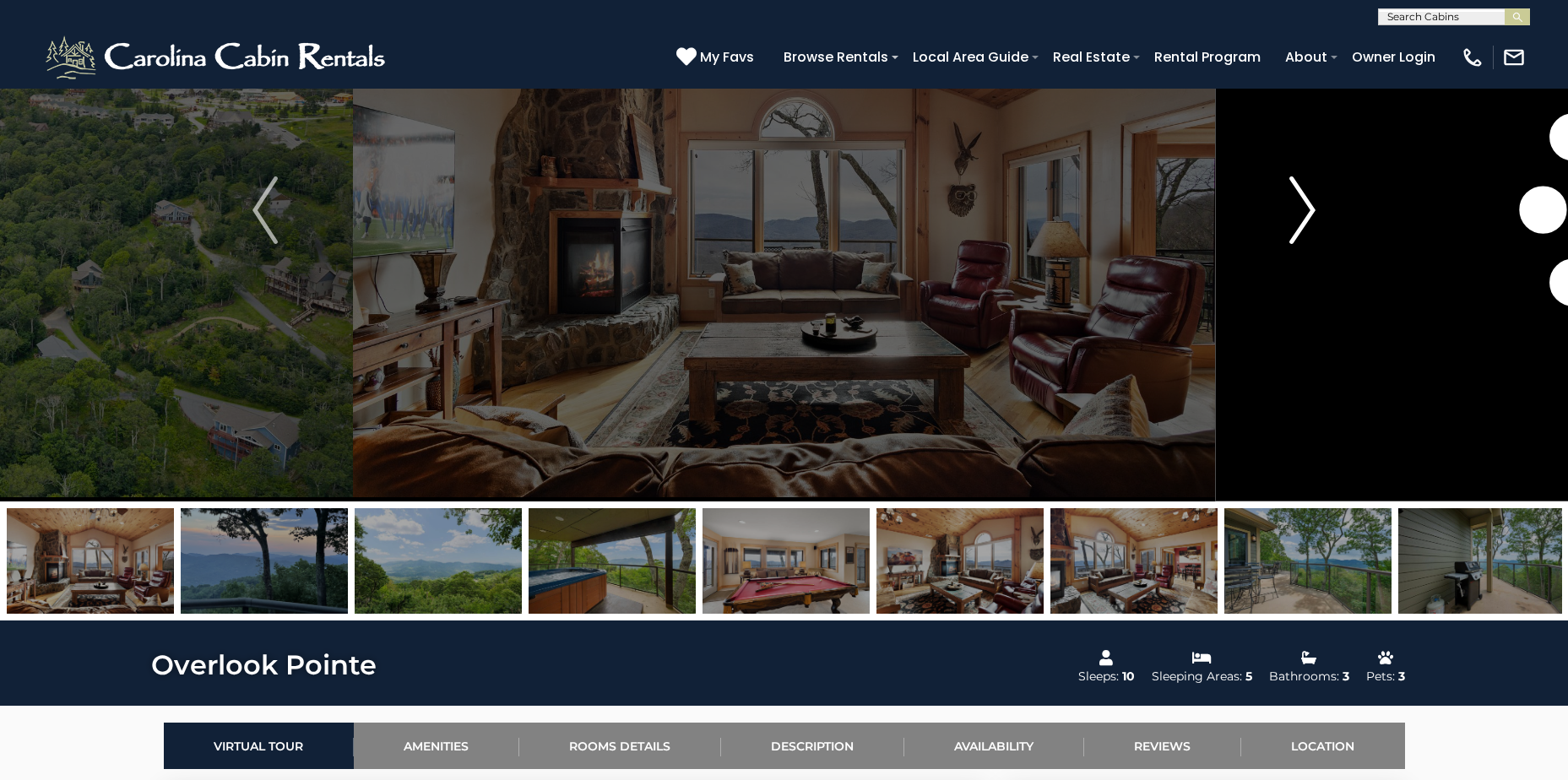
click at [1308, 211] on img "Next" at bounding box center [1303, 210] width 26 height 68
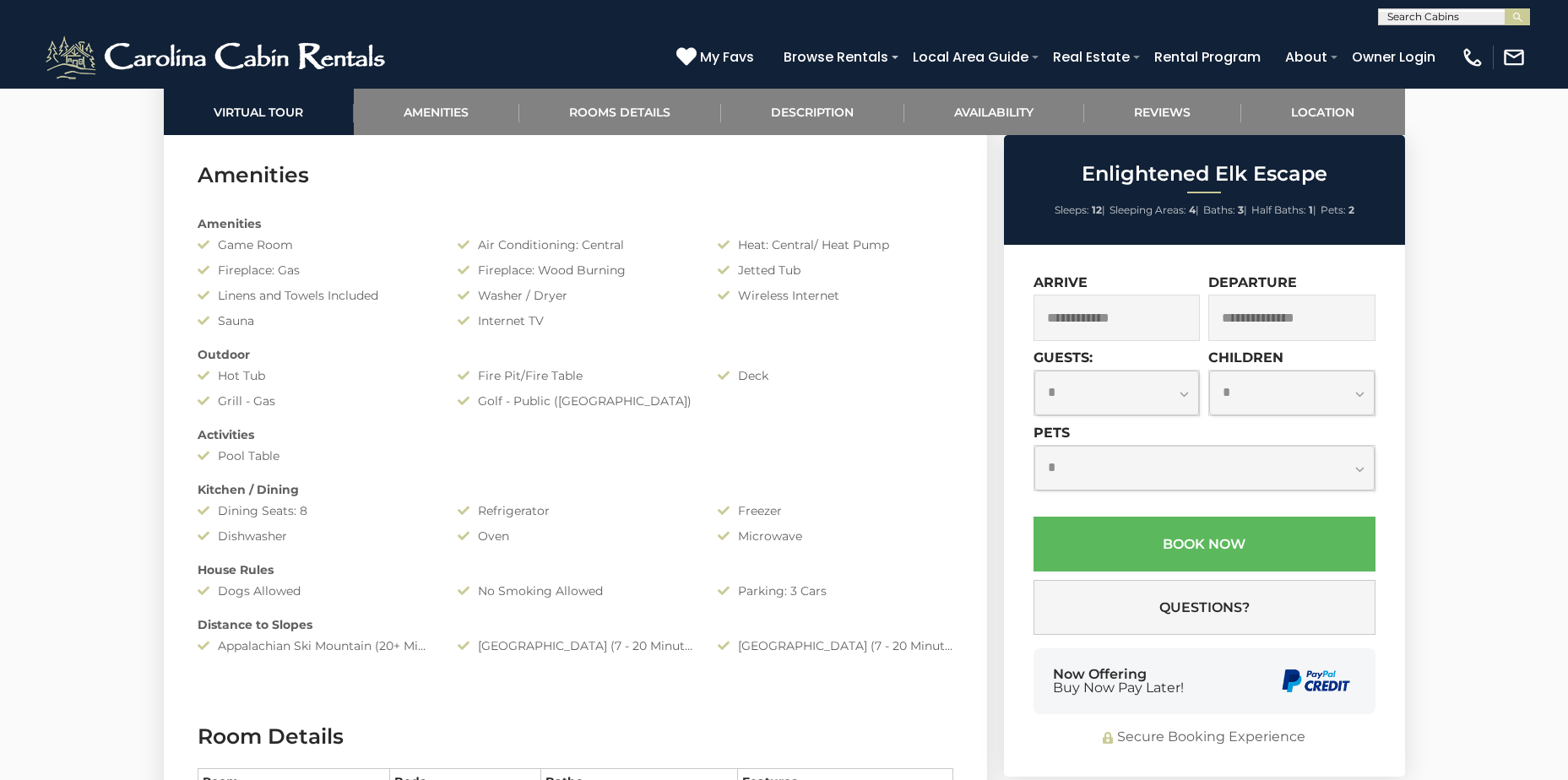
scroll to position [1436, 0]
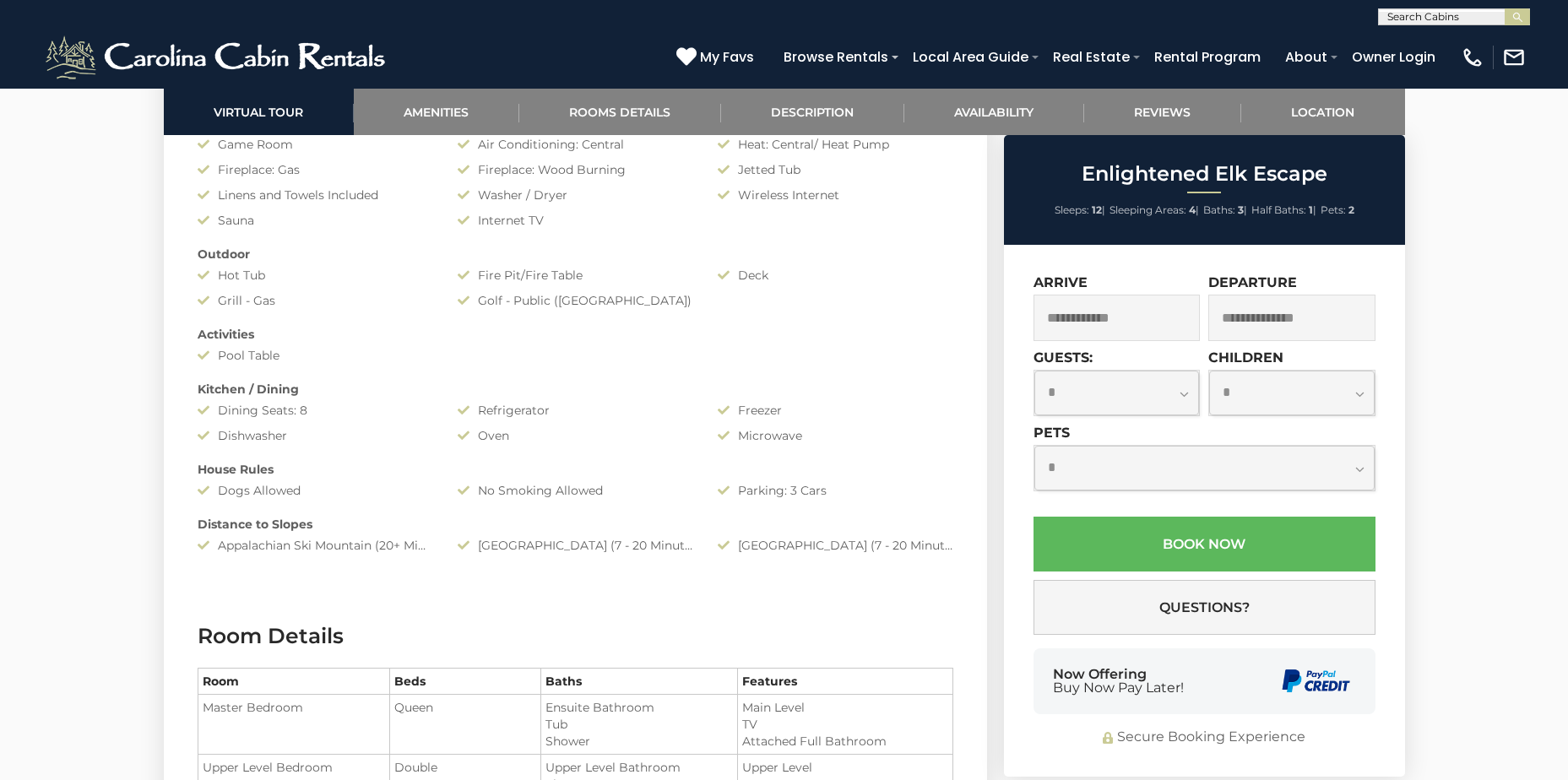
click at [1204, 461] on select "**********" at bounding box center [1204, 468] width 340 height 45
click at [1045, 462] on select "**********" at bounding box center [1204, 468] width 340 height 45
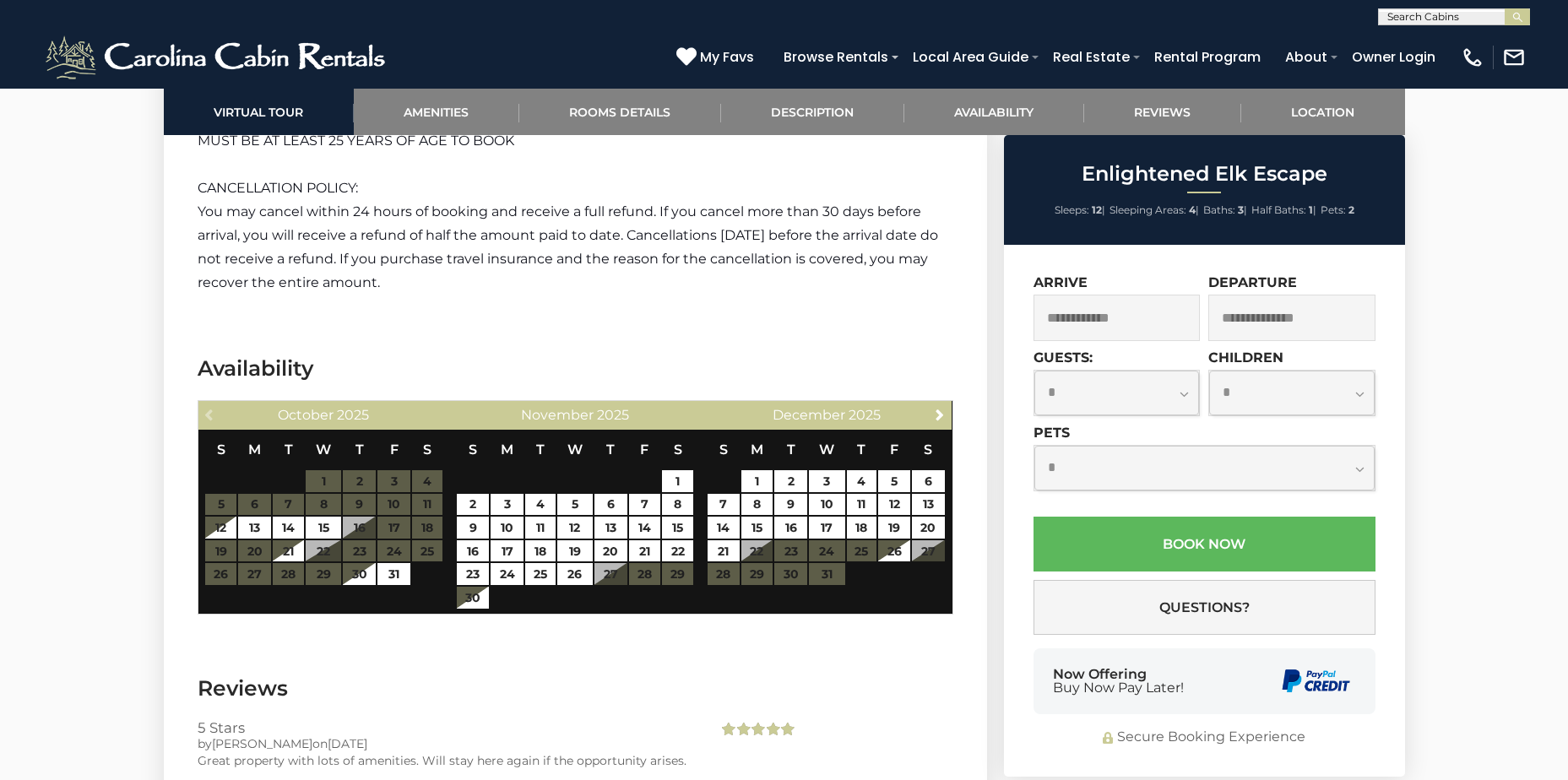
scroll to position [3378, 0]
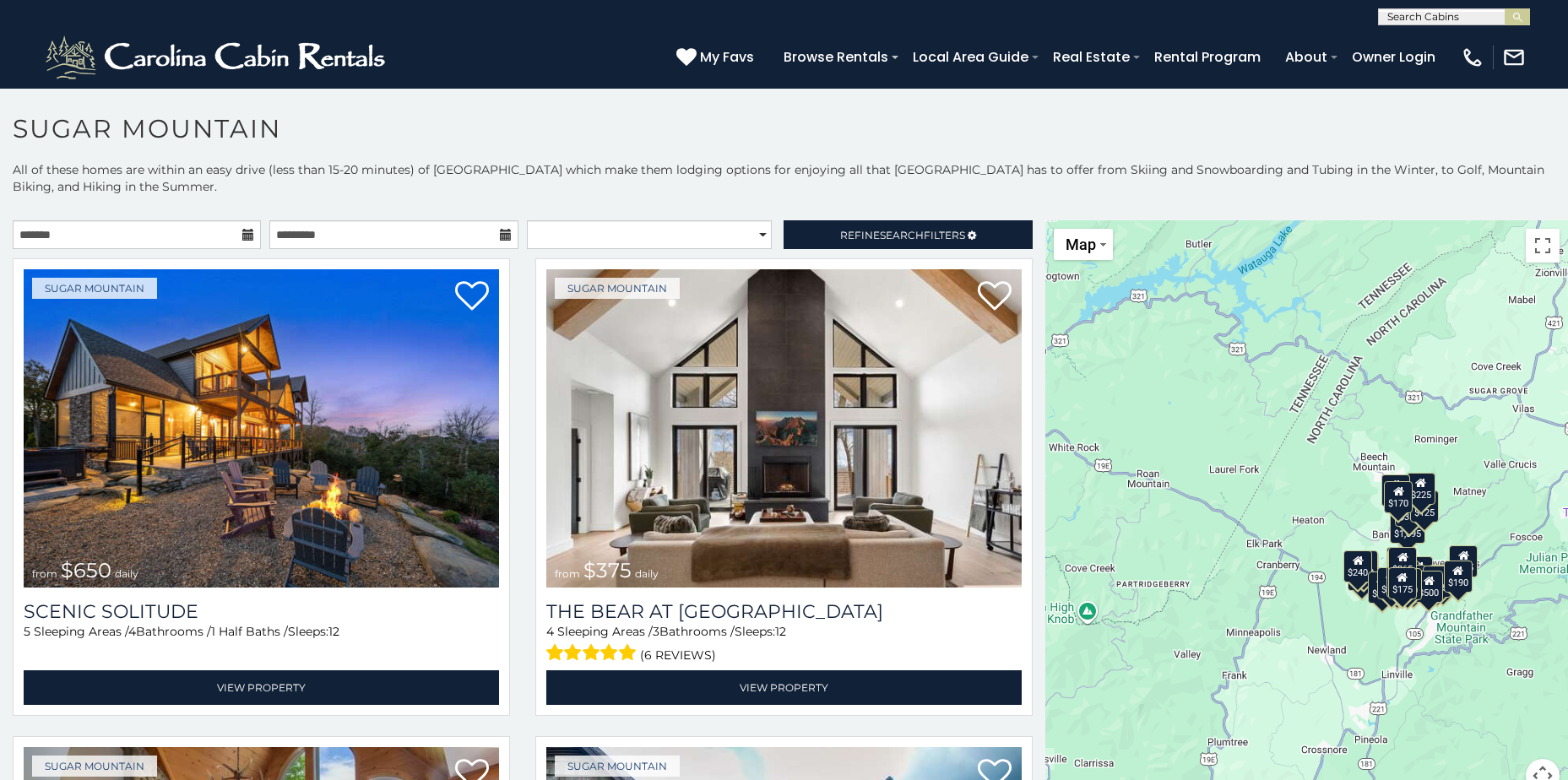
click at [903, 218] on div "**********" at bounding box center [784, 500] width 1568 height 677
click at [899, 229] on span "Search" at bounding box center [902, 235] width 44 height 12
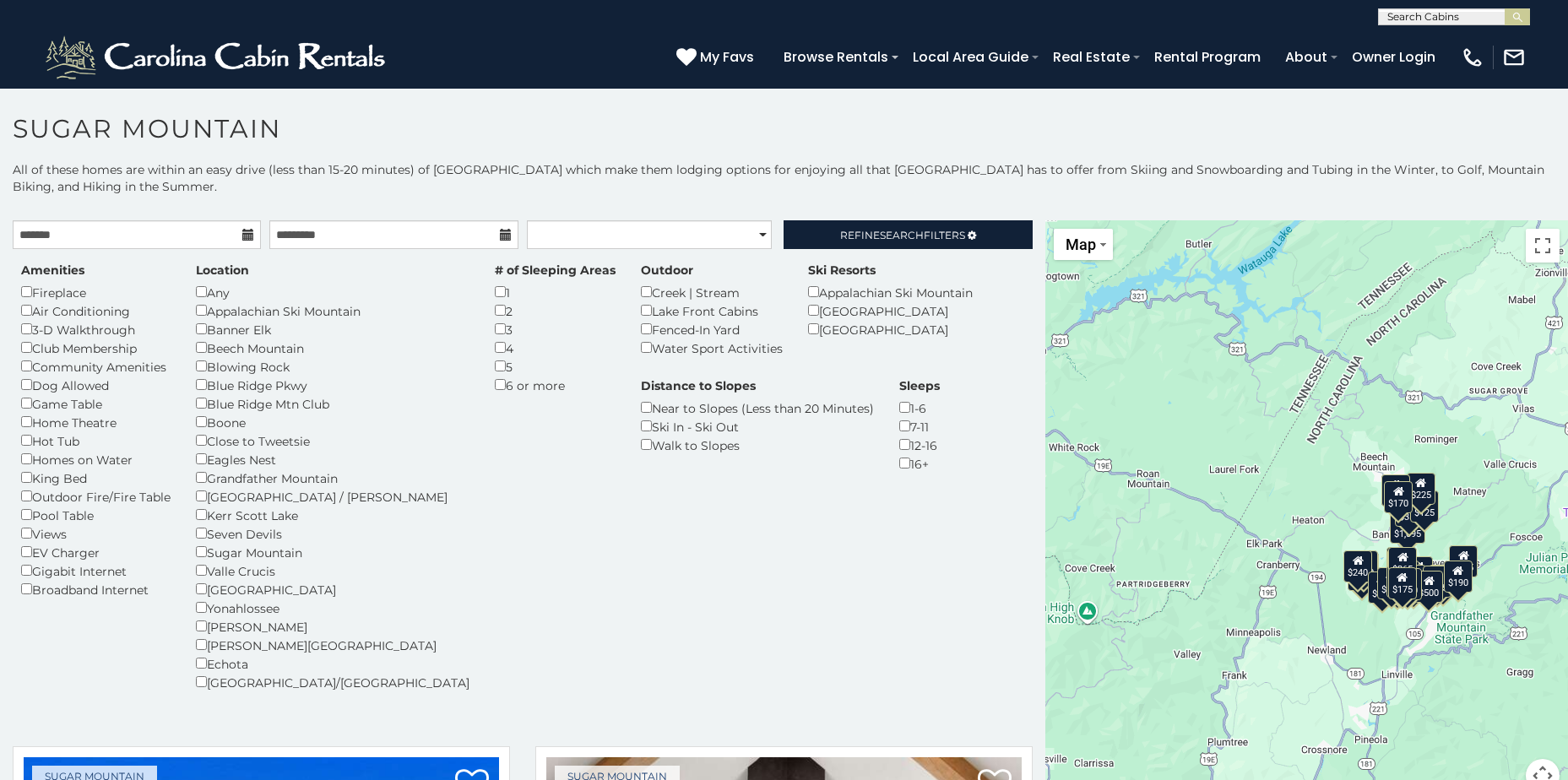
click at [899, 418] on div "1-6" at bounding box center [919, 407] width 41 height 18
click at [888, 233] on span "Search" at bounding box center [902, 235] width 44 height 12
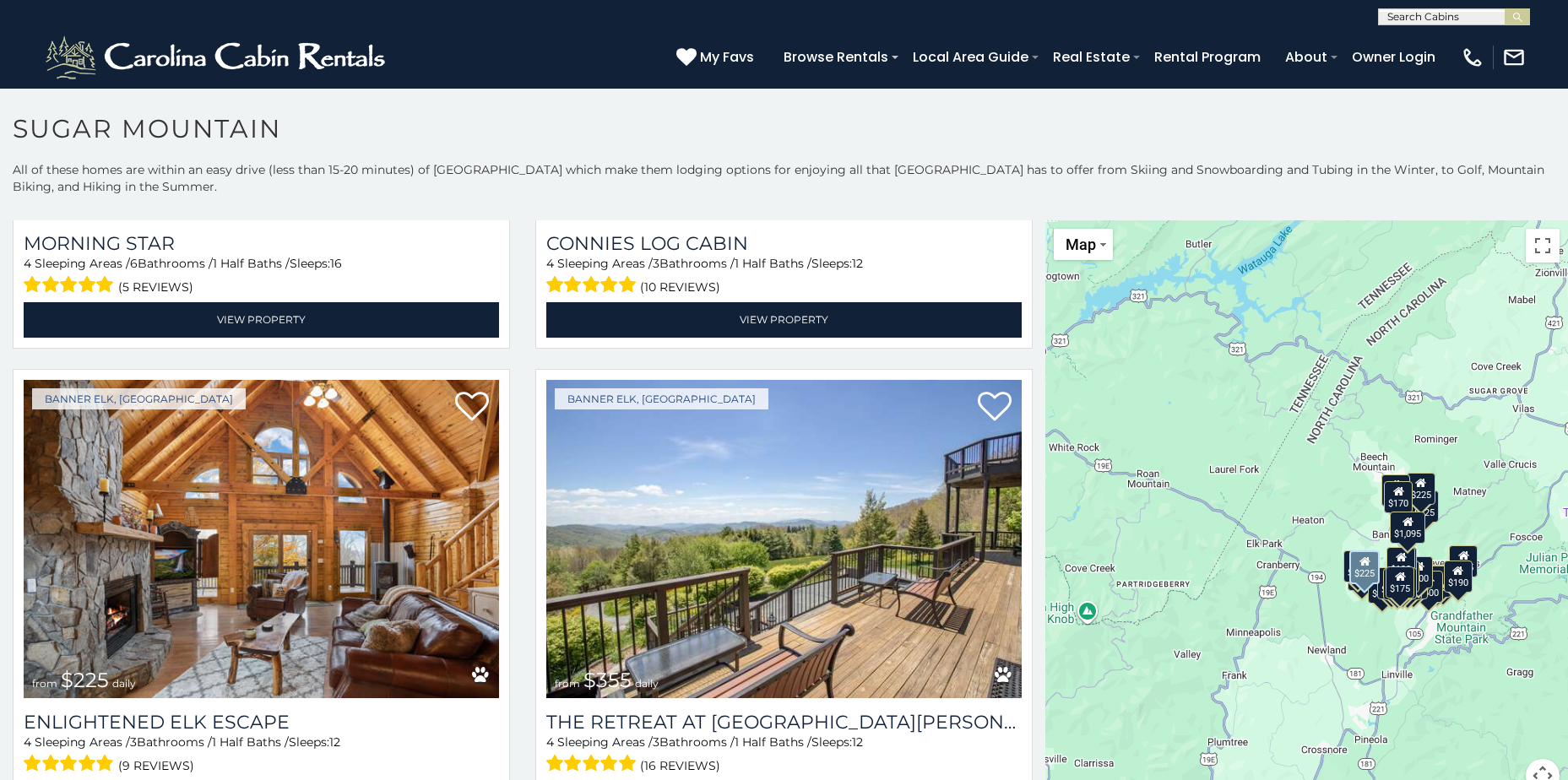
scroll to position [3801, 0]
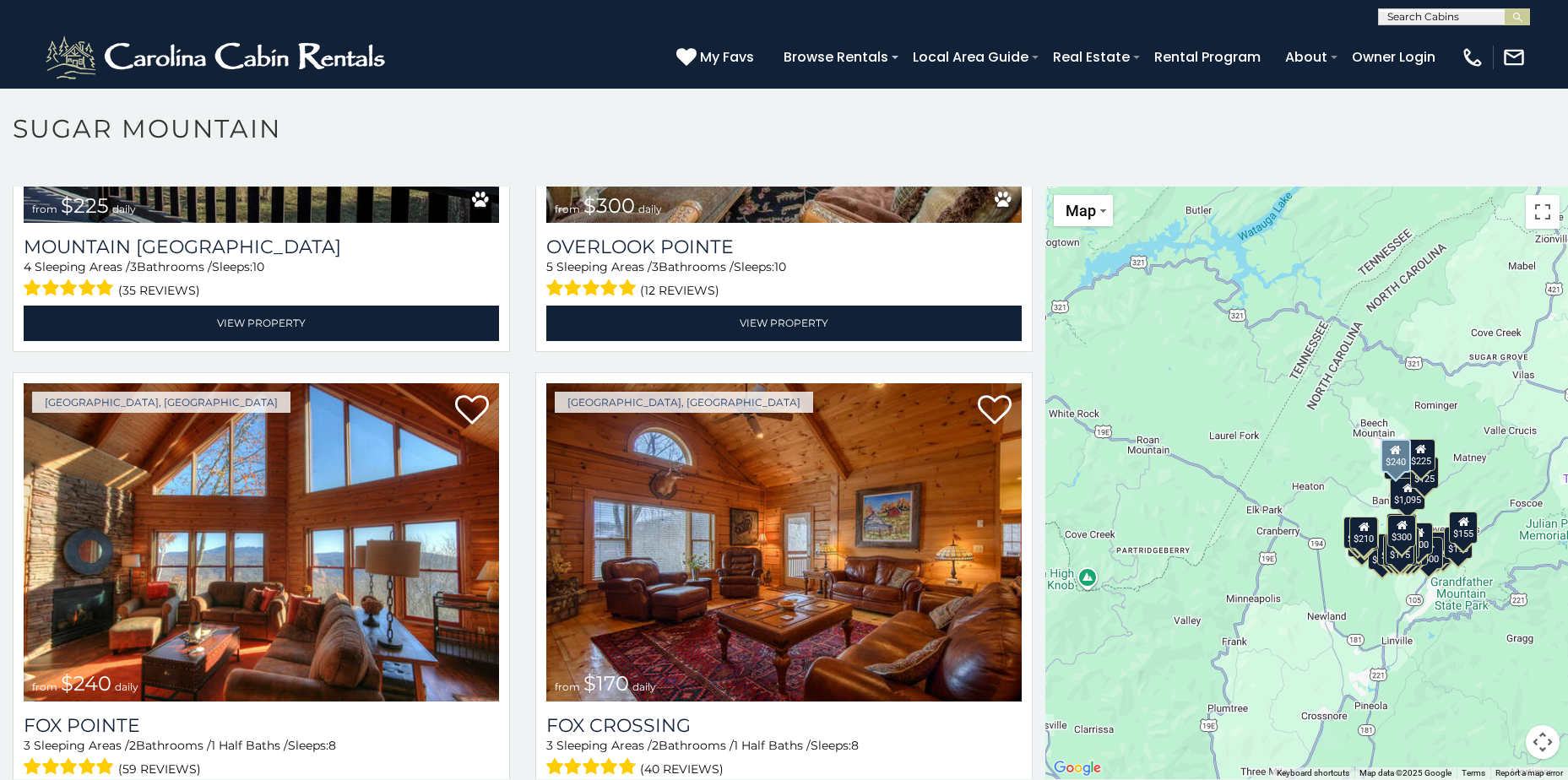
scroll to position [49, 0]
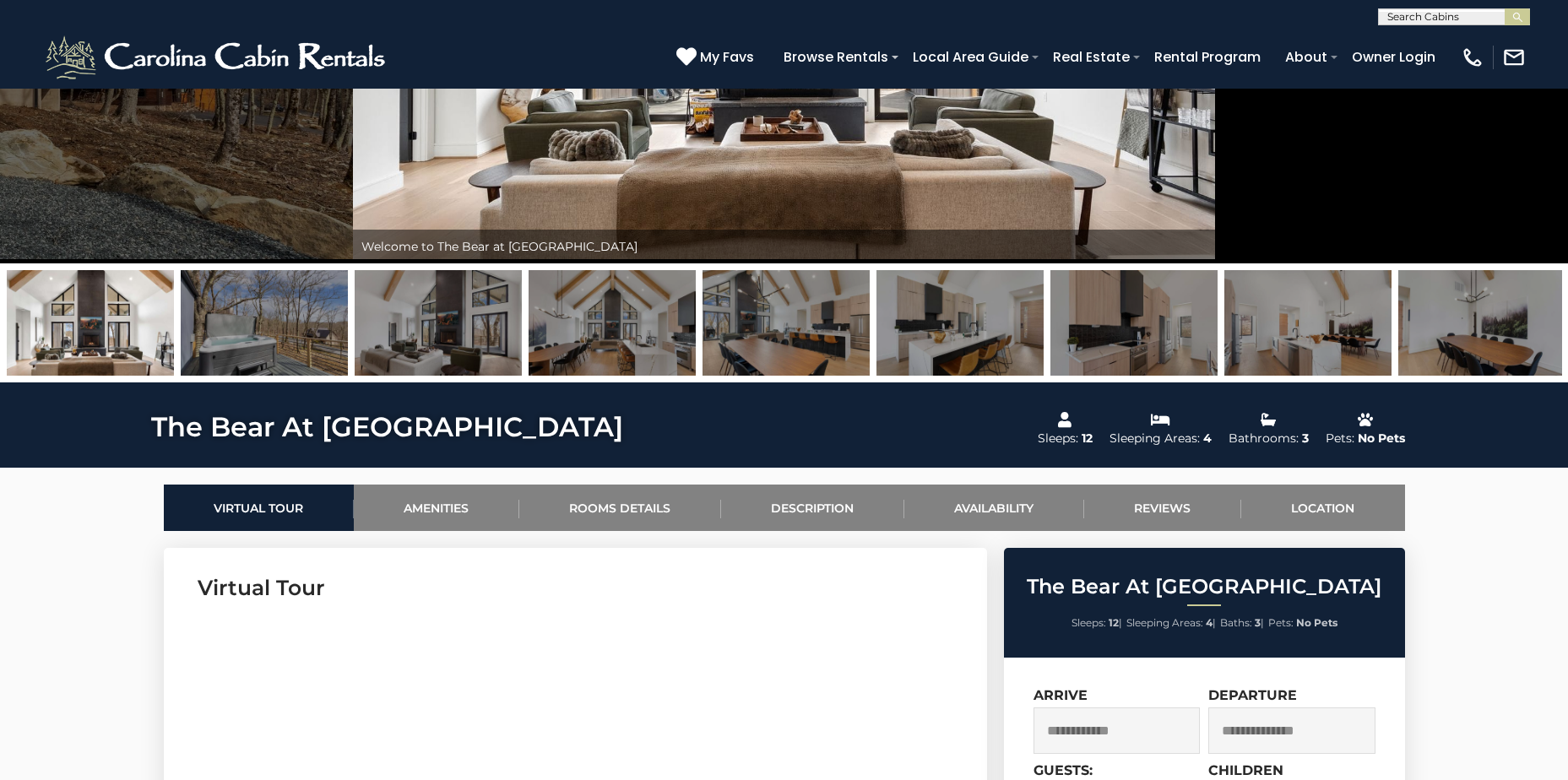
scroll to position [169, 0]
